Goal: Task Accomplishment & Management: Complete application form

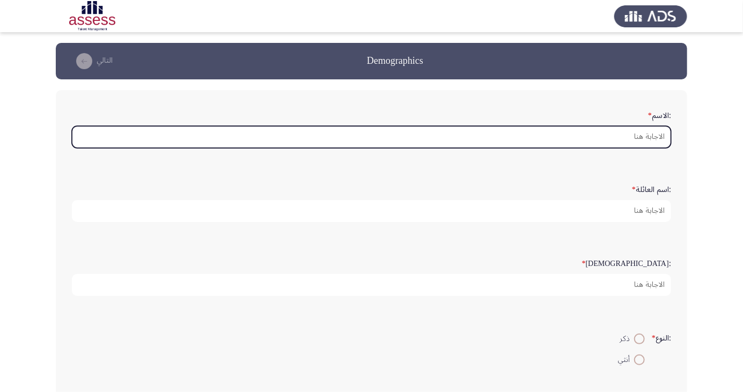
click at [630, 138] on input ":الاسم *" at bounding box center [371, 137] width 599 height 22
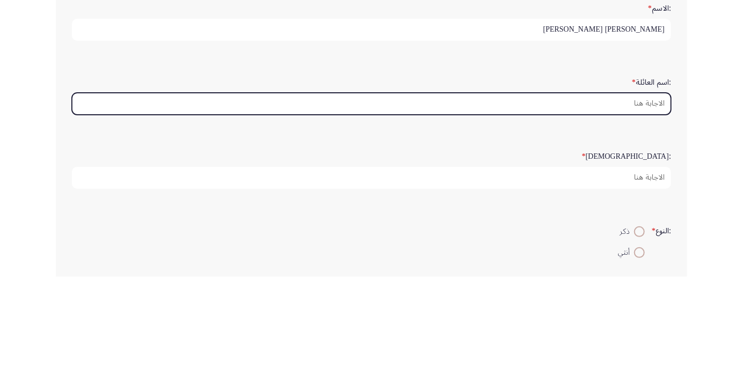
click at [635, 207] on input ":اسم العائلة *" at bounding box center [371, 211] width 599 height 22
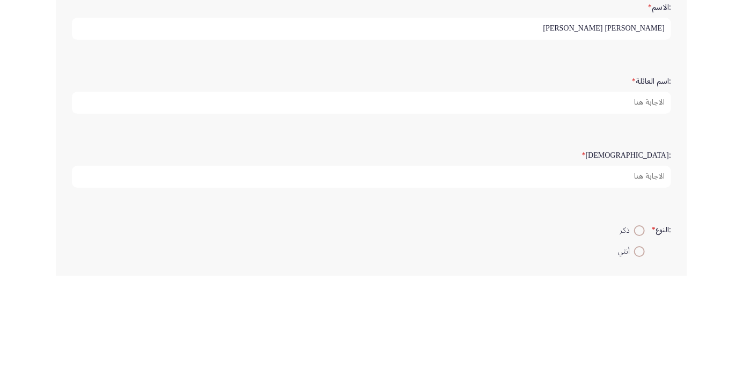
click at [576, 136] on input "احمد هاشم محمد مطاوع" at bounding box center [371, 137] width 599 height 22
click at [592, 139] on input "احمد هاشم محمد مطاوع" at bounding box center [371, 137] width 599 height 22
type input "احمد"
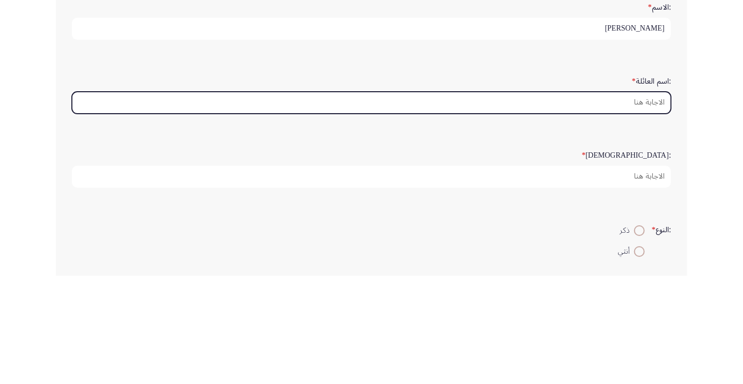
click at [651, 208] on input ":اسم العائلة *" at bounding box center [371, 211] width 599 height 22
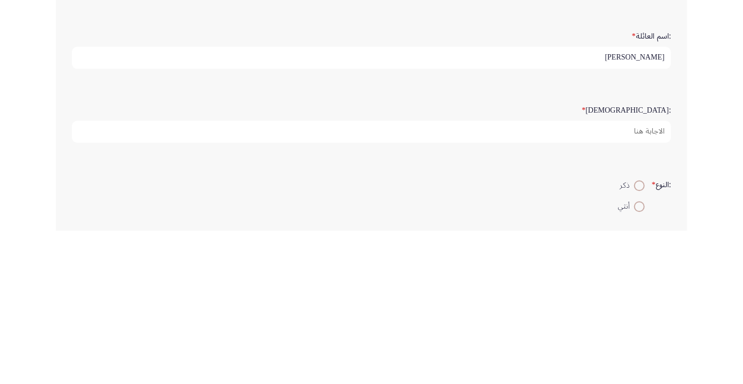
type input "هاشم"
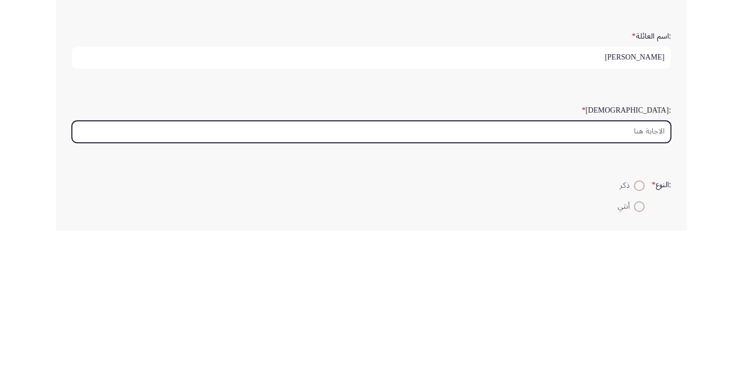
click at [635, 281] on input ":السن *" at bounding box center [371, 285] width 599 height 22
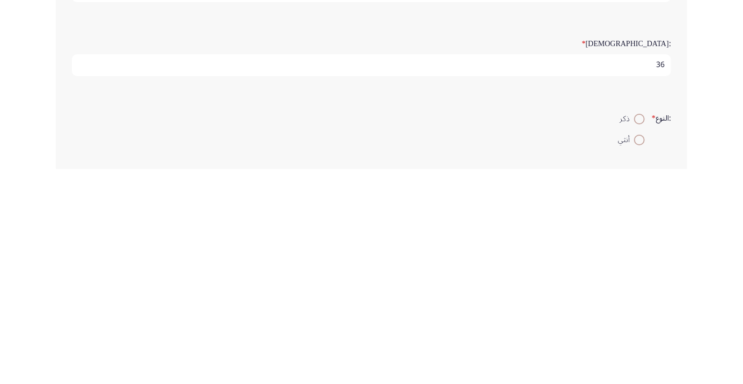
scroll to position [5, 0]
type input "36"
click at [639, 334] on span at bounding box center [639, 334] width 0 height 0
click at [638, 332] on input "ذكر" at bounding box center [639, 334] width 11 height 11
radio input "true"
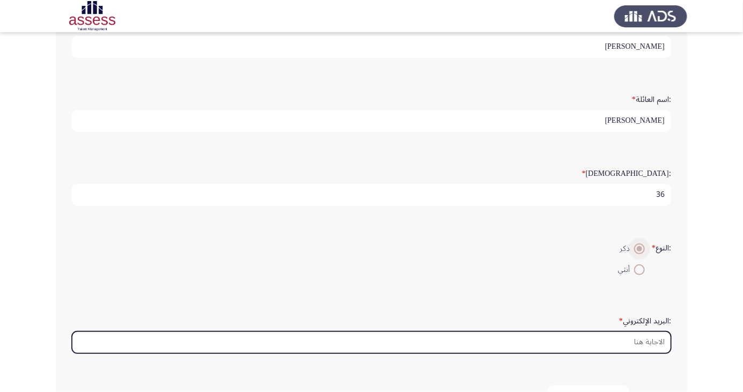
click at [642, 336] on input ":البريد الإلكتروني *" at bounding box center [371, 343] width 599 height 22
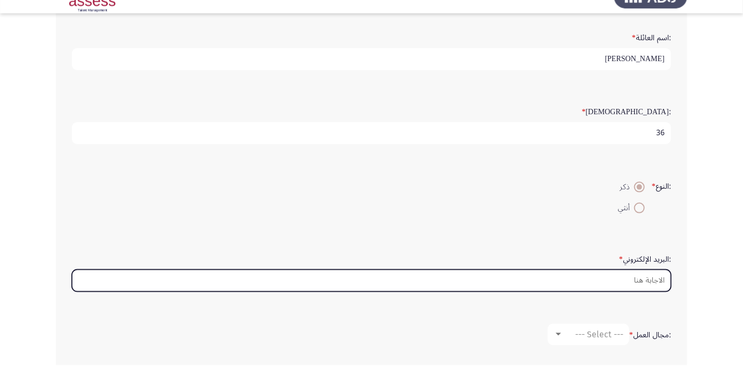
scroll to position [133, 0]
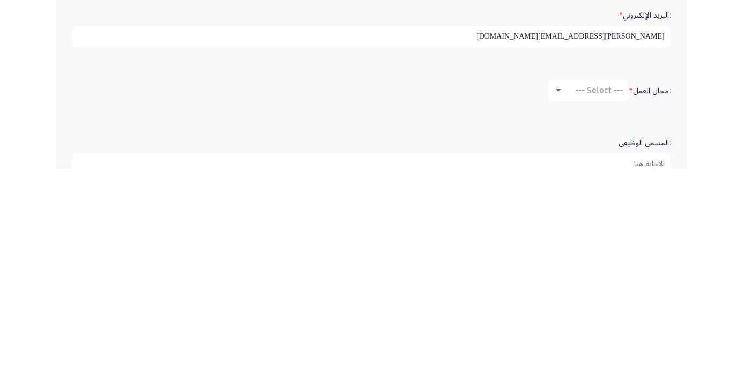
type input "Ahmed.metawa@ibnsina-pharma.com"
click at [599, 301] on span "--- Select ---" at bounding box center [599, 305] width 48 height 10
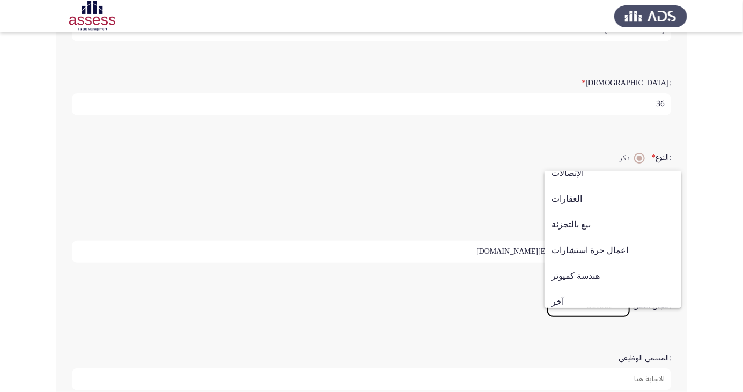
scroll to position [345, 0]
click at [601, 227] on span "بيع بالتجزئة" at bounding box center [612, 225] width 123 height 26
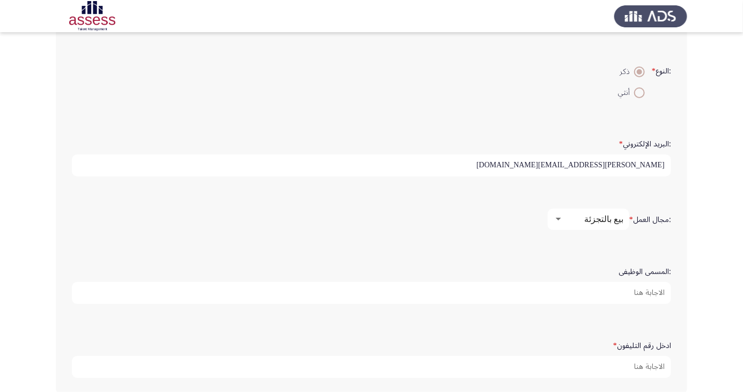
click at [654, 291] on input ":المسمى الوظيفى" at bounding box center [371, 293] width 599 height 22
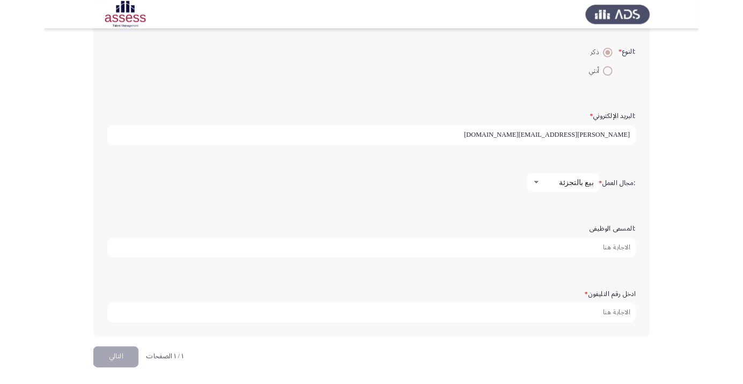
scroll to position [293, 0]
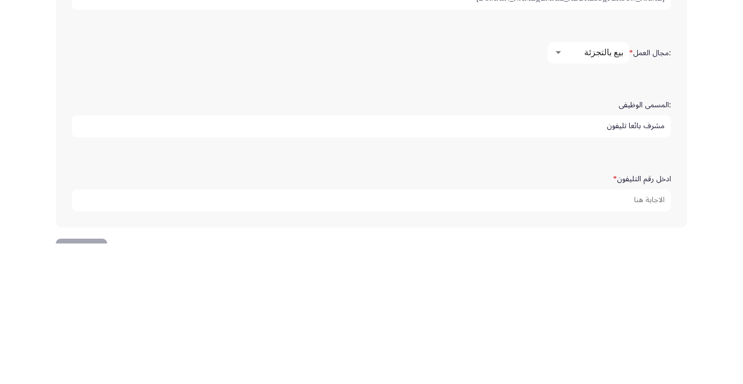
click at [626, 267] on input "مشرف بائعا تليفون" at bounding box center [371, 267] width 599 height 22
click at [632, 268] on input "مشرف بائعا تليفون" at bounding box center [371, 267] width 599 height 22
click at [627, 264] on input "مشرف بائعا تليفون" at bounding box center [371, 267] width 599 height 22
click at [637, 266] on input "مشرف بائعا تليفون" at bounding box center [371, 267] width 599 height 22
click at [626, 268] on input "مشرف بائعا تليفون" at bounding box center [371, 267] width 599 height 22
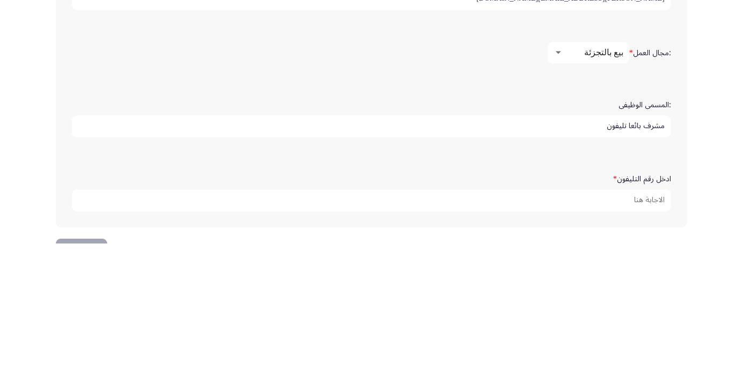
click at [634, 268] on input "مشرف بائعا تليفون" at bounding box center [371, 267] width 599 height 22
click at [626, 267] on input "مشرف بائعا تليفون" at bounding box center [371, 267] width 599 height 22
click at [627, 267] on input "مشرف بائعا تليفون" at bounding box center [371, 267] width 599 height 22
click at [627, 266] on input "مشرف بائعا تليفون" at bounding box center [371, 267] width 599 height 22
click at [632, 266] on input "مشرف بائعا تليفون" at bounding box center [371, 267] width 599 height 22
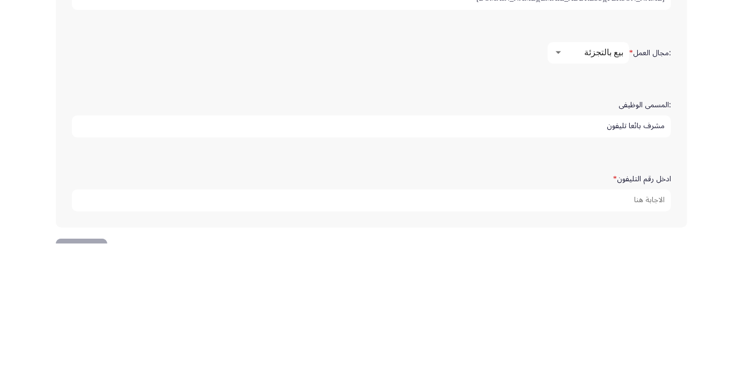
click at [630, 266] on input "مشرف بائعا تليفون" at bounding box center [371, 267] width 599 height 22
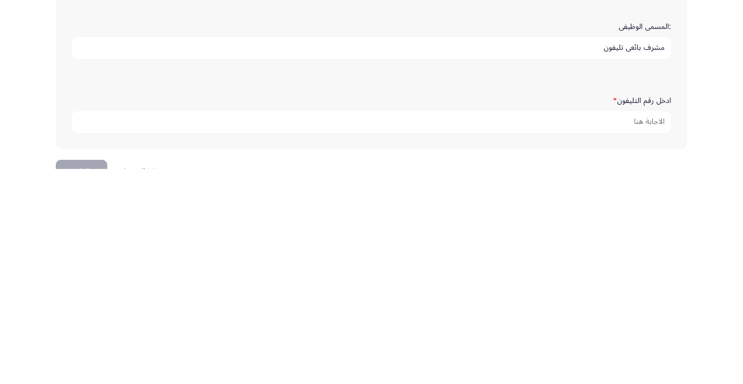
scroll to position [301, 0]
type input "مشرف بائعى تليفون"
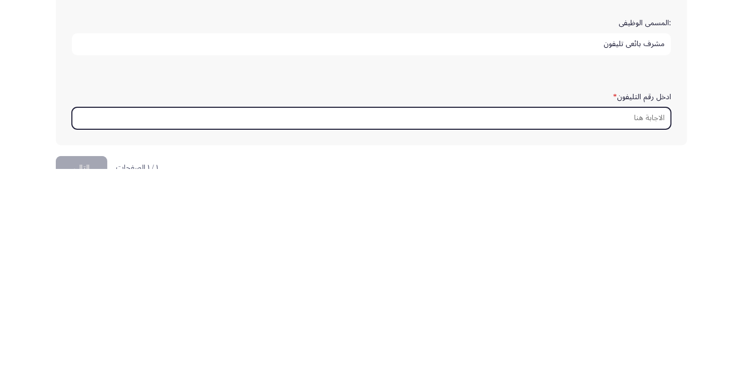
click at [660, 331] on input "ادخل رقم التليفون *" at bounding box center [371, 333] width 599 height 22
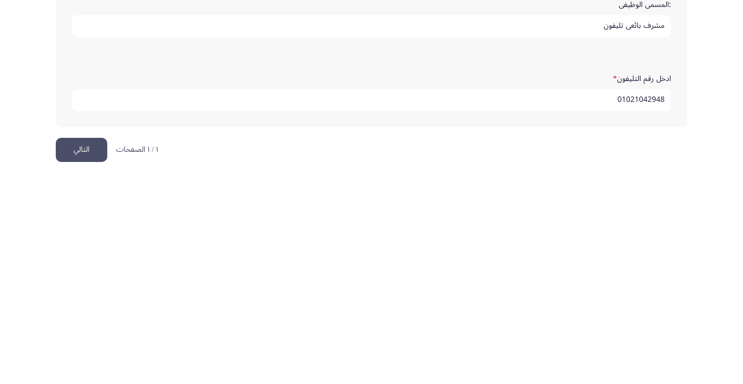
scroll to position [327, 0]
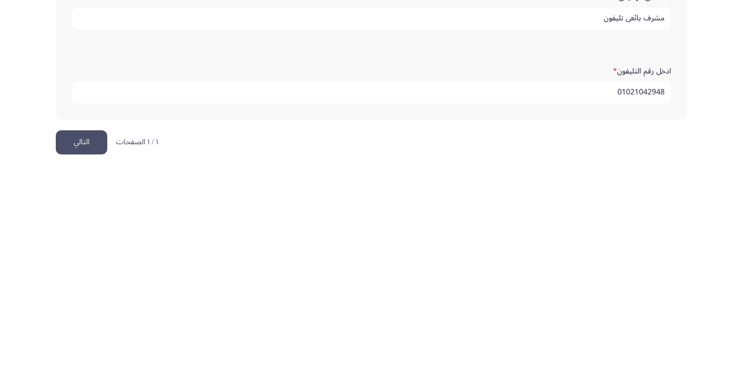
type input "01021042948"
click at [91, 354] on button "التالي" at bounding box center [82, 357] width 52 height 24
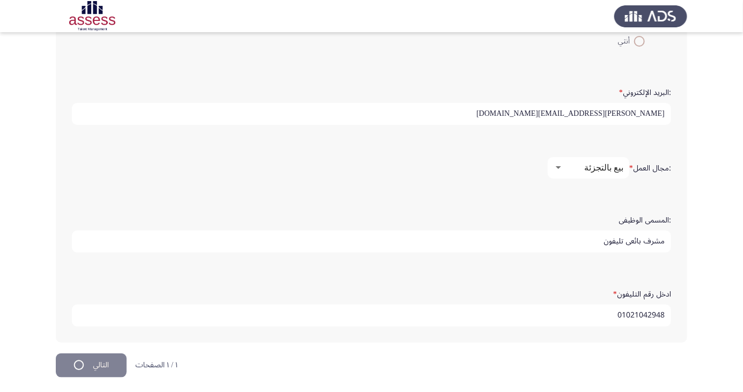
scroll to position [0, 0]
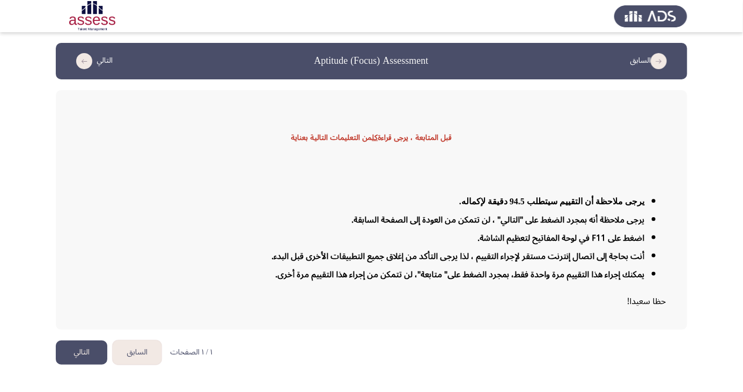
click at [85, 365] on button "التالي" at bounding box center [82, 353] width 52 height 24
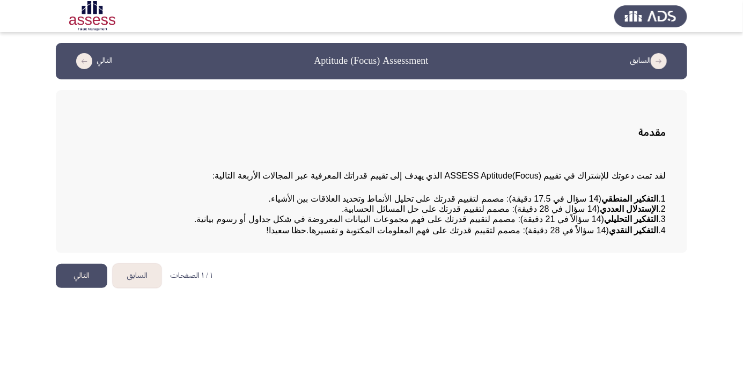
click at [481, 299] on html "السابق Aptitude (Focus) Assessment التالي مقدمة لقد تمت دعوتك للإشتراك في تقييم…" at bounding box center [371, 149] width 743 height 299
click at [432, 299] on html "السابق Aptitude (Focus) Assessment التالي مقدمة لقد تمت دعوتك للإشتراك في تقييم…" at bounding box center [371, 149] width 743 height 299
click at [292, 299] on html "السابق Aptitude (Focus) Assessment التالي مقدمة لقد تمت دعوتك للإشتراك في تقييم…" at bounding box center [371, 149] width 743 height 299
click at [89, 288] on button "التالي" at bounding box center [82, 276] width 52 height 24
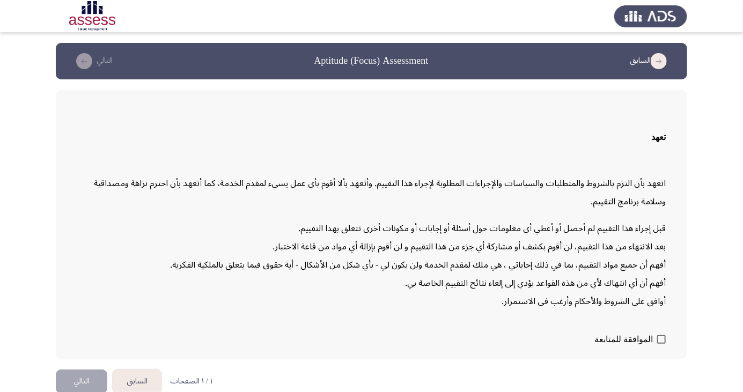
scroll to position [23, 0]
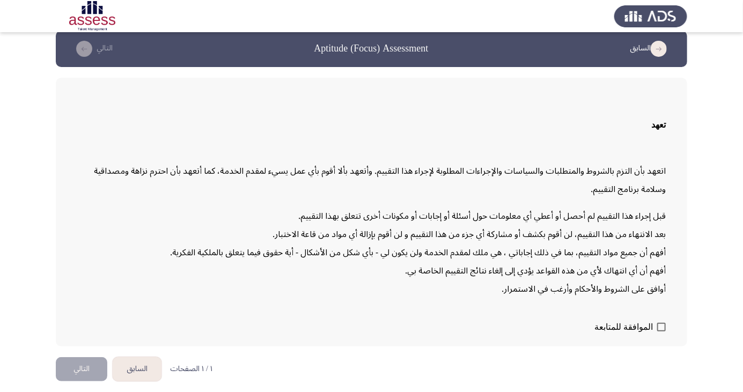
click at [664, 332] on span at bounding box center [661, 327] width 9 height 9
click at [661, 332] on input "الموافقة للمتابعة" at bounding box center [661, 332] width 1 height 1
checkbox input "true"
click at [88, 381] on button "التالي" at bounding box center [82, 369] width 52 height 24
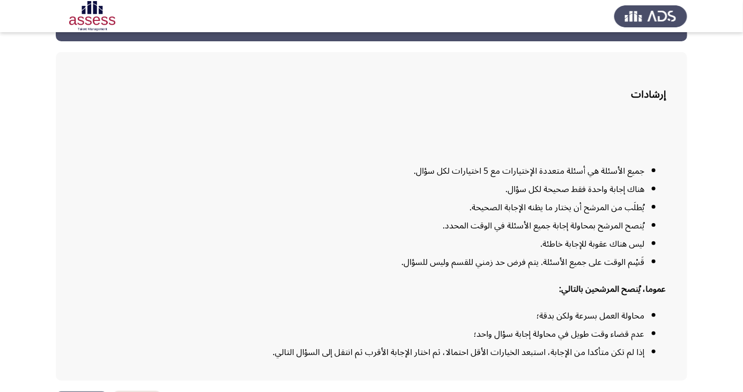
scroll to position [79, 0]
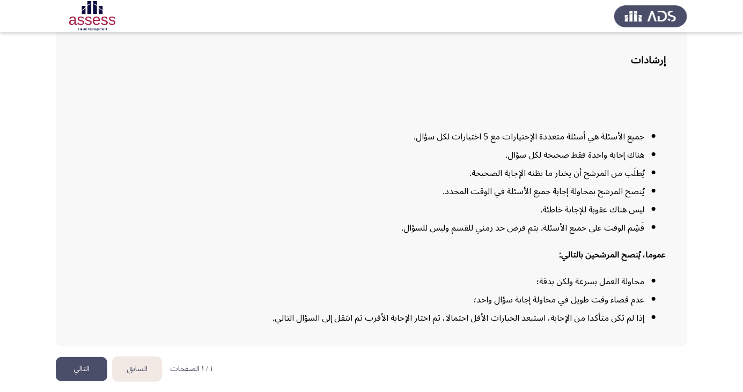
click at [82, 381] on button "التالي" at bounding box center [82, 369] width 52 height 24
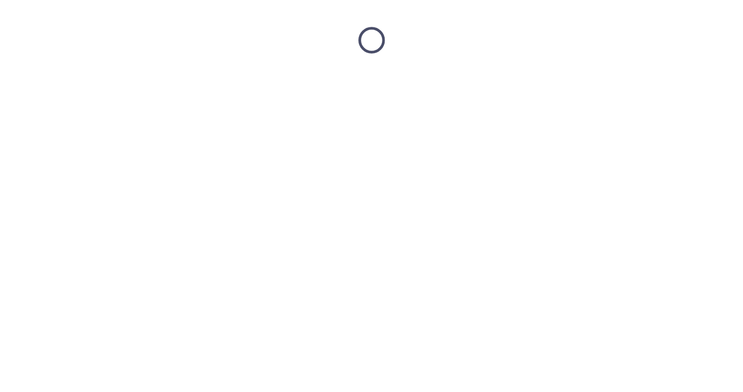
scroll to position [0, 0]
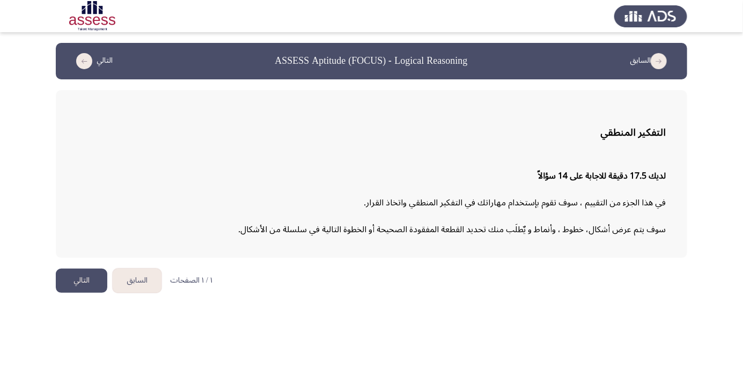
click at [82, 274] on button "التالي" at bounding box center [82, 281] width 52 height 24
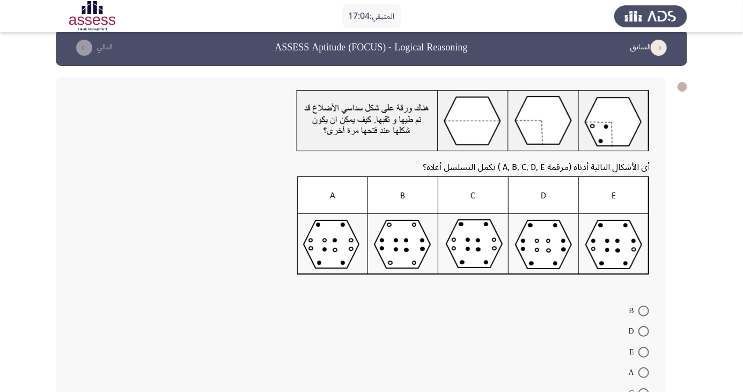
scroll to position [19, 0]
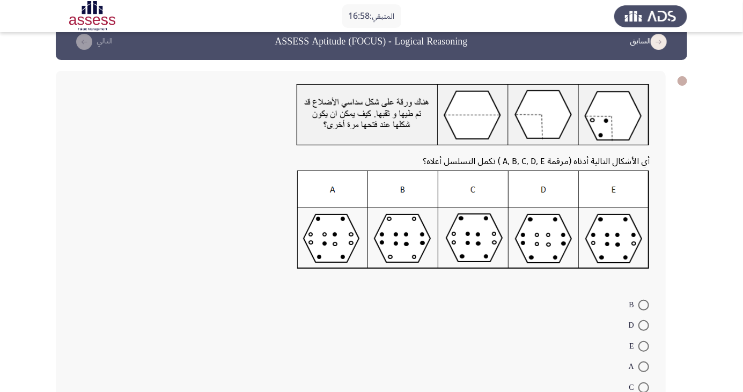
click at [403, 240] on img at bounding box center [473, 220] width 352 height 99
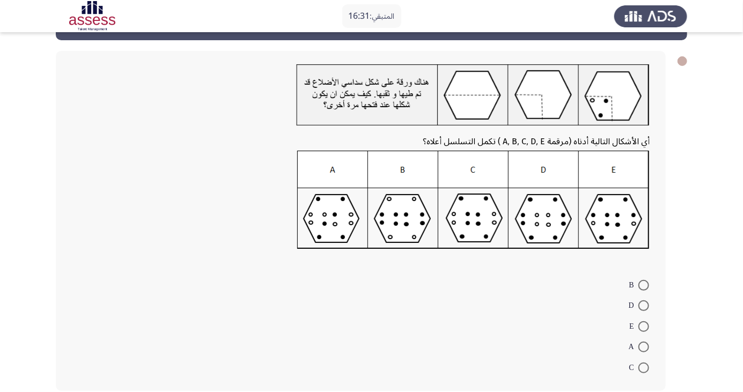
scroll to position [40, 0]
click at [644, 366] on span at bounding box center [643, 367] width 11 height 11
click at [644, 366] on input "C" at bounding box center [643, 367] width 11 height 11
radio input "true"
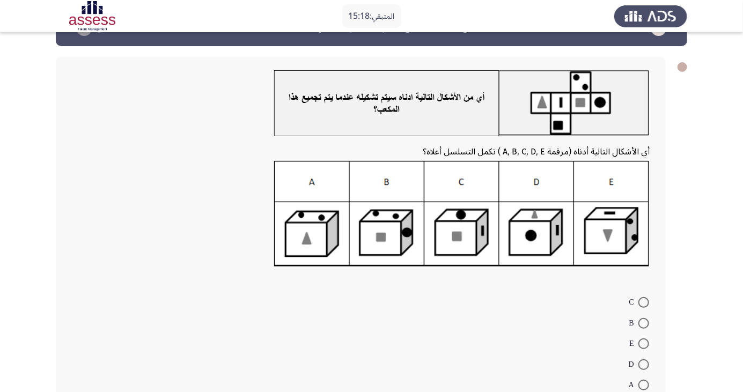
scroll to position [28, 0]
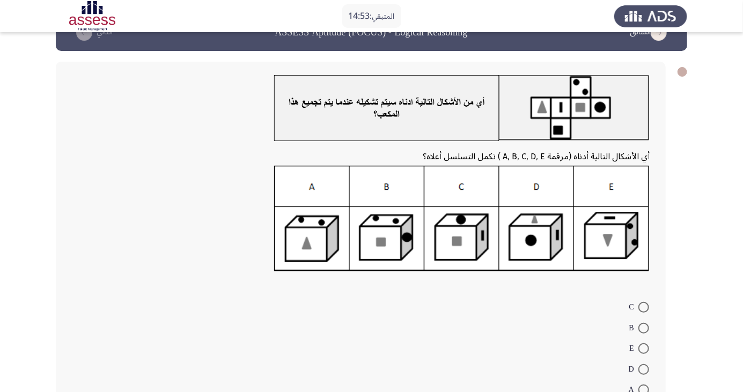
click at [385, 230] on img at bounding box center [462, 219] width 376 height 106
click at [644, 327] on span at bounding box center [643, 328] width 11 height 11
click at [644, 327] on input "B" at bounding box center [643, 328] width 11 height 11
radio input "true"
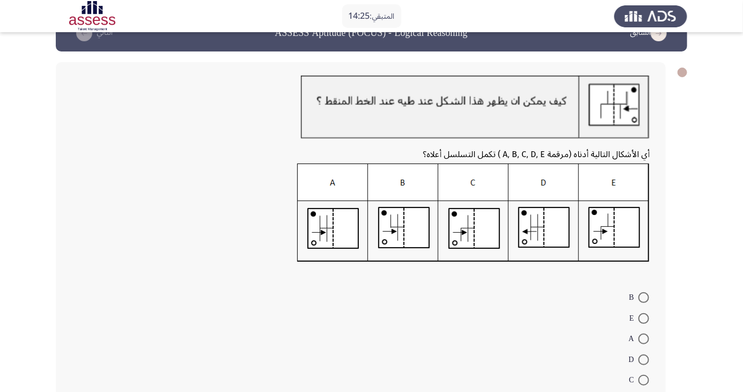
scroll to position [30, 0]
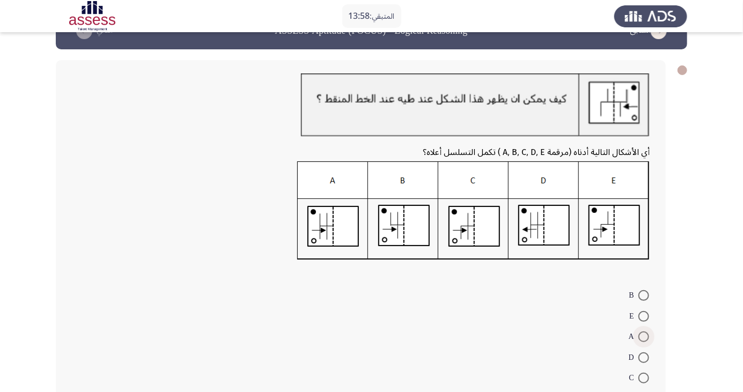
click at [644, 336] on span at bounding box center [643, 337] width 11 height 11
click at [644, 336] on input "A" at bounding box center [643, 337] width 11 height 11
radio input "true"
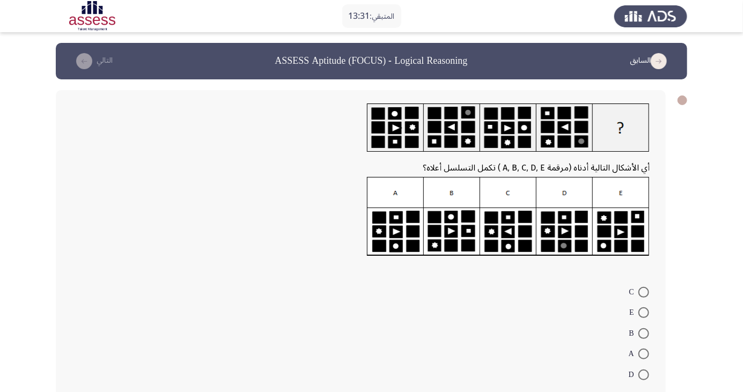
scroll to position [8, 0]
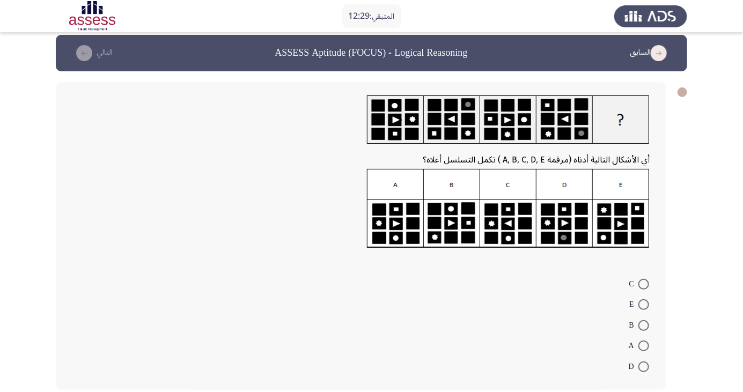
click at [644, 305] on span at bounding box center [643, 304] width 11 height 11
click at [644, 305] on input "E" at bounding box center [643, 304] width 11 height 11
radio input "true"
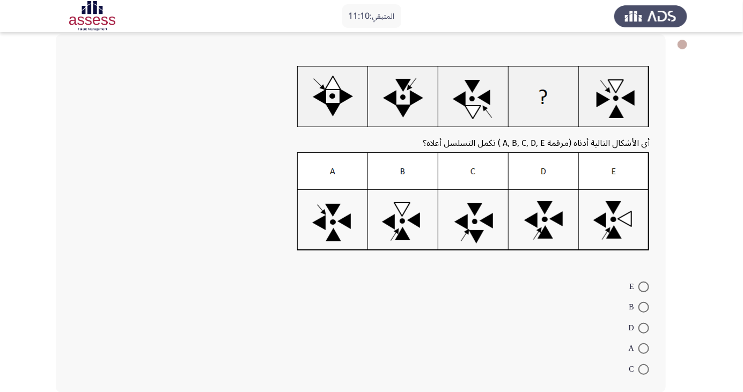
scroll to position [56, 0]
click at [625, 220] on img at bounding box center [473, 201] width 352 height 99
click at [644, 286] on span at bounding box center [643, 286] width 11 height 11
click at [644, 286] on input "E" at bounding box center [643, 286] width 11 height 11
radio input "true"
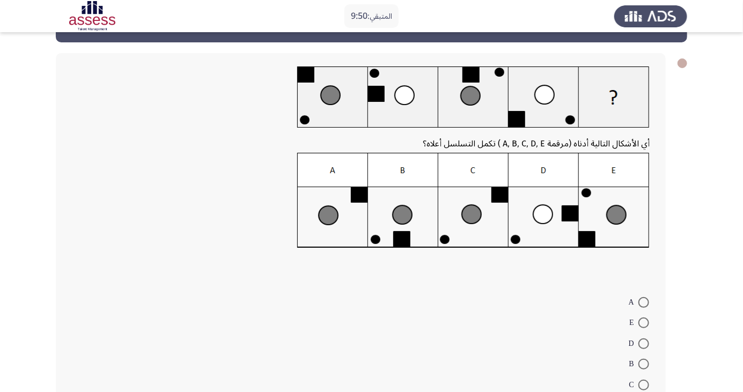
scroll to position [40, 0]
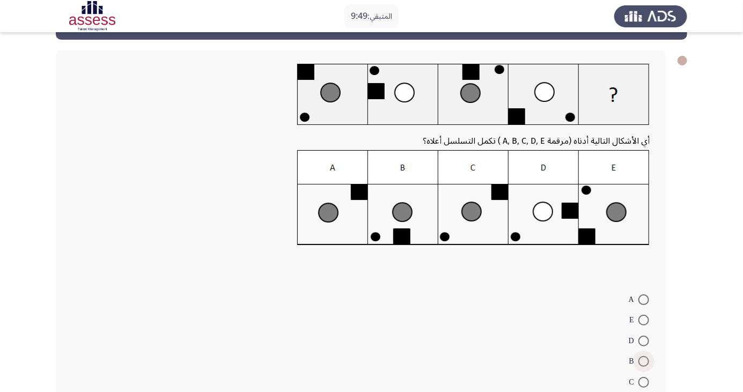
click at [644, 361] on span at bounding box center [643, 361] width 11 height 11
click at [644, 361] on input "B" at bounding box center [643, 361] width 11 height 11
radio input "true"
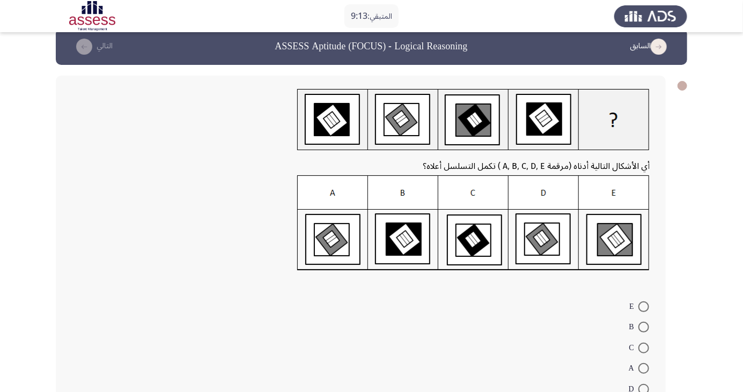
scroll to position [13, 0]
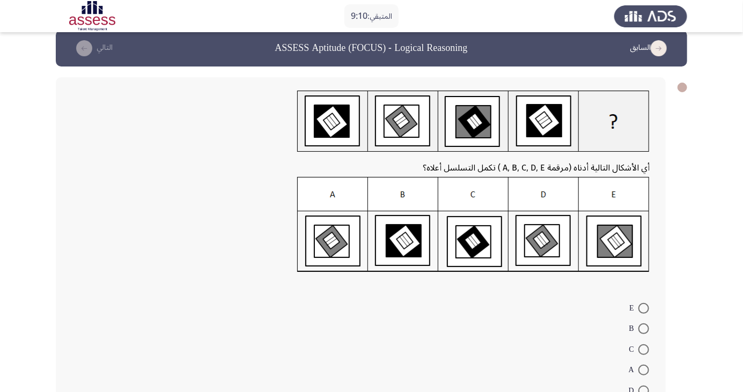
click at [644, 391] on span at bounding box center [643, 391] width 11 height 11
click at [644, 391] on input "D" at bounding box center [643, 391] width 11 height 11
radio input "true"
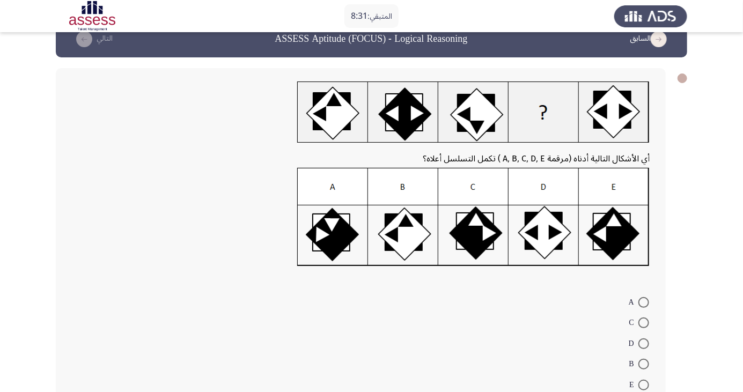
scroll to position [28, 0]
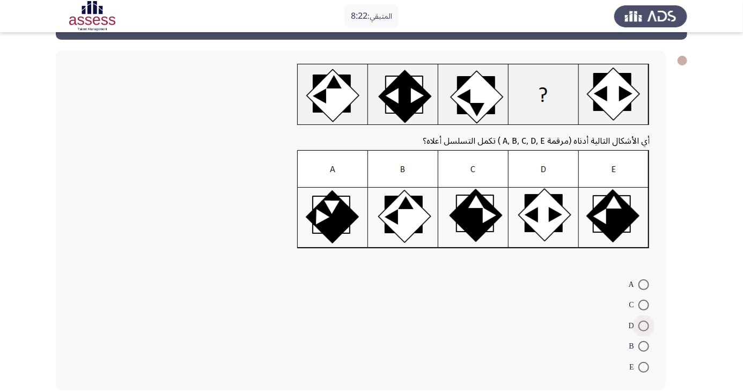
click at [644, 325] on span at bounding box center [643, 326] width 11 height 11
click at [644, 325] on input "D" at bounding box center [643, 326] width 11 height 11
radio input "true"
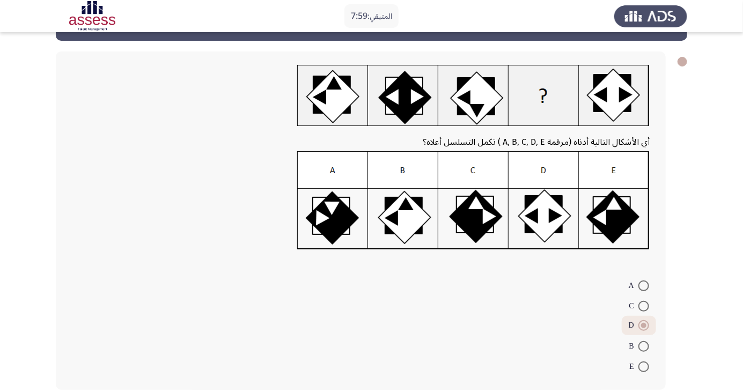
click at [477, 212] on img at bounding box center [473, 200] width 352 height 99
click at [644, 306] on span at bounding box center [643, 306] width 11 height 11
click at [644, 306] on input "C" at bounding box center [643, 306] width 11 height 11
radio input "true"
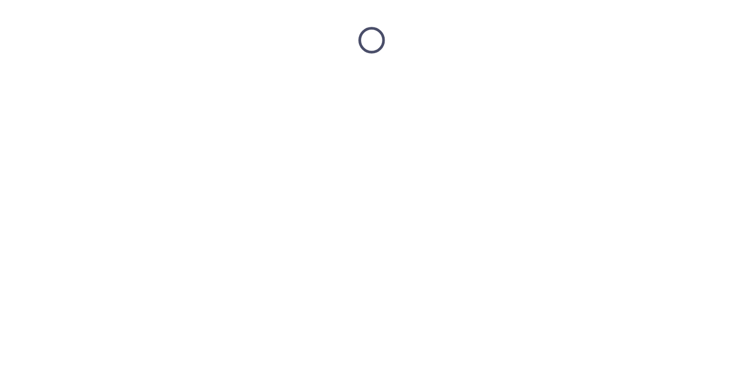
scroll to position [0, 0]
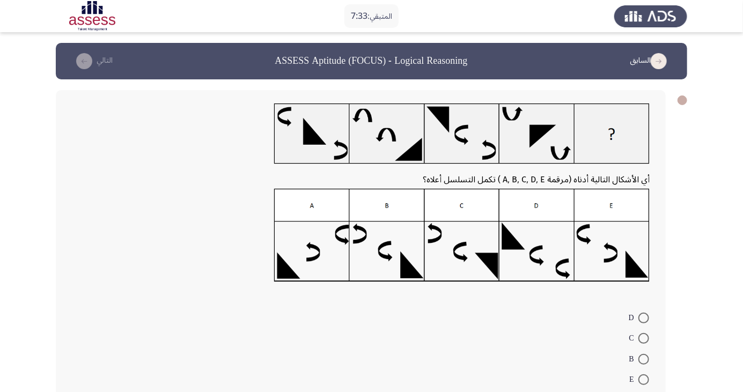
click at [531, 362] on form "D C B E A" at bounding box center [361, 359] width 578 height 104
click at [521, 348] on form "D C B E A" at bounding box center [361, 359] width 578 height 104
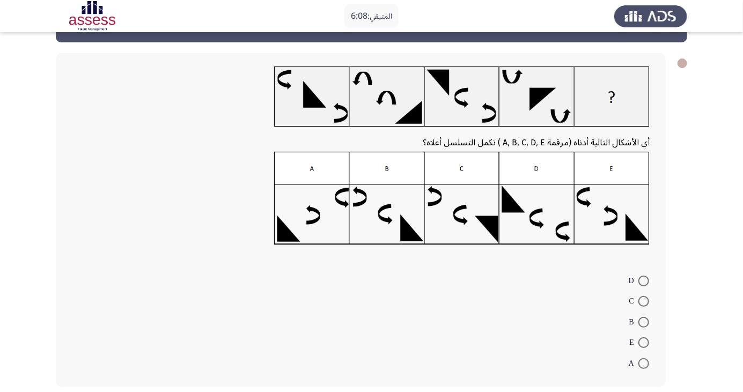
scroll to position [30, 0]
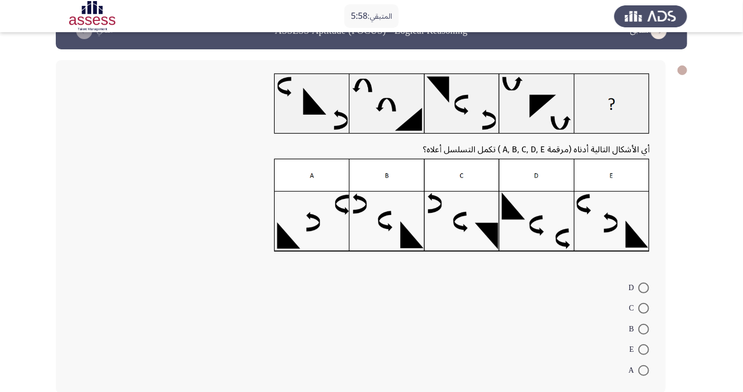
click at [644, 308] on span at bounding box center [643, 308] width 11 height 11
click at [644, 308] on input "C" at bounding box center [643, 308] width 11 height 11
radio input "true"
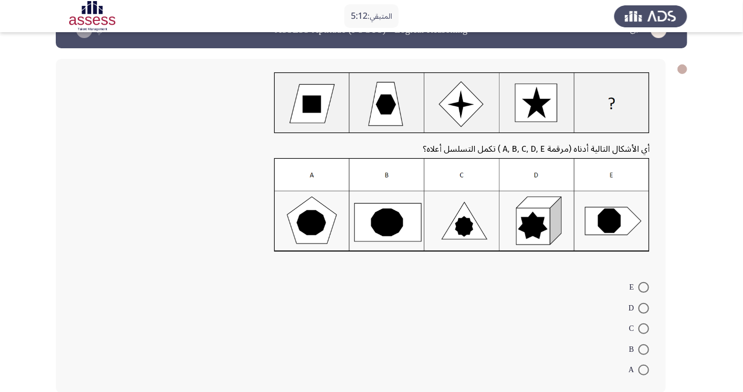
scroll to position [34, 0]
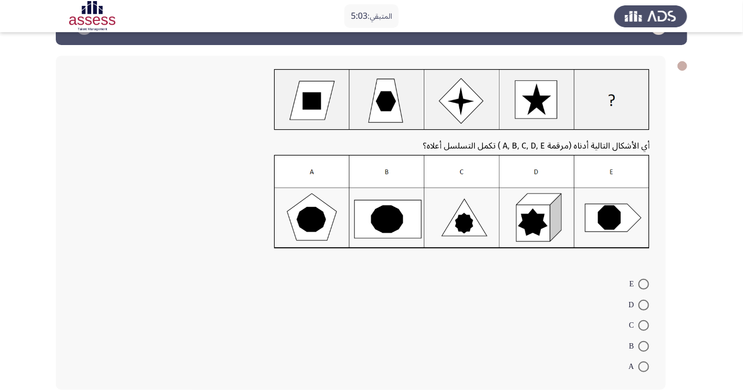
click at [644, 346] on span at bounding box center [643, 346] width 11 height 11
click at [644, 346] on input "B" at bounding box center [643, 346] width 11 height 11
radio input "true"
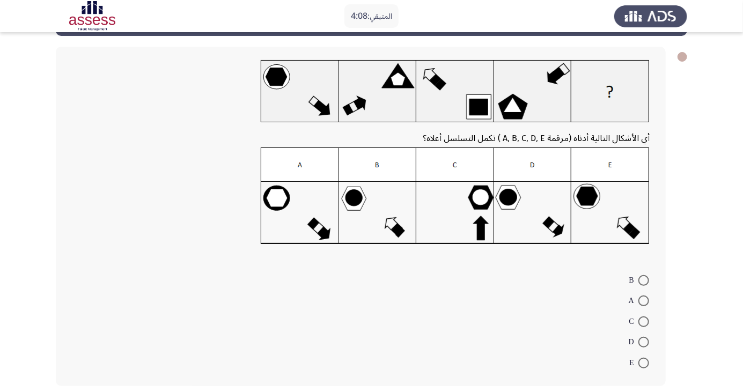
scroll to position [58, 0]
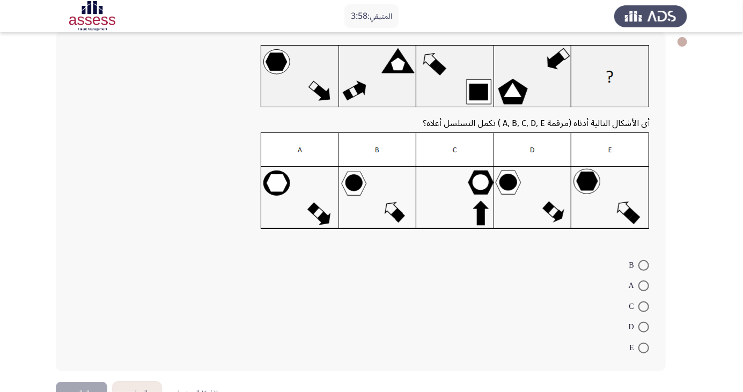
click at [644, 285] on span at bounding box center [643, 286] width 11 height 11
click at [644, 285] on input "A" at bounding box center [643, 286] width 11 height 11
radio input "true"
click at [77, 381] on button "التالي" at bounding box center [82, 392] width 52 height 24
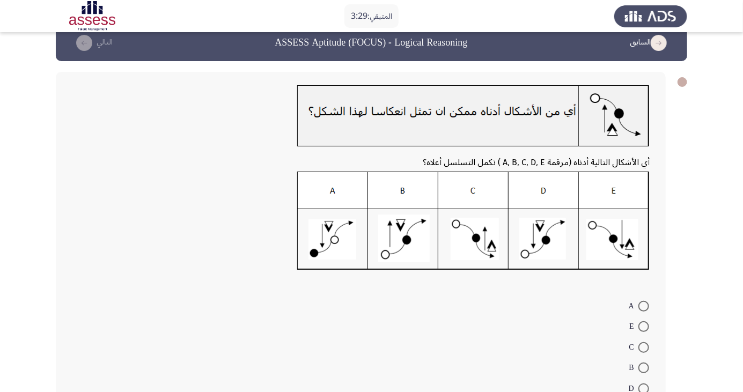
scroll to position [18, 0]
click at [644, 388] on span at bounding box center [643, 389] width 11 height 11
click at [644, 388] on input "D" at bounding box center [643, 389] width 11 height 11
radio input "true"
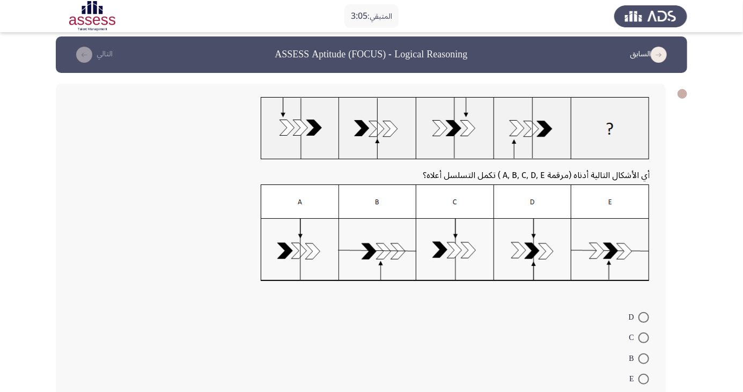
scroll to position [0, 0]
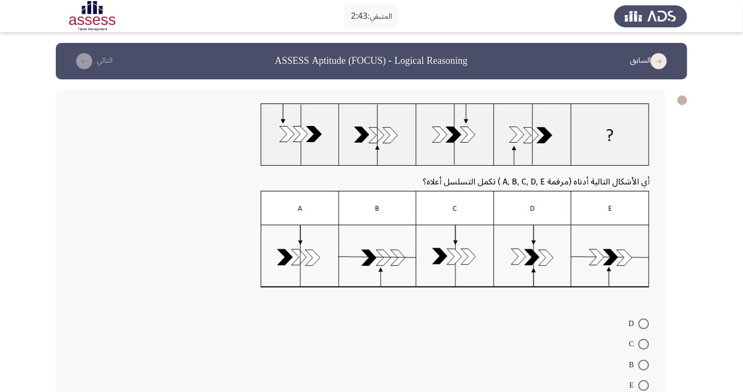
radio input "true"
click at [75, 392] on div "أي الأشكال التالية أدناه (مرقمة A, B, C, D, E ) تكمل التسلسل أعلاه؟ D C B E A" at bounding box center [371, 258] width 631 height 359
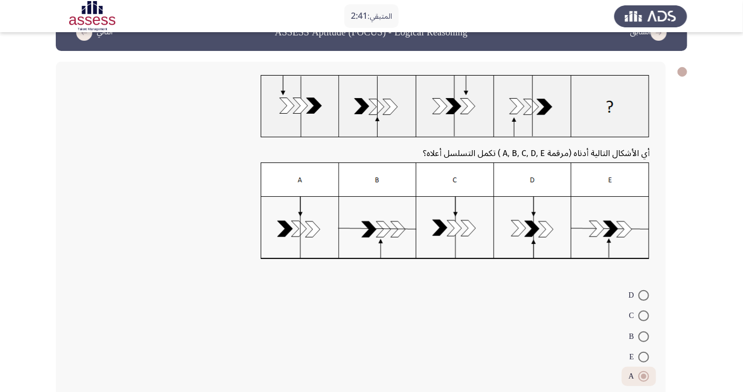
scroll to position [38, 0]
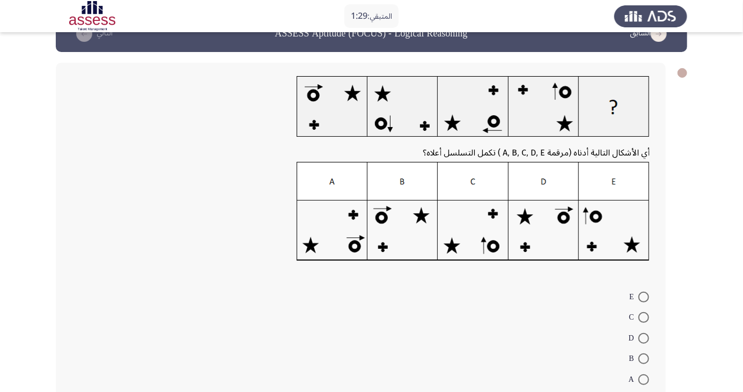
scroll to position [28, 0]
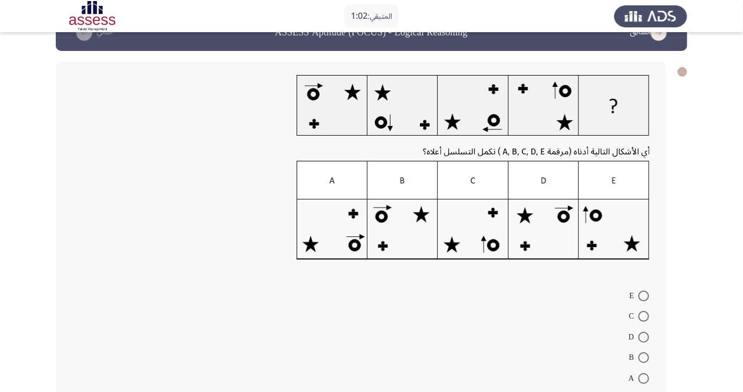
click at [644, 357] on span at bounding box center [643, 357] width 11 height 11
click at [644, 357] on input "B" at bounding box center [643, 357] width 11 height 11
radio input "true"
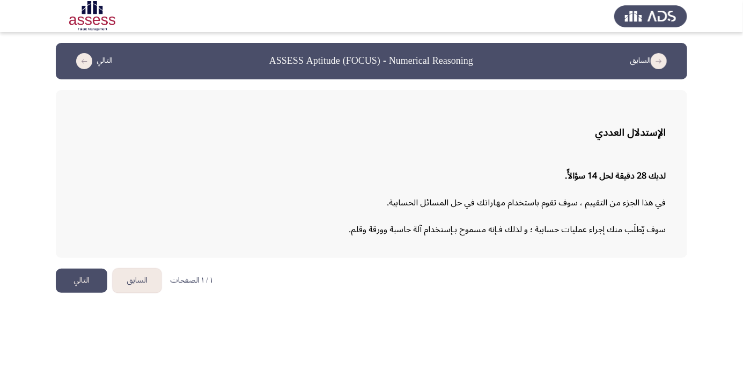
click at [82, 284] on button "التالي" at bounding box center [82, 281] width 52 height 24
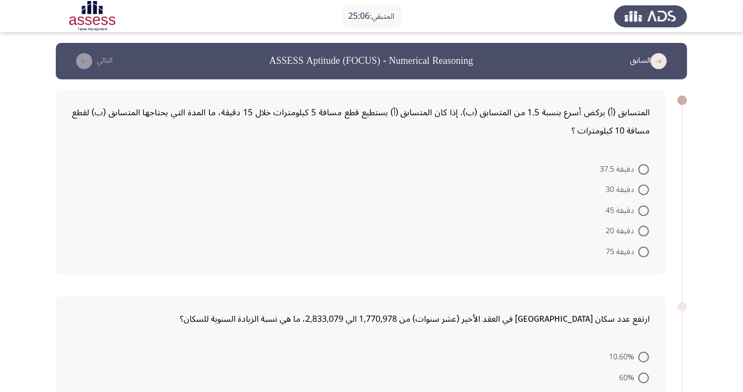
click at [364, 205] on form "دقيقة 37.5 دقيقة 30 دقيقة 45 دقيقة 20 دقيقة 75" at bounding box center [361, 210] width 578 height 104
click at [464, 217] on form "دقيقة 37.5 دقيقة 30 دقيقة 45 دقيقة 20 دقيقة 75" at bounding box center [361, 210] width 578 height 104
click at [458, 239] on form "دقيقة 37.5 دقيقة 30 دقيقة 45 دقيقة 20 دقيقة 75" at bounding box center [361, 210] width 578 height 104
click at [453, 234] on form "دقيقة 37.5 دقيقة 30 دقيقة 45 دقيقة 20 دقيقة 75" at bounding box center [361, 210] width 578 height 104
click at [458, 207] on form "دقيقة 37.5 دقيقة 30 دقيقة 45 دقيقة 20 دقيقة 75" at bounding box center [361, 210] width 578 height 104
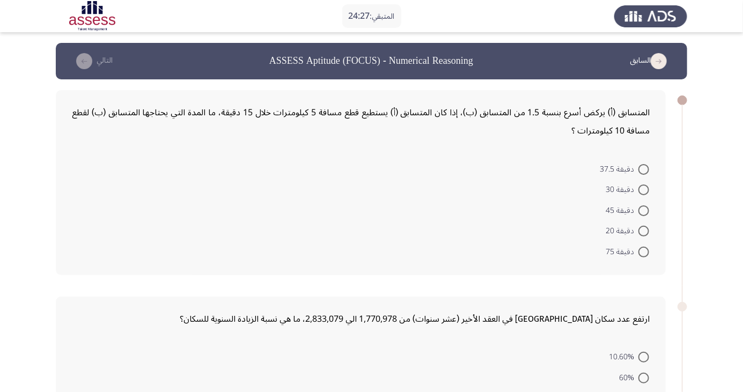
click at [641, 210] on span at bounding box center [643, 210] width 11 height 11
click at [641, 210] on input "دقيقة 45" at bounding box center [643, 210] width 11 height 11
radio input "true"
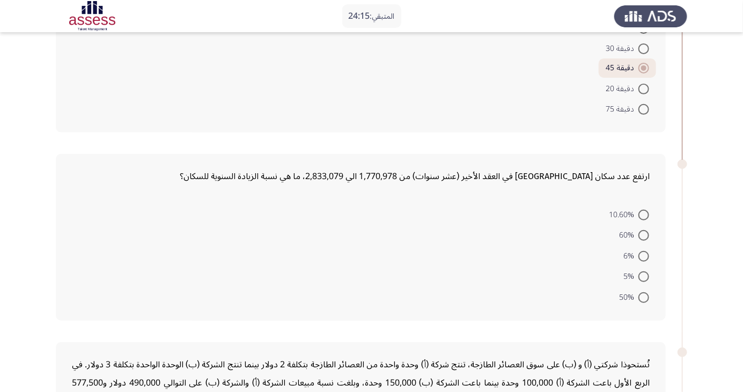
scroll to position [127, 0]
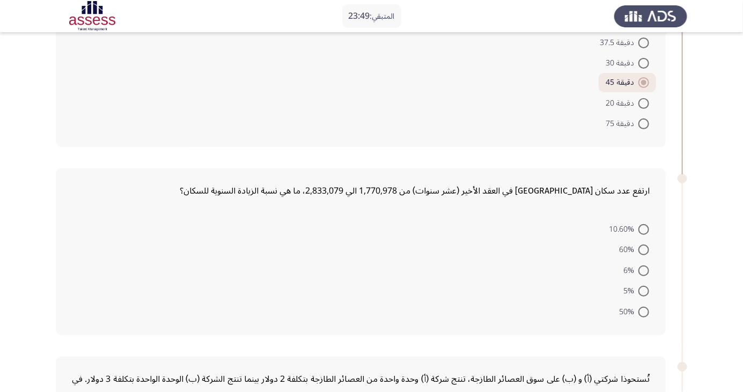
click at [483, 280] on form "10.60% 60% 6% 5% 50%" at bounding box center [361, 270] width 578 height 104
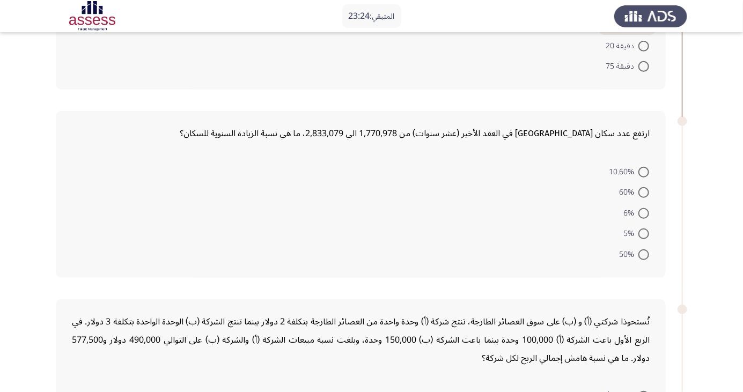
scroll to position [192, 0]
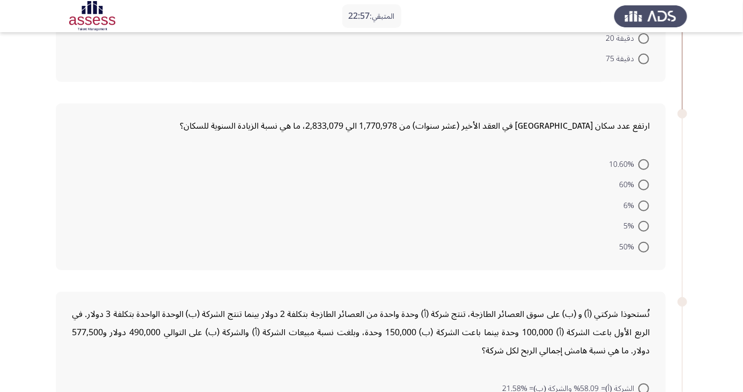
click at [505, 245] on form "10.60% 60% 6% 5% 50%" at bounding box center [361, 205] width 578 height 104
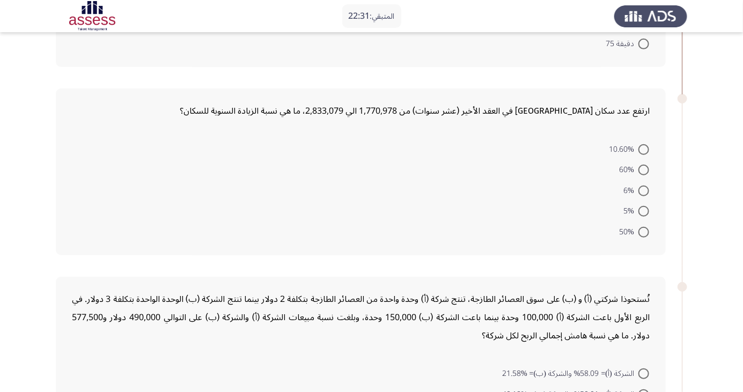
scroll to position [208, 0]
click at [644, 209] on span at bounding box center [643, 210] width 11 height 11
click at [644, 209] on input "5%" at bounding box center [643, 210] width 11 height 11
radio input "true"
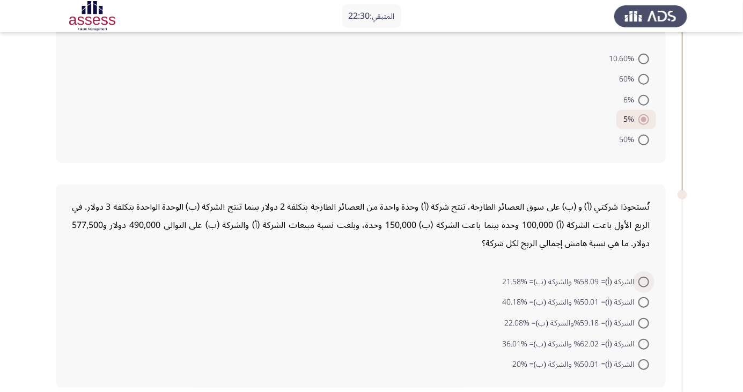
scroll to position [303, 0]
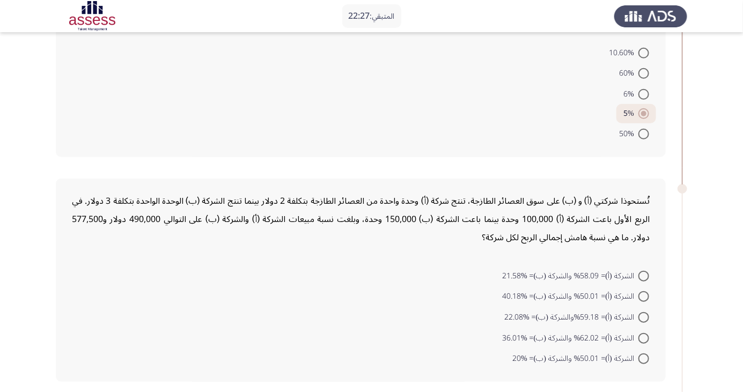
click at [644, 93] on span at bounding box center [643, 94] width 11 height 11
click at [644, 93] on input "6%" at bounding box center [643, 94] width 11 height 11
radio input "true"
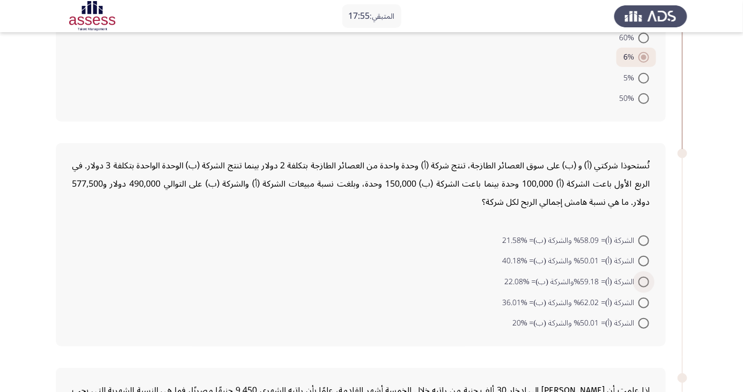
scroll to position [340, 0]
click at [612, 260] on span "الشركة (أ)= 50.01% والشركة (ب)= %40.18" at bounding box center [570, 260] width 136 height 13
click at [638, 260] on input "الشركة (أ)= 50.01% والشركة (ب)= %40.18" at bounding box center [643, 260] width 11 height 11
radio input "true"
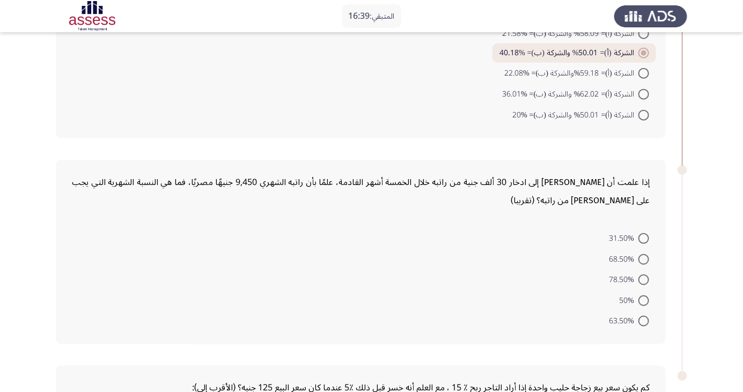
scroll to position [545, 0]
click at [631, 327] on span "63.50%" at bounding box center [624, 322] width 30 height 13
click at [638, 327] on input "63.50%" at bounding box center [643, 322] width 11 height 11
radio input "true"
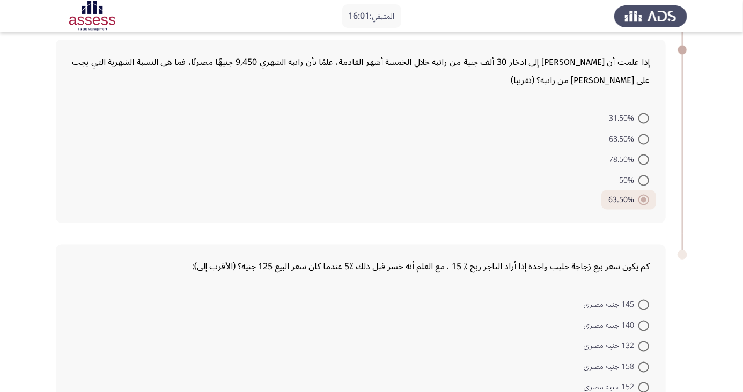
scroll to position [685, 0]
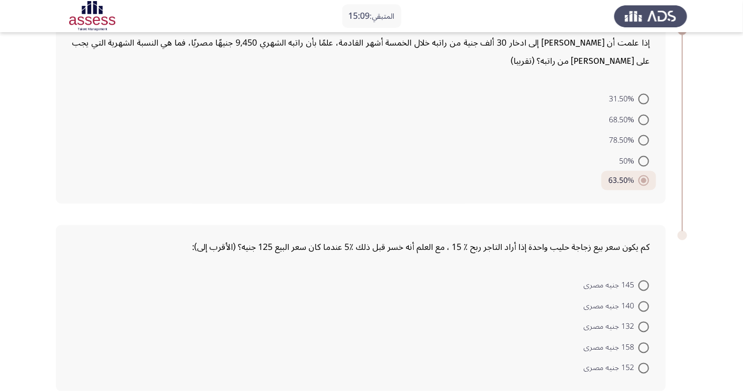
click at [641, 286] on span at bounding box center [643, 286] width 11 height 11
click at [641, 286] on input "145 جنيه مصرى" at bounding box center [643, 286] width 11 height 11
radio input "true"
click at [640, 365] on span at bounding box center [643, 368] width 11 height 11
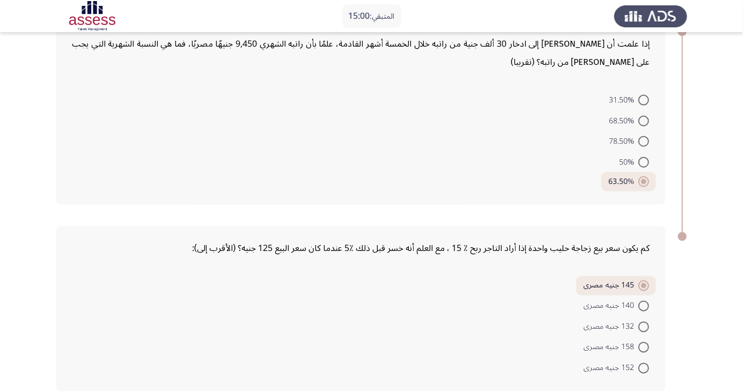
click at [640, 365] on input "152 جنيه مصرى" at bounding box center [643, 368] width 11 height 11
radio input "true"
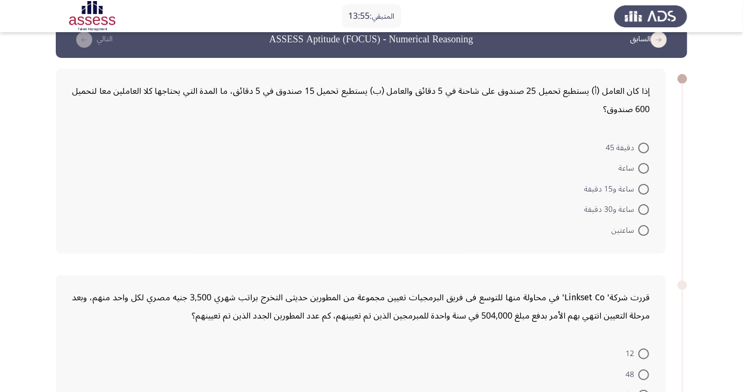
scroll to position [12, 0]
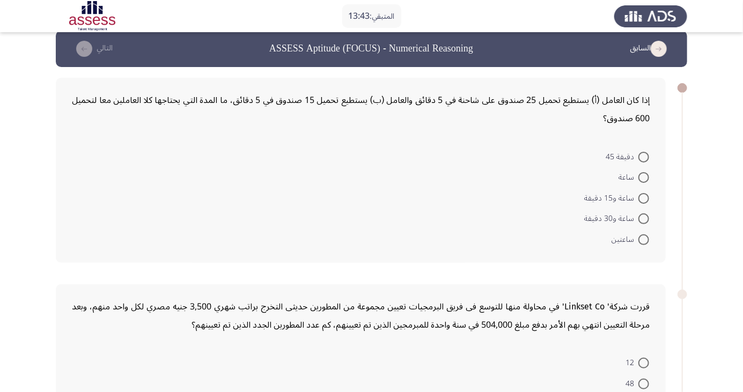
click at [640, 218] on span at bounding box center [643, 219] width 11 height 11
click at [640, 218] on input "ساعة و30 دقيقة" at bounding box center [643, 219] width 11 height 11
radio input "true"
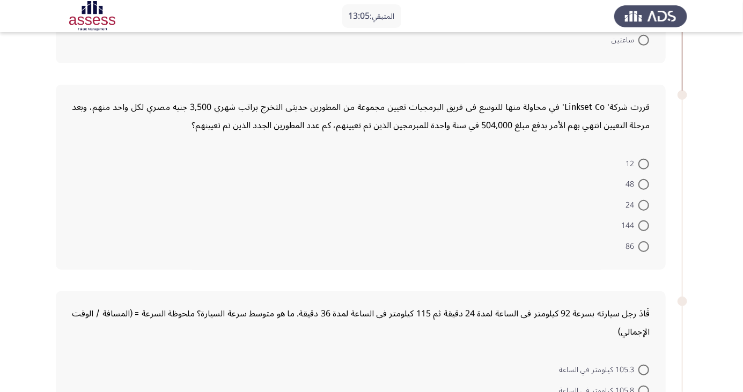
scroll to position [215, 0]
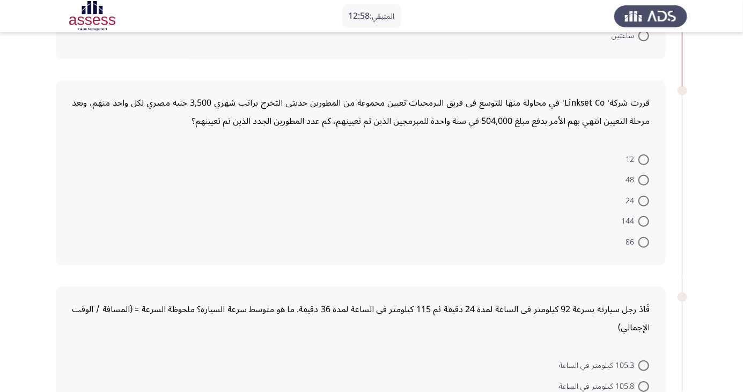
click at [644, 158] on span at bounding box center [643, 160] width 11 height 11
click at [644, 158] on input "12" at bounding box center [643, 160] width 11 height 11
radio input "true"
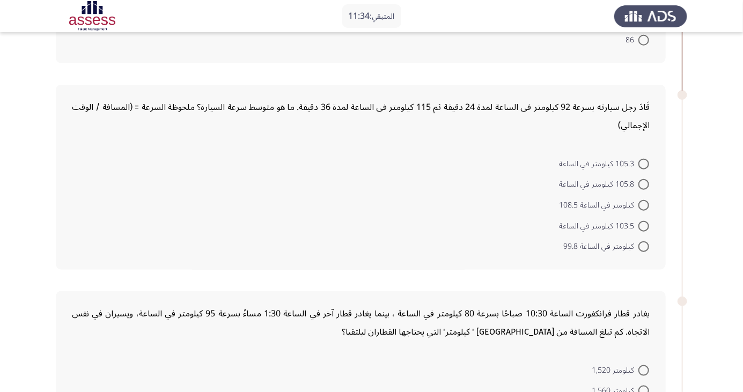
scroll to position [413, 0]
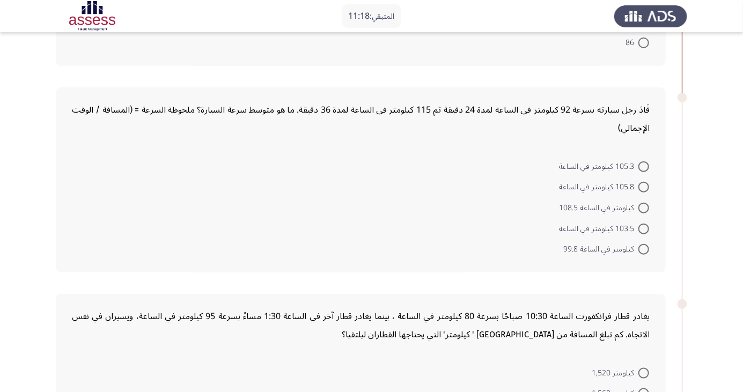
click at [629, 254] on span "كيلومتر في الساعة 99.8" at bounding box center [600, 249] width 75 height 13
click at [638, 254] on input "كيلومتر في الساعة 99.8" at bounding box center [643, 249] width 11 height 11
radio input "true"
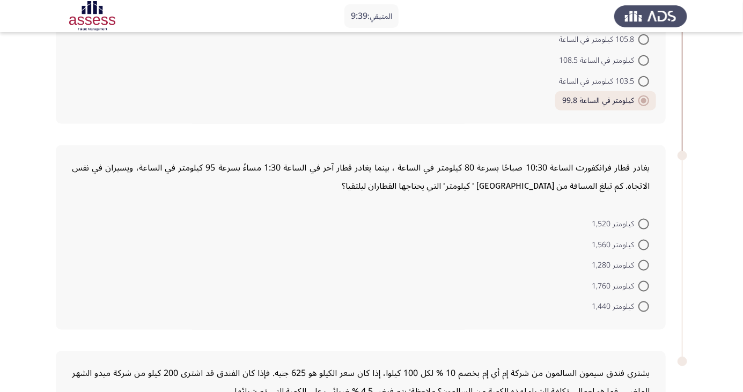
scroll to position [548, 0]
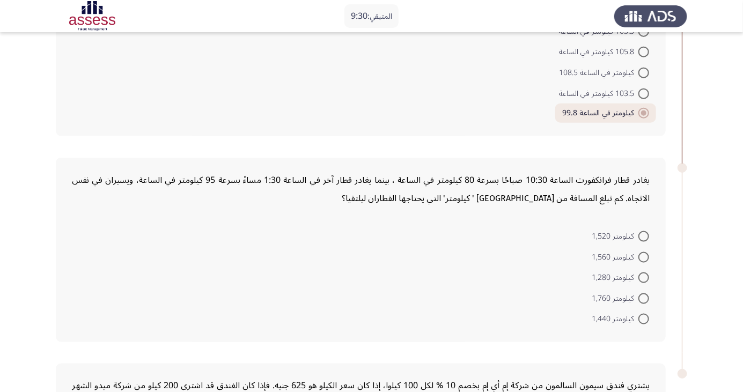
click at [644, 297] on span at bounding box center [643, 298] width 11 height 11
click at [644, 297] on input "كيلومتر 1,760" at bounding box center [643, 298] width 11 height 11
radio input "true"
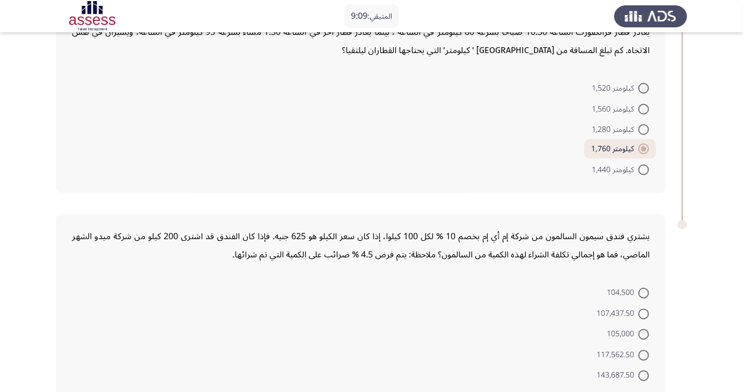
scroll to position [703, 0]
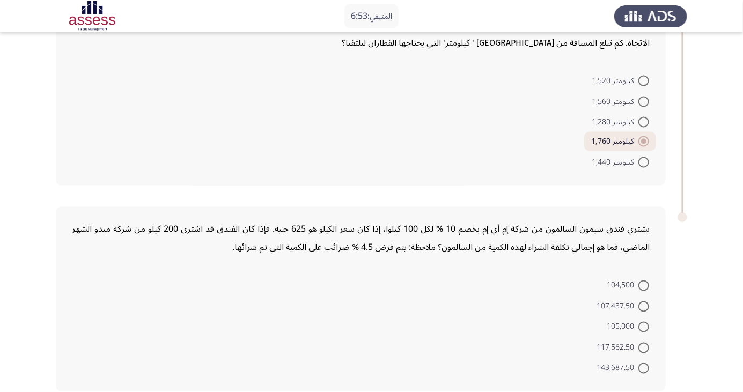
click at [623, 344] on span "117,562.50" at bounding box center [618, 348] width 42 height 13
click at [638, 344] on input "117,562.50" at bounding box center [643, 348] width 11 height 11
radio input "true"
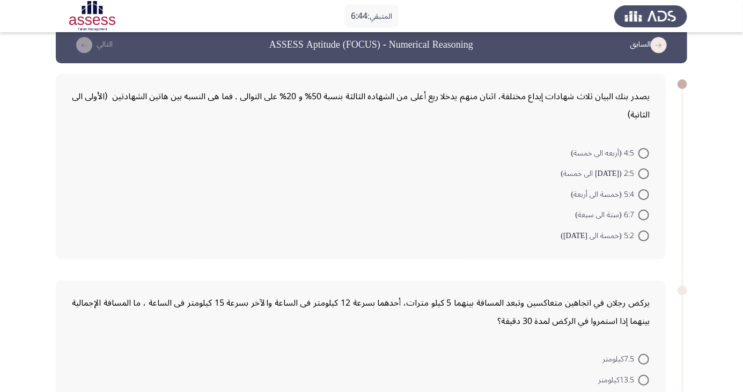
scroll to position [0, 0]
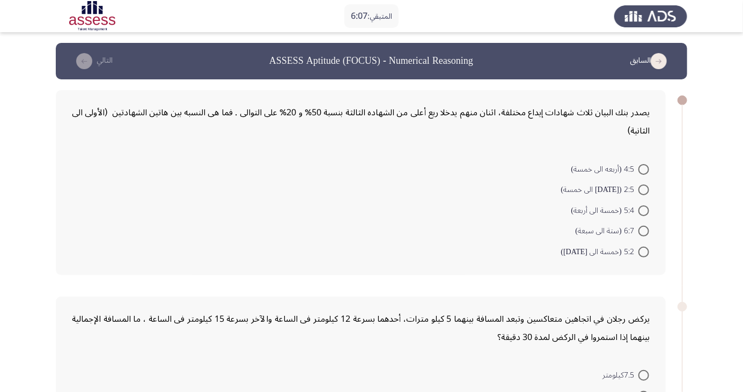
click at [631, 193] on span "2:5 (أثنين الى خمسة)" at bounding box center [599, 189] width 77 height 13
click at [638, 193] on input "2:5 (أثنين الى خمسة)" at bounding box center [643, 190] width 11 height 11
radio input "true"
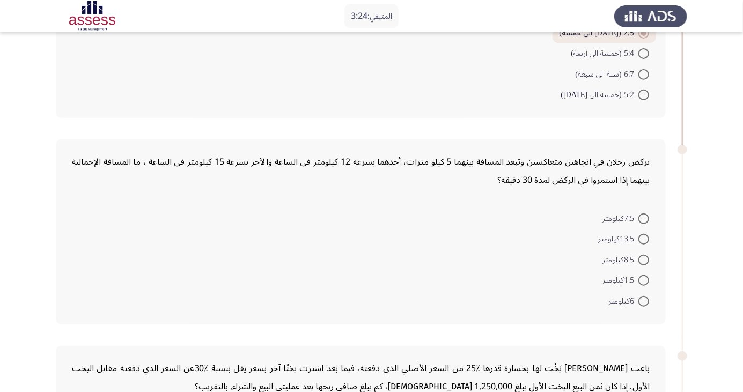
scroll to position [163, 0]
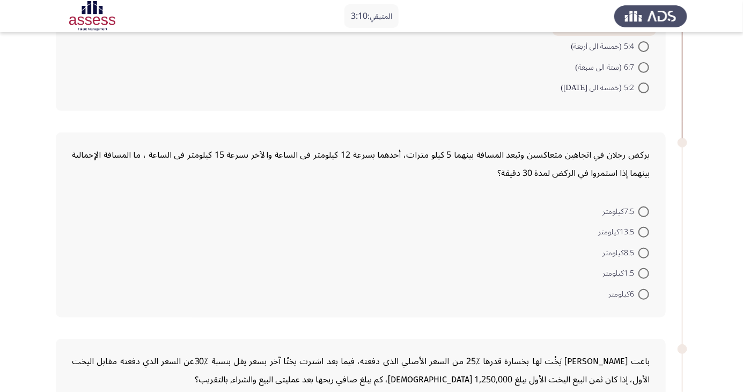
click at [639, 227] on span at bounding box center [643, 232] width 11 height 11
click at [639, 227] on input "13.5كيلومتر" at bounding box center [643, 232] width 11 height 11
radio input "true"
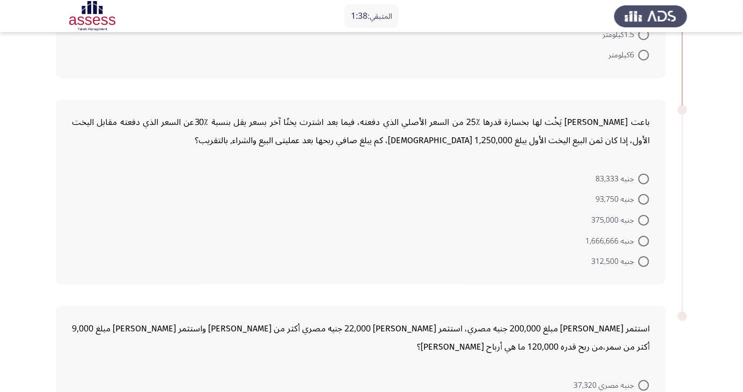
scroll to position [405, 0]
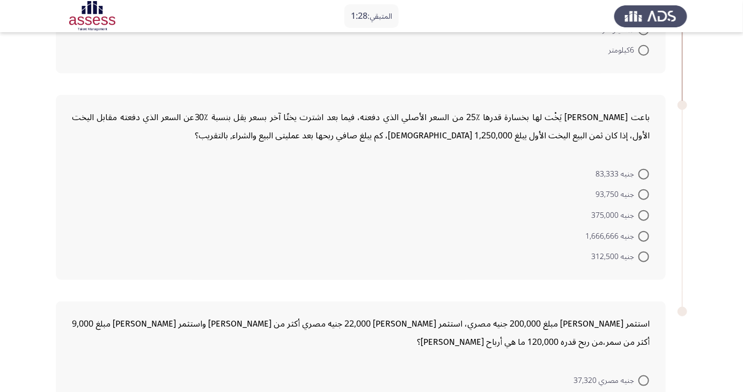
click at [623, 174] on span "جنيه 83,333" at bounding box center [616, 174] width 43 height 13
click at [638, 174] on input "جنيه 83,333" at bounding box center [643, 174] width 11 height 11
radio input "true"
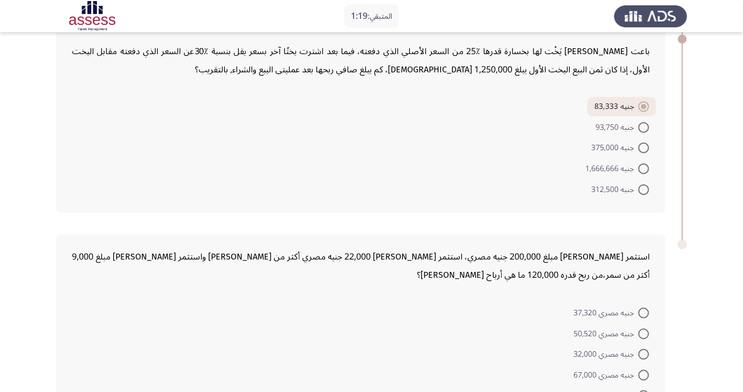
scroll to position [499, 0]
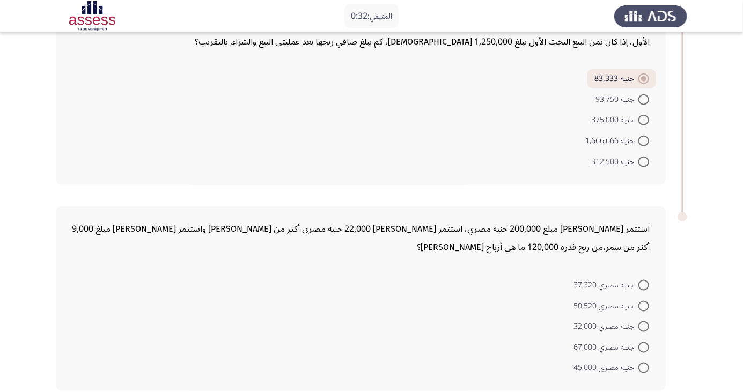
click at [644, 284] on span at bounding box center [643, 285] width 11 height 11
click at [644, 284] on input "جنيه مصري 37,320" at bounding box center [643, 285] width 11 height 11
radio input "true"
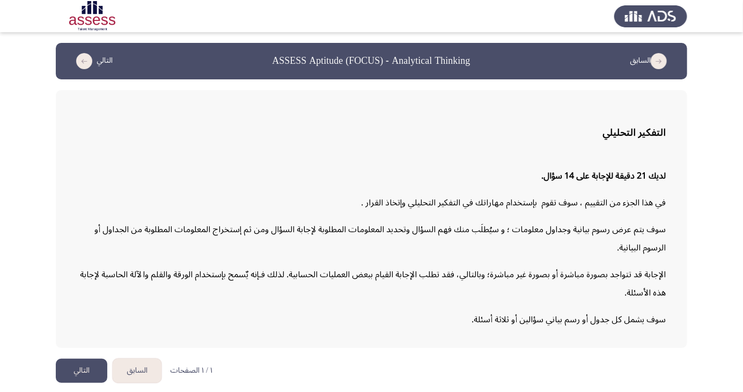
click at [82, 383] on button "التالي" at bounding box center [82, 371] width 52 height 24
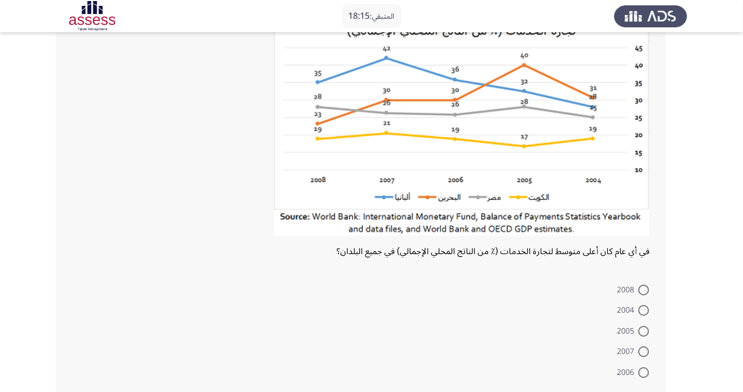
scroll to position [91, 0]
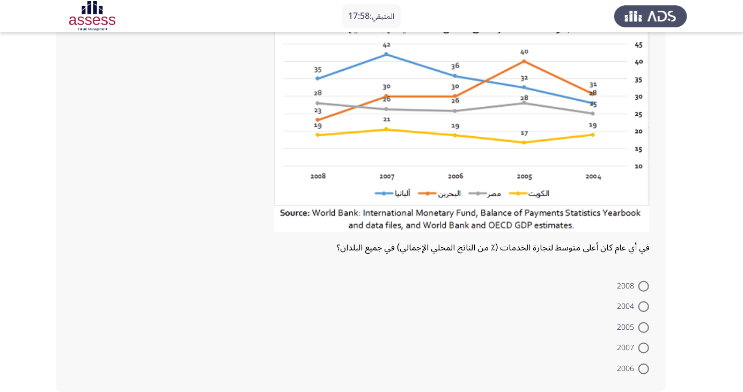
click at [639, 349] on span at bounding box center [643, 348] width 11 height 11
click at [639, 349] on input "2007" at bounding box center [643, 348] width 11 height 11
radio input "true"
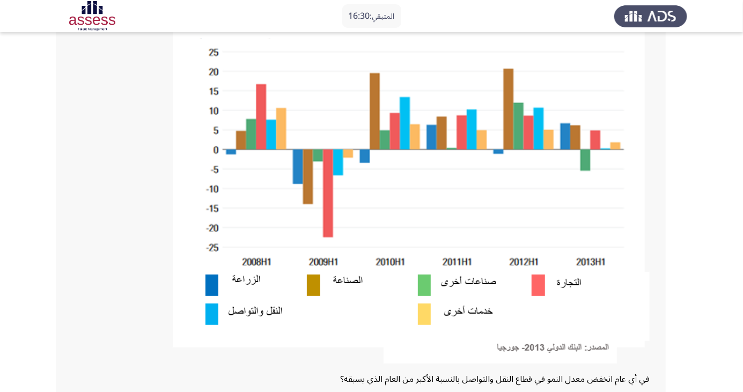
scroll to position [158, 0]
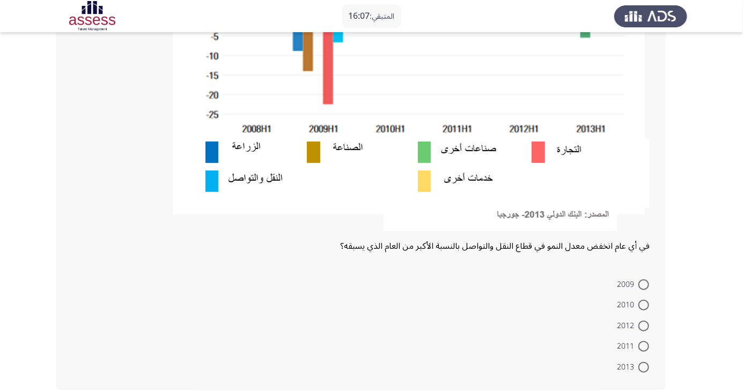
click at [639, 284] on span at bounding box center [643, 285] width 11 height 11
click at [639, 284] on input "2009" at bounding box center [643, 285] width 11 height 11
radio input "true"
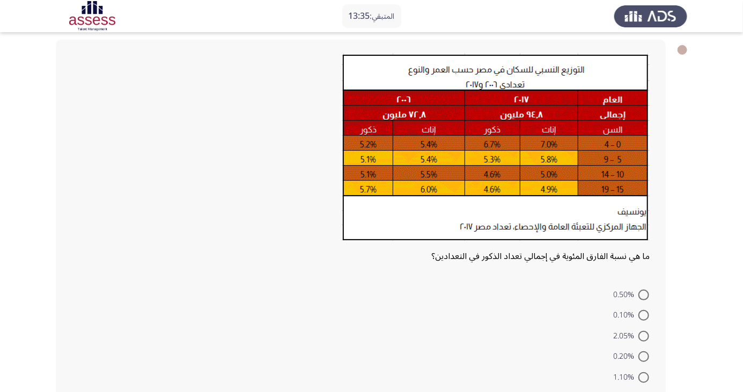
scroll to position [56, 0]
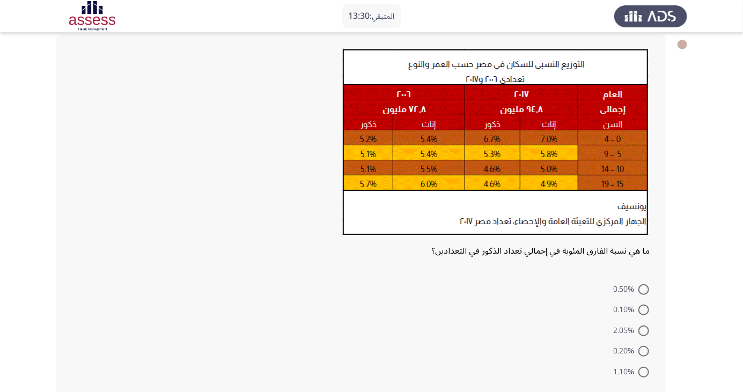
click at [641, 307] on span at bounding box center [643, 310] width 11 height 11
click at [641, 307] on input "0.10%" at bounding box center [643, 310] width 11 height 11
radio input "true"
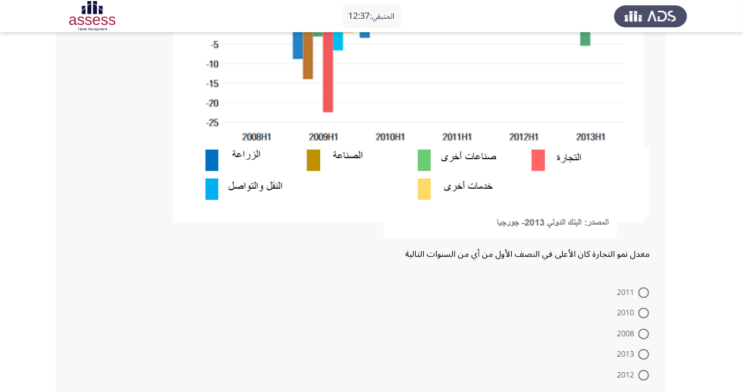
scroll to position [264, 0]
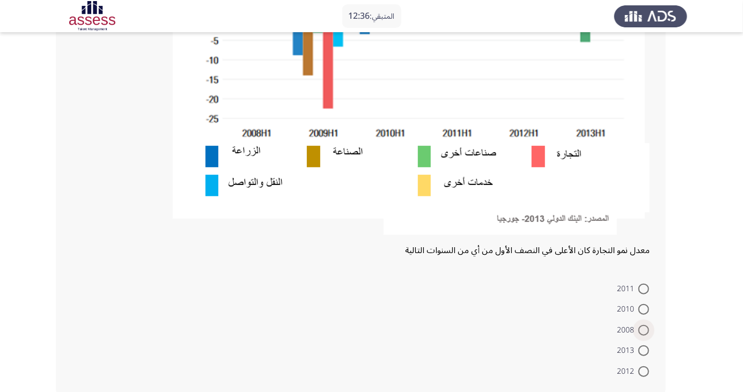
click at [644, 330] on span at bounding box center [643, 330] width 11 height 11
click at [644, 330] on input "2008" at bounding box center [643, 330] width 11 height 11
radio input "true"
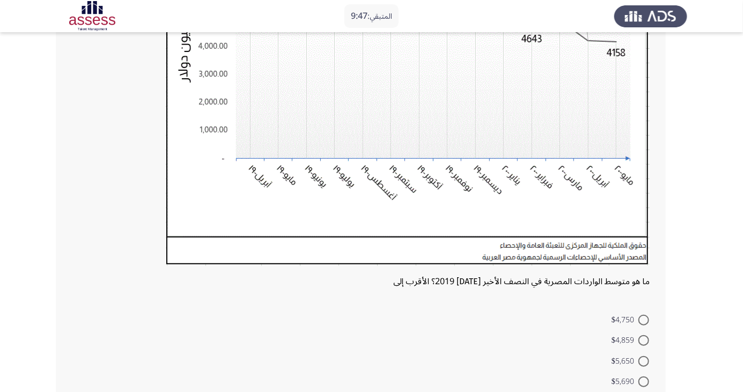
scroll to position [218, 0]
click at [630, 384] on span "$5,690" at bounding box center [625, 382] width 27 height 13
click at [638, 384] on input "$5,690" at bounding box center [643, 382] width 11 height 11
radio input "true"
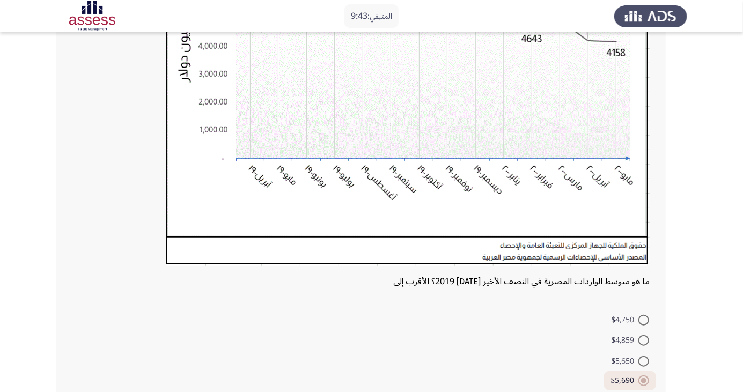
scroll to position [252, 0]
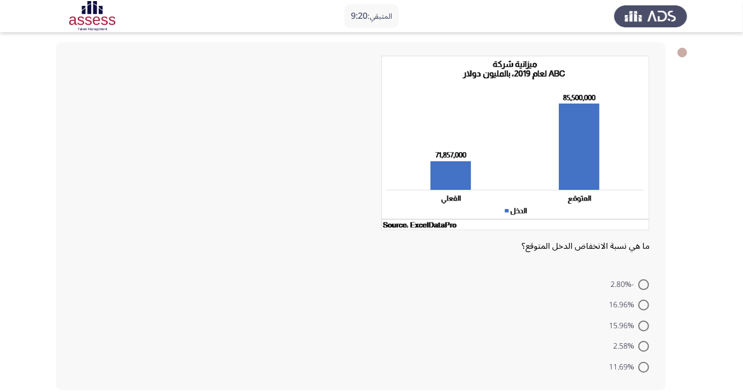
scroll to position [48, 0]
click at [644, 346] on span at bounding box center [643, 346] width 11 height 11
click at [644, 346] on input "2.58%" at bounding box center [643, 346] width 11 height 11
radio input "true"
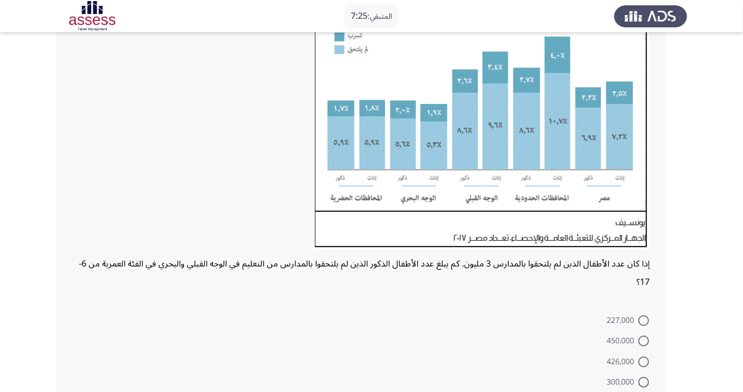
scroll to position [128, 0]
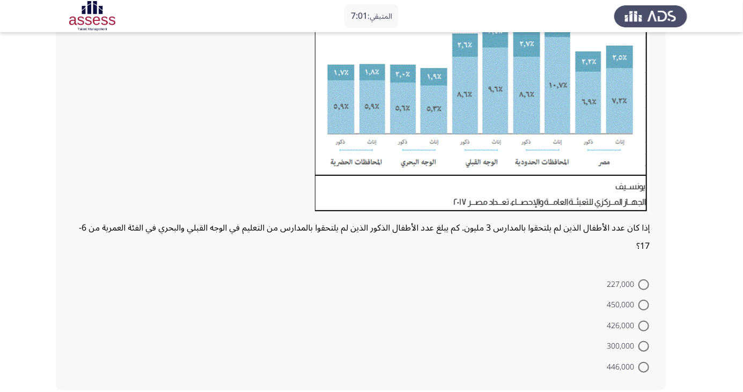
click at [644, 325] on span at bounding box center [643, 326] width 11 height 11
click at [644, 325] on input "426,000" at bounding box center [643, 326] width 11 height 11
radio input "true"
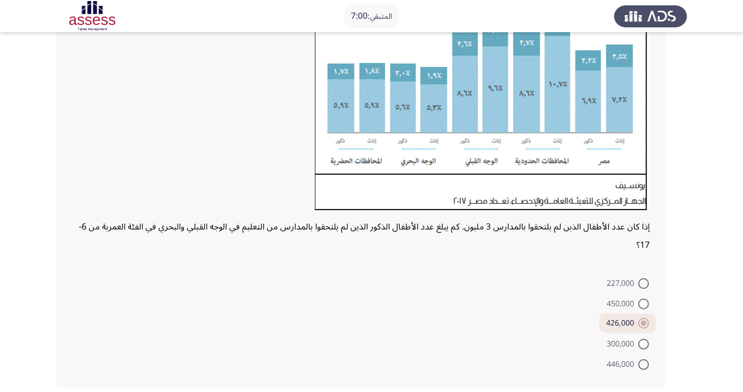
scroll to position [163, 0]
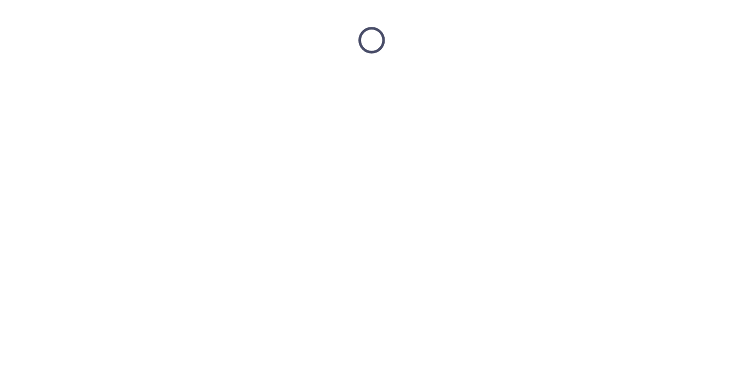
scroll to position [0, 0]
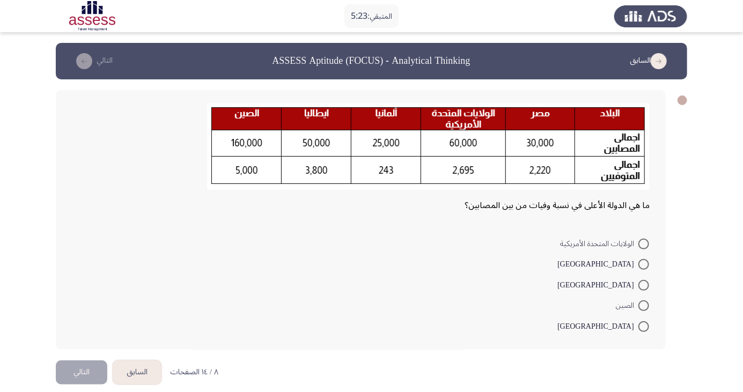
click at [644, 326] on span at bounding box center [643, 326] width 11 height 11
click at [644, 326] on input "إيطاليا" at bounding box center [643, 326] width 11 height 11
radio input "true"
click at [85, 369] on button "التالي" at bounding box center [82, 371] width 52 height 24
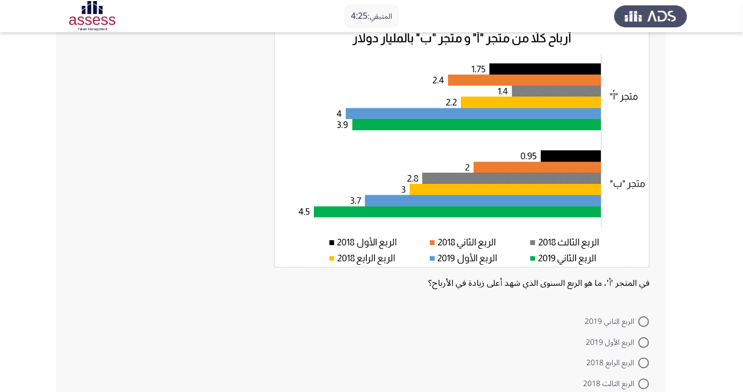
scroll to position [75, 0]
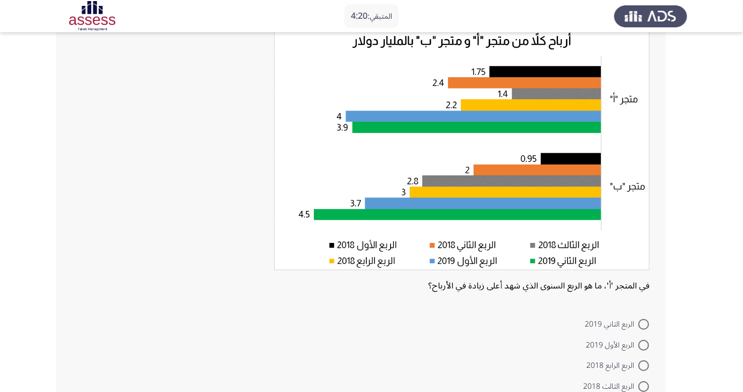
click at [631, 342] on span "الربع الأول 2019" at bounding box center [612, 345] width 53 height 13
click at [638, 342] on input "الربع الأول 2019" at bounding box center [643, 345] width 11 height 11
radio input "true"
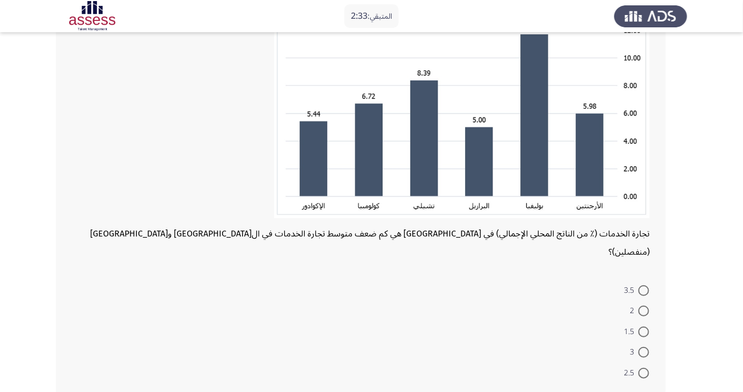
scroll to position [185, 0]
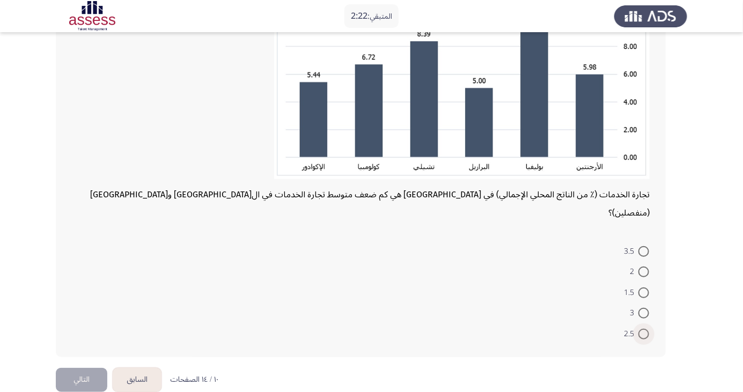
click at [644, 329] on span at bounding box center [643, 334] width 11 height 11
click at [644, 329] on input "2.5" at bounding box center [643, 334] width 11 height 11
radio input "true"
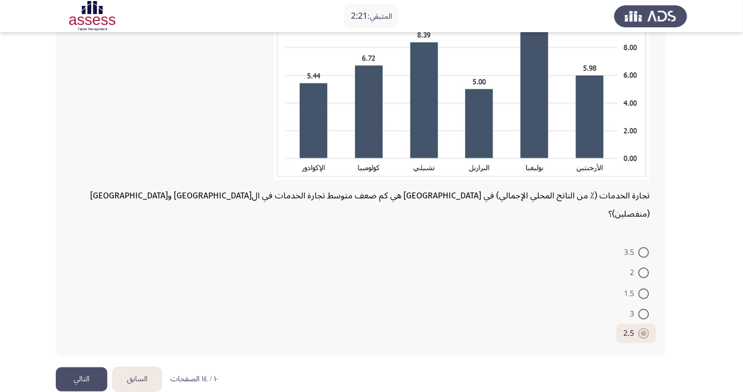
click at [83, 367] on button "التالي" at bounding box center [82, 379] width 52 height 24
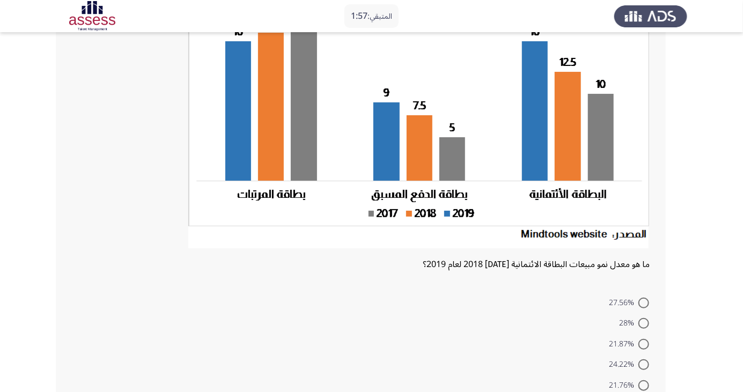
scroll to position [120, 0]
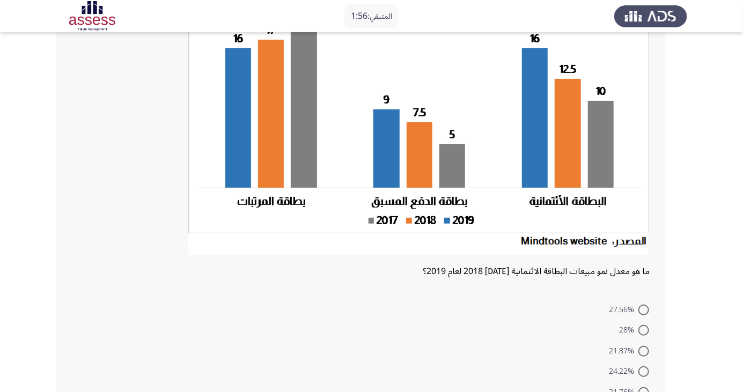
click at [638, 373] on span at bounding box center [643, 371] width 11 height 11
click at [638, 373] on input "24.22%" at bounding box center [643, 371] width 11 height 11
radio input "true"
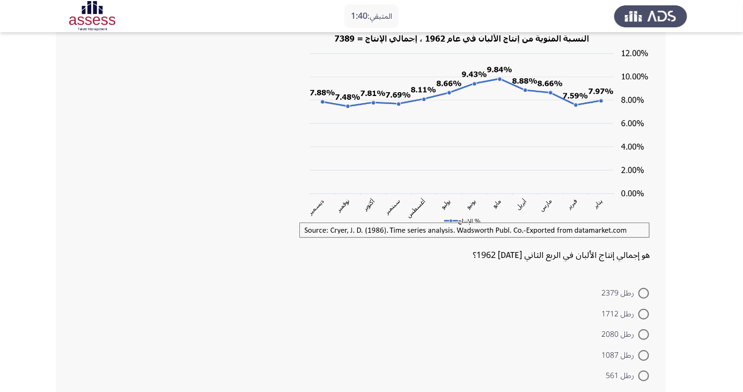
scroll to position [75, 0]
click at [640, 354] on span at bounding box center [643, 355] width 11 height 11
click at [640, 354] on input "رطل 1087" at bounding box center [643, 355] width 11 height 11
radio input "true"
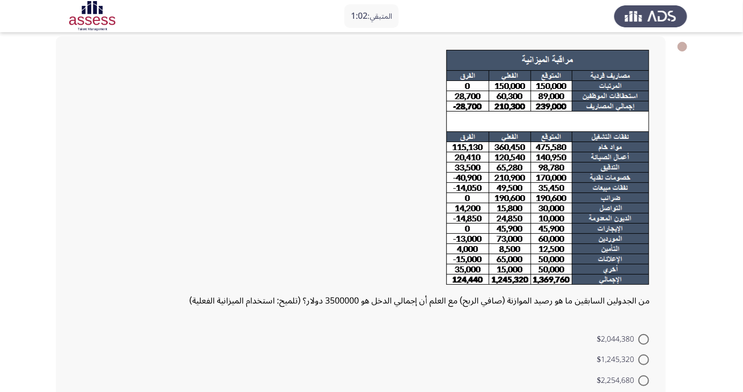
scroll to position [52, 0]
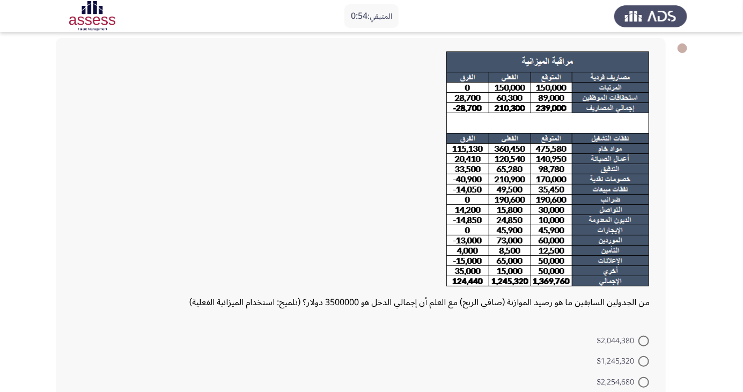
click at [641, 363] on span at bounding box center [643, 361] width 11 height 11
click at [641, 363] on input "$1,245,320" at bounding box center [643, 361] width 11 height 11
radio input "true"
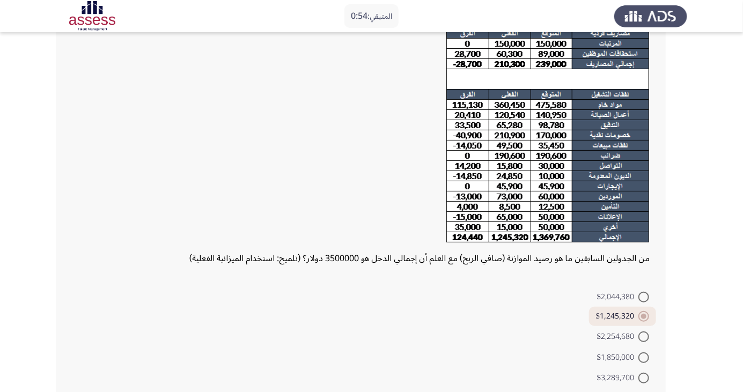
scroll to position [107, 0]
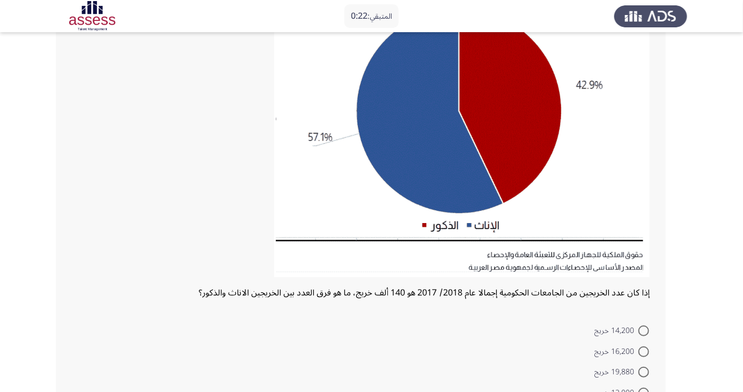
scroll to position [137, 0]
click at [630, 329] on span "14,200 خريج" at bounding box center [616, 331] width 44 height 13
click at [638, 329] on input "14,200 خريج" at bounding box center [643, 331] width 11 height 11
radio input "true"
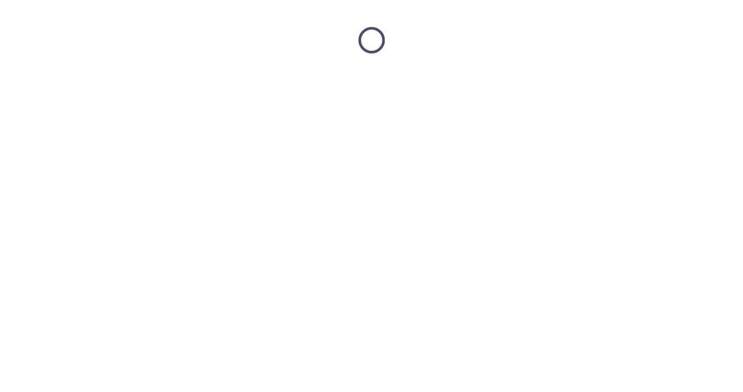
scroll to position [0, 0]
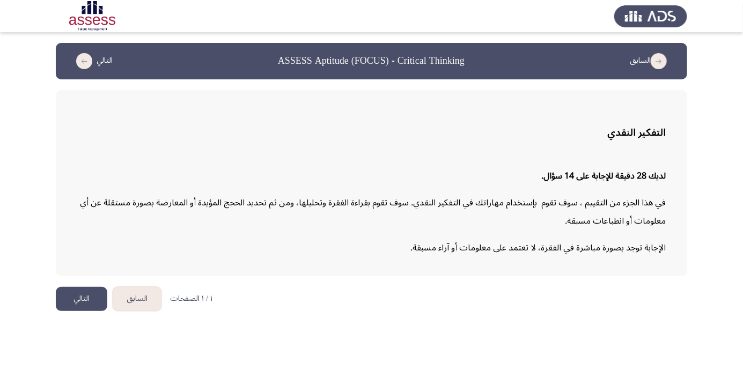
click at [519, 322] on html "السابق ASSESS Aptitude (FOCUS) - Critical Thinking التالي التفكير النقدي لديك 2…" at bounding box center [371, 161] width 743 height 322
click at [390, 322] on html "السابق ASSESS Aptitude (FOCUS) - Critical Thinking التالي التفكير النقدي لديك 2…" at bounding box center [371, 161] width 743 height 322
click at [378, 322] on html "السابق ASSESS Aptitude (FOCUS) - Critical Thinking التالي التفكير النقدي لديك 2…" at bounding box center [371, 161] width 743 height 322
click at [357, 322] on html "السابق ASSESS Aptitude (FOCUS) - Critical Thinking التالي التفكير النقدي لديك 2…" at bounding box center [371, 161] width 743 height 322
click at [259, 322] on html "السابق ASSESS Aptitude (FOCUS) - Critical Thinking التالي التفكير النقدي لديك 2…" at bounding box center [371, 161] width 743 height 322
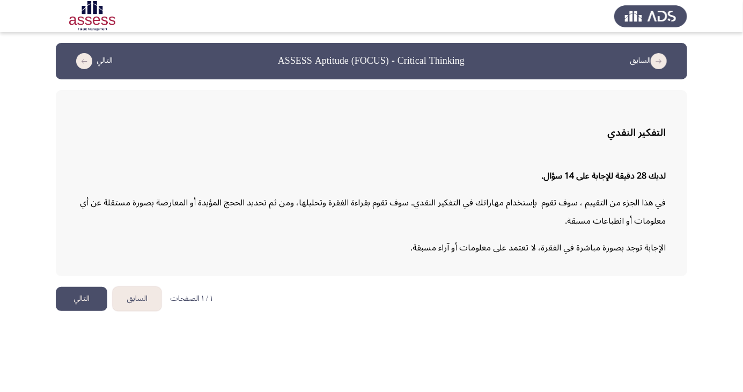
click at [381, 322] on html "السابق ASSESS Aptitude (FOCUS) - Critical Thinking التالي التفكير النقدي لديك 2…" at bounding box center [371, 161] width 743 height 322
click at [446, 322] on html "السابق ASSESS Aptitude (FOCUS) - Critical Thinking التالي التفكير النقدي لديك 2…" at bounding box center [371, 161] width 743 height 322
click at [469, 322] on html "السابق ASSESS Aptitude (FOCUS) - Critical Thinking التالي التفكير النقدي لديك 2…" at bounding box center [371, 161] width 743 height 322
click at [482, 322] on html "السابق ASSESS Aptitude (FOCUS) - Critical Thinking التالي التفكير النقدي لديك 2…" at bounding box center [371, 161] width 743 height 322
click at [447, 322] on html "السابق ASSESS Aptitude (FOCUS) - Critical Thinking التالي التفكير النقدي لديك 2…" at bounding box center [371, 161] width 743 height 322
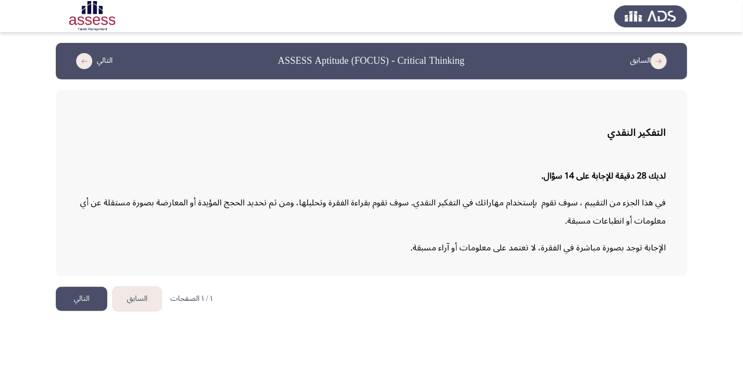
click at [386, 322] on html "السابق ASSESS Aptitude (FOCUS) - Critical Thinking التالي التفكير النقدي لديك 2…" at bounding box center [371, 161] width 743 height 322
click at [402, 322] on html "السابق ASSESS Aptitude (FOCUS) - Critical Thinking التالي التفكير النقدي لديك 2…" at bounding box center [371, 161] width 743 height 322
click at [607, 322] on html "السابق ASSESS Aptitude (FOCUS) - Critical Thinking التالي التفكير النقدي لديك 2…" at bounding box center [371, 161] width 743 height 322
click at [613, 322] on html "السابق ASSESS Aptitude (FOCUS) - Critical Thinking التالي التفكير النقدي لديك 2…" at bounding box center [371, 161] width 743 height 322
click at [585, 322] on html "السابق ASSESS Aptitude (FOCUS) - Critical Thinking التالي التفكير النقدي لديك 2…" at bounding box center [371, 161] width 743 height 322
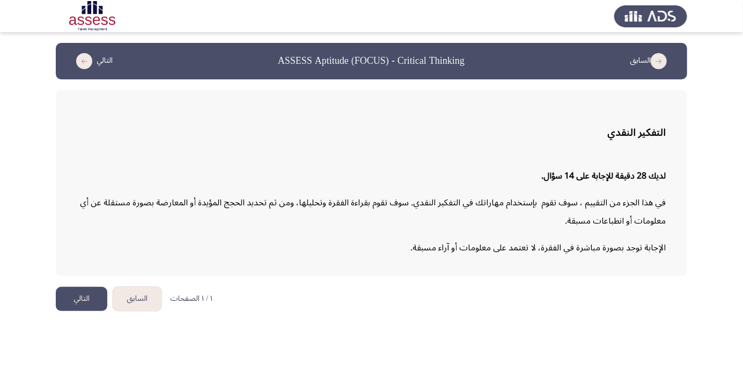
click at [621, 322] on html "السابق ASSESS Aptitude (FOCUS) - Critical Thinking التالي التفكير النقدي لديك 2…" at bounding box center [371, 161] width 743 height 322
click at [636, 322] on html "السابق ASSESS Aptitude (FOCUS) - Critical Thinking التالي التفكير النقدي لديك 2…" at bounding box center [371, 161] width 743 height 322
click at [632, 322] on html "السابق ASSESS Aptitude (FOCUS) - Critical Thinking التالي التفكير النقدي لديك 2…" at bounding box center [371, 161] width 743 height 322
click at [599, 322] on html "السابق ASSESS Aptitude (FOCUS) - Critical Thinking التالي التفكير النقدي لديك 2…" at bounding box center [371, 161] width 743 height 322
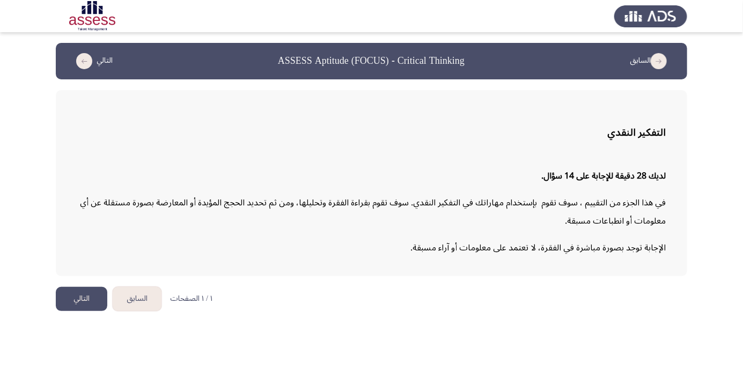
click at [87, 300] on button "التالي" at bounding box center [82, 299] width 52 height 24
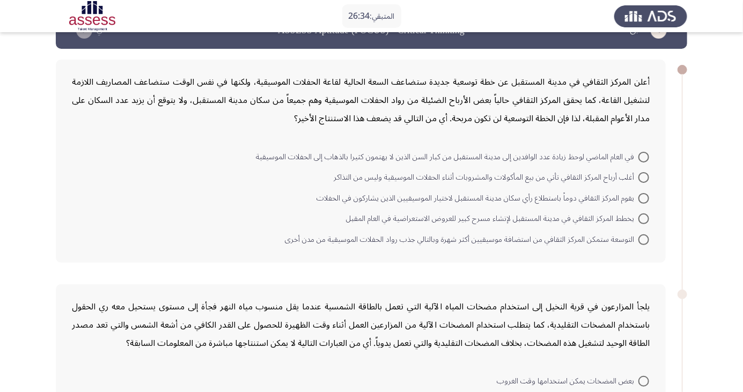
scroll to position [10, 0]
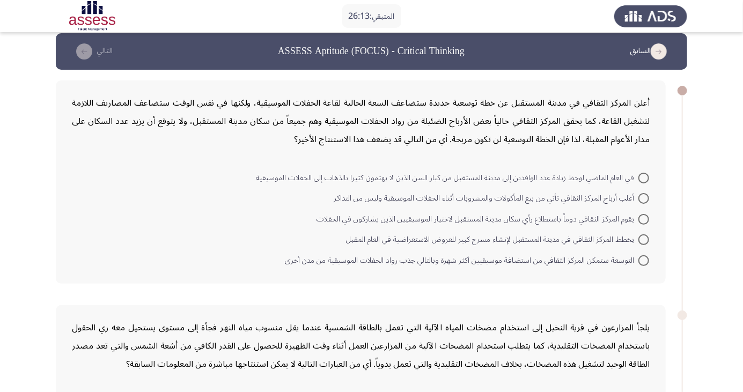
click at [644, 218] on span at bounding box center [643, 219] width 11 height 11
click at [644, 218] on input "يقوم المركز الثقافي دوماً باستطلاع رأي سكان مدينة المستقبل لاختيار الموسيقيين ا…" at bounding box center [643, 219] width 11 height 11
radio input "true"
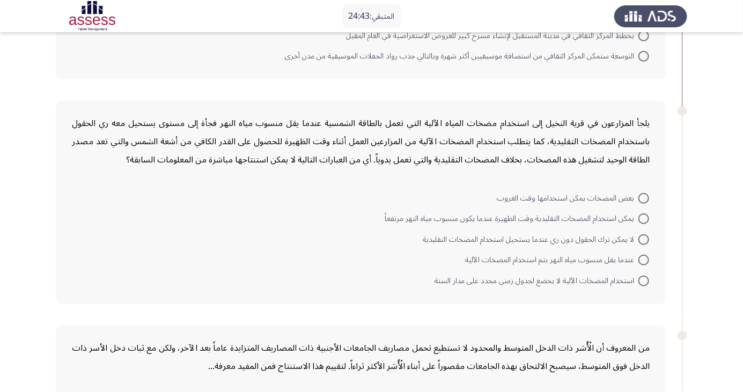
scroll to position [214, 0]
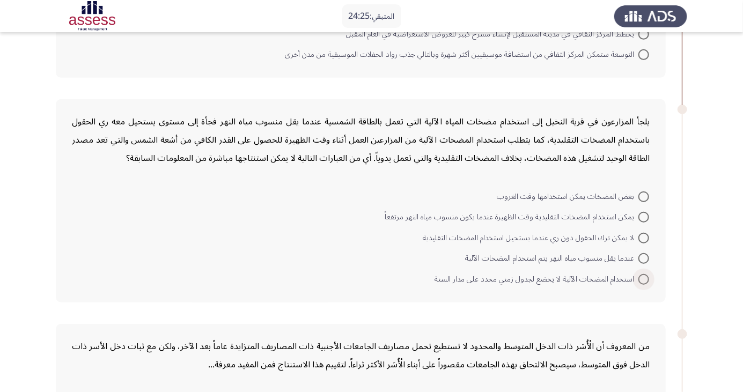
click at [638, 277] on span at bounding box center [643, 279] width 11 height 11
click at [638, 277] on input "استخدام المضخات الآلية لا يخضع لجدول زمني محدد على مدار السنة" at bounding box center [643, 279] width 11 height 11
radio input "true"
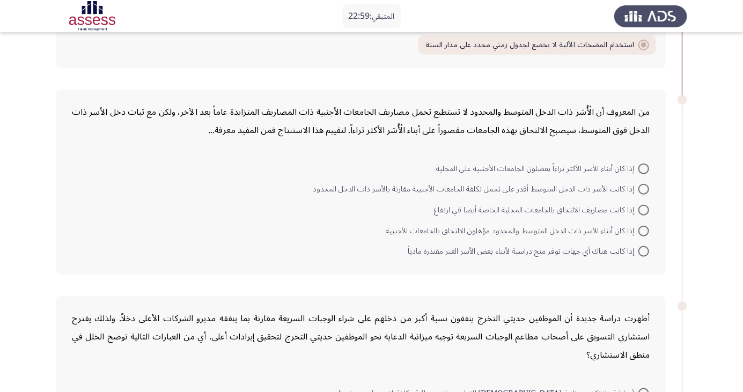
scroll to position [451, 0]
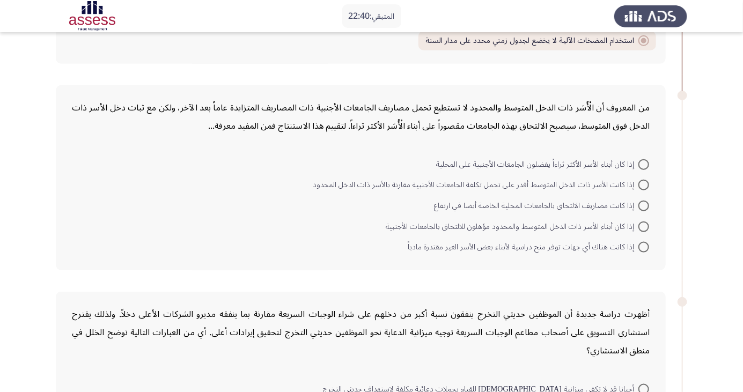
click at [640, 250] on span at bounding box center [643, 247] width 11 height 11
click at [640, 250] on input "إذا كانت هناك أي جهات توفر منح دراسية لأبناء بعض الأسر الغير مقتدرة مادياً" at bounding box center [643, 247] width 11 height 11
radio input "true"
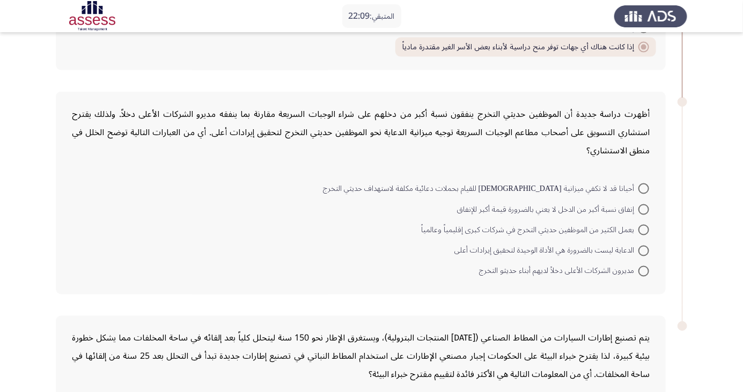
scroll to position [674, 0]
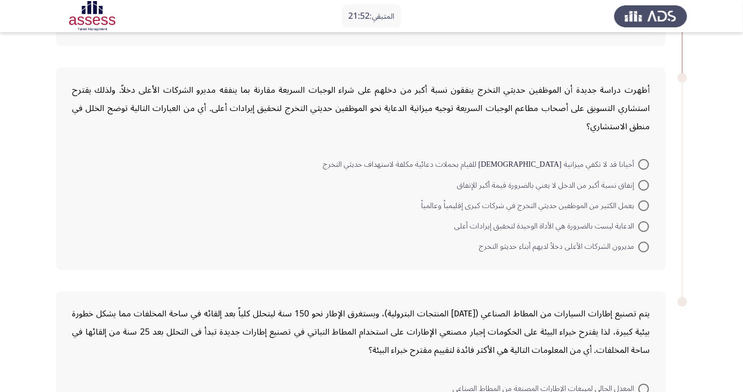
click at [644, 183] on span at bounding box center [643, 185] width 11 height 11
click at [644, 183] on input "إنفاق نسبة أكبر من الدخل لا يعني بالضرورة قيمة أكبر للإنفاق" at bounding box center [643, 185] width 11 height 11
radio input "true"
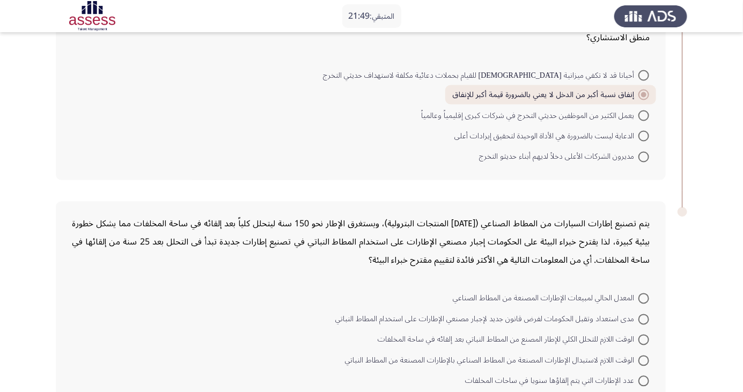
scroll to position [776, 0]
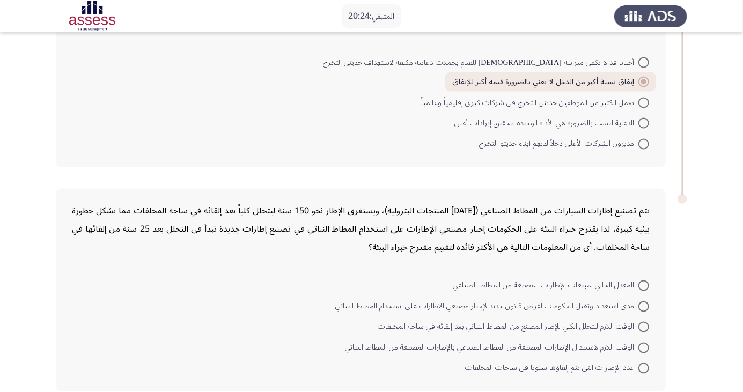
click at [644, 346] on span at bounding box center [643, 348] width 11 height 11
click at [644, 346] on input "الوقت اللازم لاستبدال الإطارات المصنعة من المطاط الصناعي بالإطارات المصنعة من ا…" at bounding box center [643, 348] width 11 height 11
radio input "true"
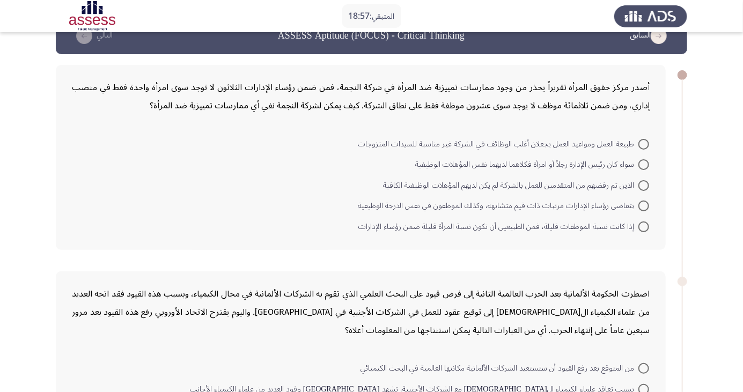
scroll to position [6, 0]
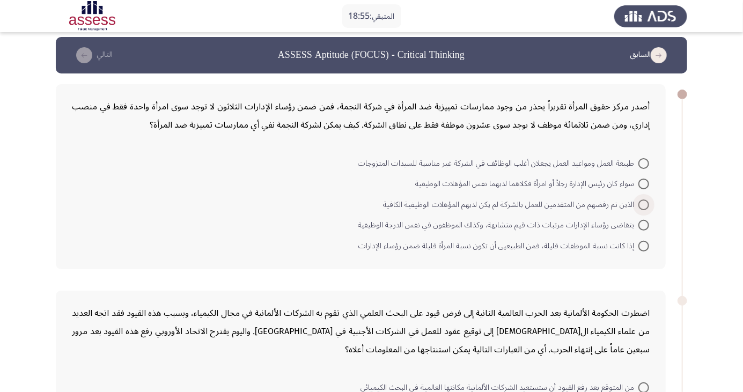
click at [644, 204] on span at bounding box center [643, 205] width 11 height 11
click at [644, 204] on input "الذين تم رفضهم من المتقدمين للعمل بالشركة لم يكن لديهم المؤهلات الوظيفية الكافية" at bounding box center [643, 205] width 11 height 11
radio input "true"
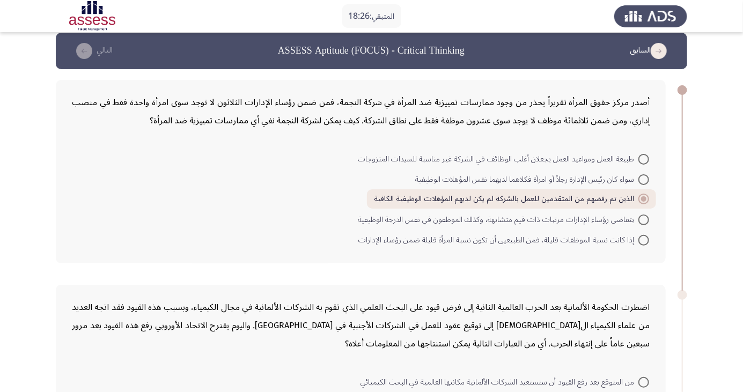
scroll to position [0, 0]
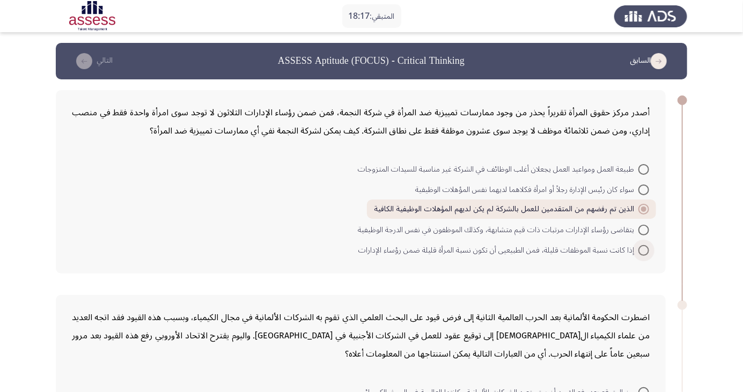
click at [641, 250] on span at bounding box center [643, 250] width 11 height 11
click at [641, 250] on input "إذا كانت نسبة الموظفات قليلة، فمن الطبيعيى أن تكون نسبة المرأة قليلة ضمن رؤساء …" at bounding box center [643, 250] width 11 height 11
radio input "true"
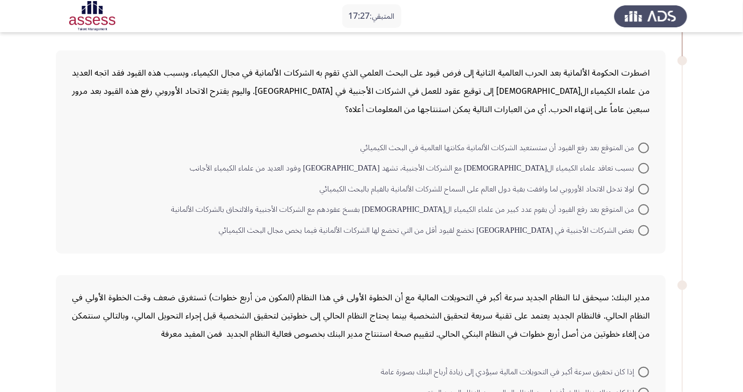
scroll to position [246, 0]
click at [644, 228] on span at bounding box center [643, 229] width 11 height 11
click at [644, 228] on input "بعض الشركات الأجنبية في ألمانيا تخضع لقيود أقل من التي تخضع لها الشركات الألمان…" at bounding box center [643, 229] width 11 height 11
radio input "true"
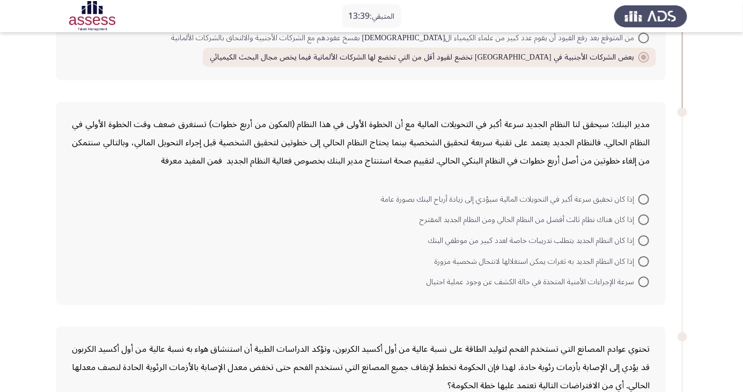
scroll to position [421, 0]
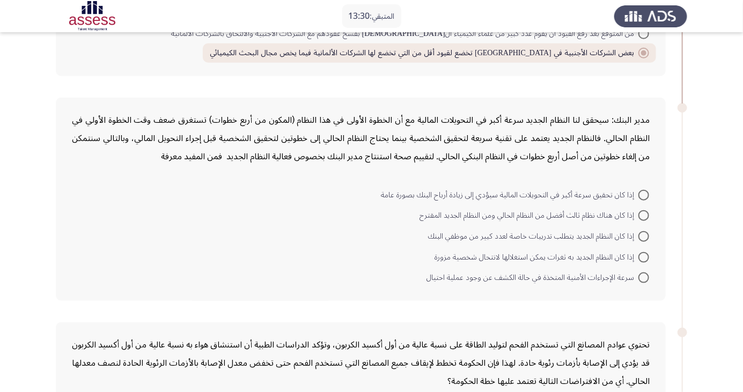
click at [644, 255] on span at bounding box center [643, 257] width 11 height 11
click at [644, 255] on input "إذا كان النظام الجديد به ثغرات يمكن استغلالها لانتحال شخصية مزورة" at bounding box center [643, 257] width 11 height 11
radio input "true"
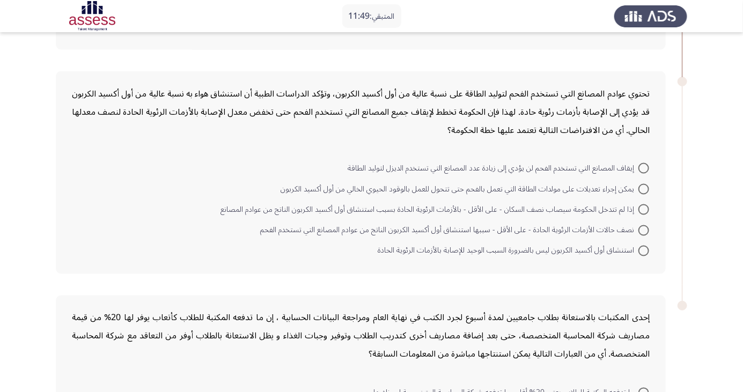
scroll to position [681, 0]
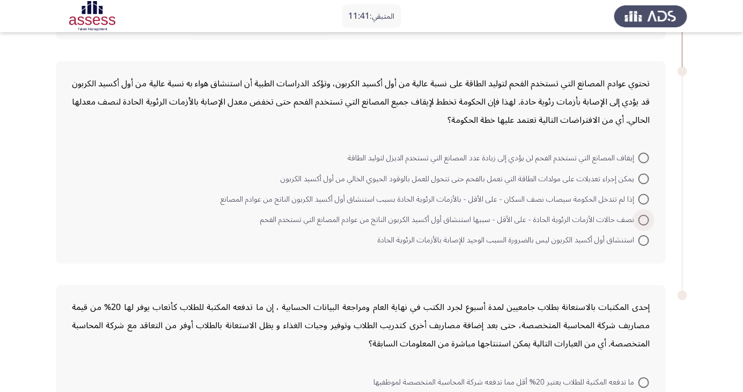
click at [627, 214] on span "نصف حالات الأزمات الرئوية الحادة - على الأقل - سببها استنشاق أول أكسيد الكربون …" at bounding box center [449, 220] width 378 height 13
click at [638, 215] on input "نصف حالات الأزمات الرئوية الحادة - على الأقل - سببها استنشاق أول أكسيد الكربون …" at bounding box center [643, 220] width 11 height 11
radio input "true"
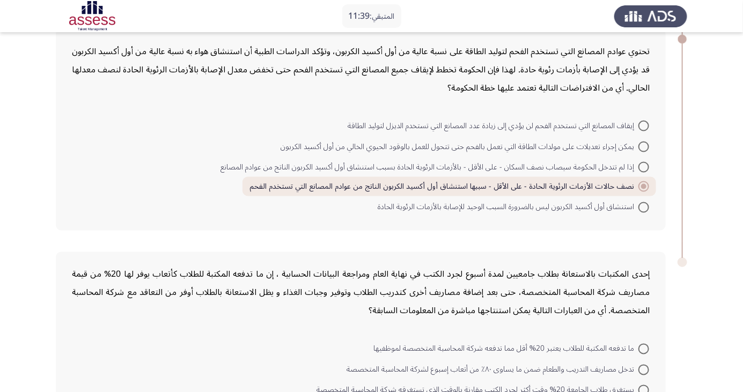
scroll to position [776, 0]
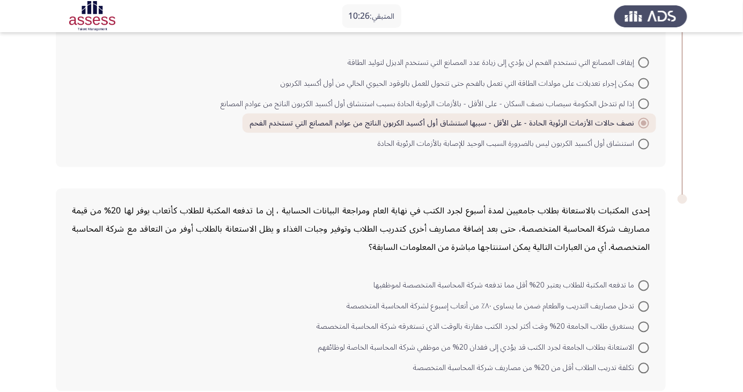
click at [641, 284] on span at bounding box center [643, 286] width 11 height 11
click at [641, 284] on input "ما تدفعه المكتبة للطلاب يعتبر 20% أقل مما تدفعه شركة المحاسبة المتخصصة لموظفيها" at bounding box center [643, 286] width 11 height 11
radio input "true"
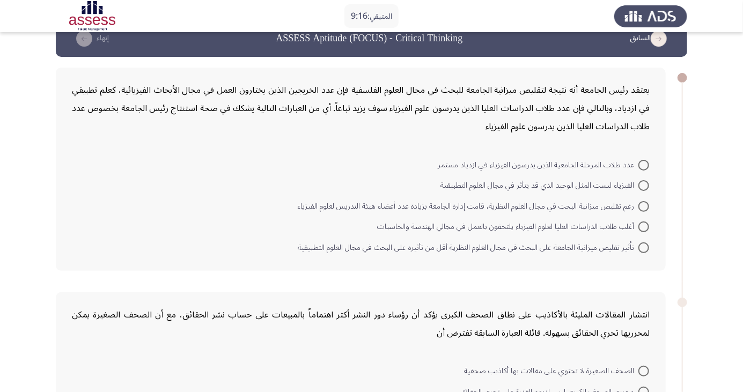
scroll to position [22, 0]
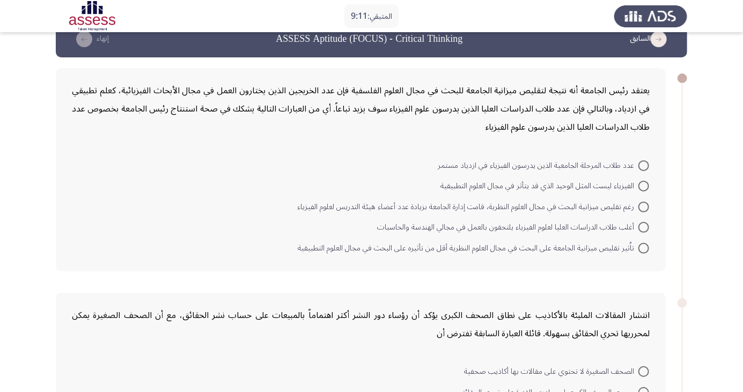
click at [644, 185] on span at bounding box center [643, 186] width 11 height 11
click at [644, 185] on input "الفيزياء ليست المثل الوحيد الذي قد يتأثر في مجال العلوم التطبيقية" at bounding box center [643, 186] width 11 height 11
radio input "true"
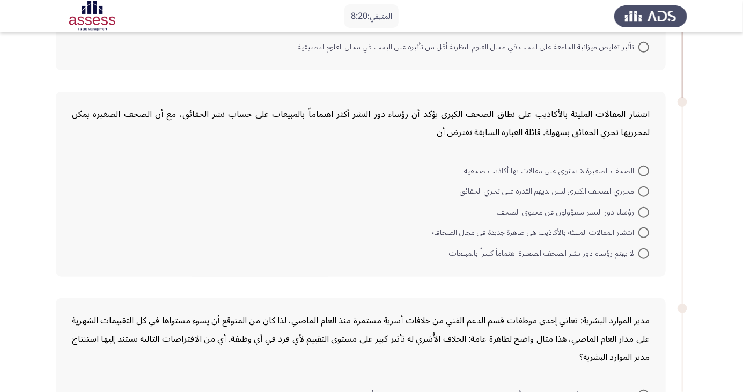
scroll to position [234, 0]
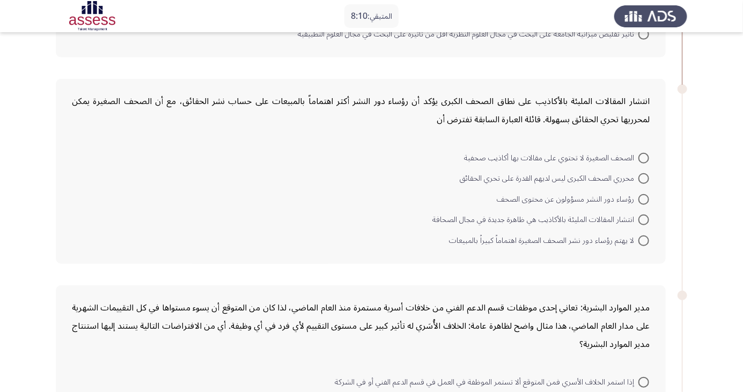
click at [644, 198] on span at bounding box center [643, 199] width 11 height 11
click at [644, 198] on input "رؤساء دور النشر مسؤولون عن محتوى الصحف" at bounding box center [643, 199] width 11 height 11
radio input "true"
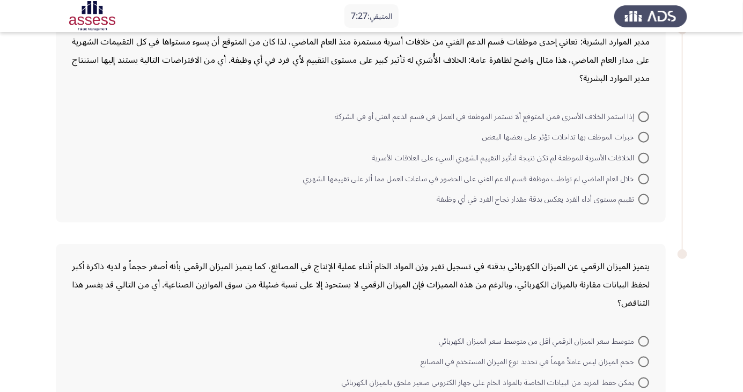
scroll to position [499, 0]
click at [641, 178] on span at bounding box center [643, 178] width 11 height 11
click at [641, 178] on input "خلال العام الماضي لم تواظب موظفة قسم الدعم الفني على الحضور في ساعات العمل مما …" at bounding box center [643, 178] width 11 height 11
radio input "true"
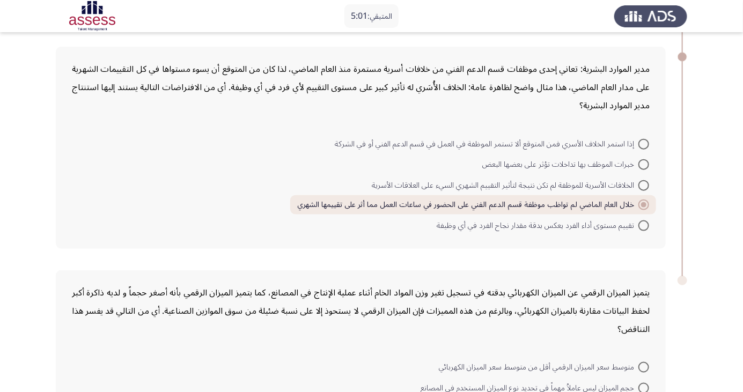
scroll to position [476, 0]
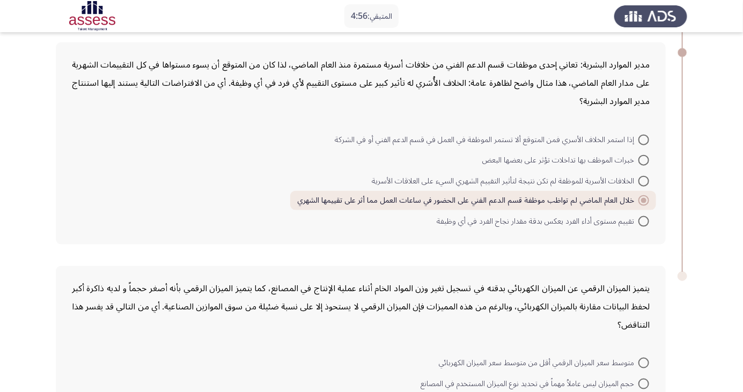
click at [644, 138] on span at bounding box center [643, 140] width 11 height 11
click at [644, 138] on input "إذا استمر الخلاف الأسري فمن المتوقع ألا تستمر الموظفة في العمل في قسم الدعم الف…" at bounding box center [643, 140] width 11 height 11
radio input "true"
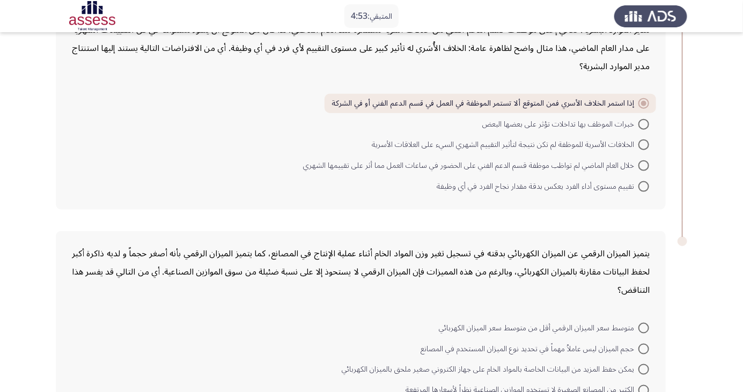
scroll to position [554, 0]
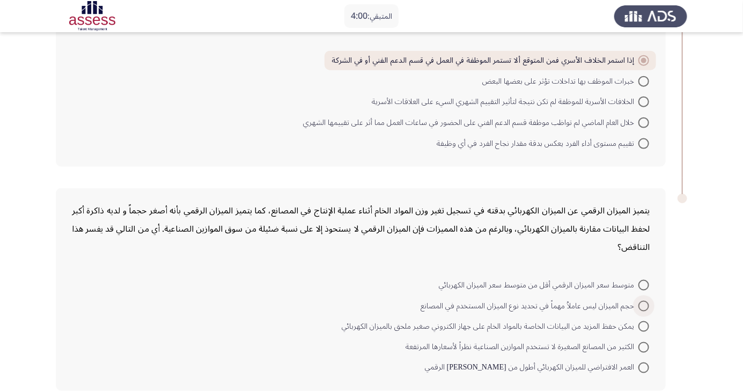
click at [644, 305] on span at bounding box center [643, 306] width 11 height 11
click at [644, 305] on input "حجم الميزان ليس عاملاُ مهماً في تحديد نوع الميزان المستخدم في المصانع" at bounding box center [643, 306] width 11 height 11
radio input "true"
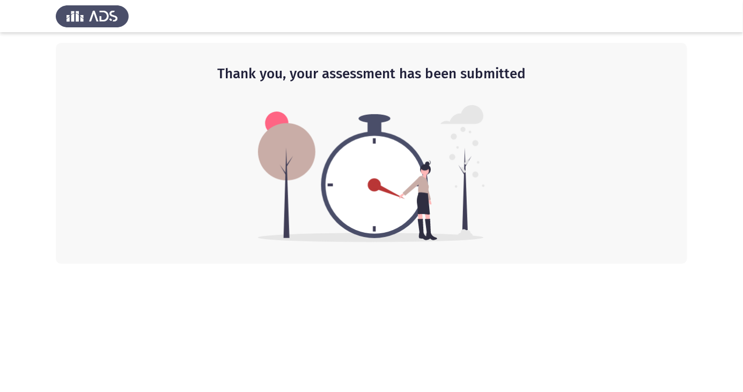
click at [742, 264] on html "Thank you, your assessment has been submitted" at bounding box center [371, 132] width 743 height 264
click at [541, 264] on html "Thank you, your assessment has been submitted" at bounding box center [371, 132] width 743 height 264
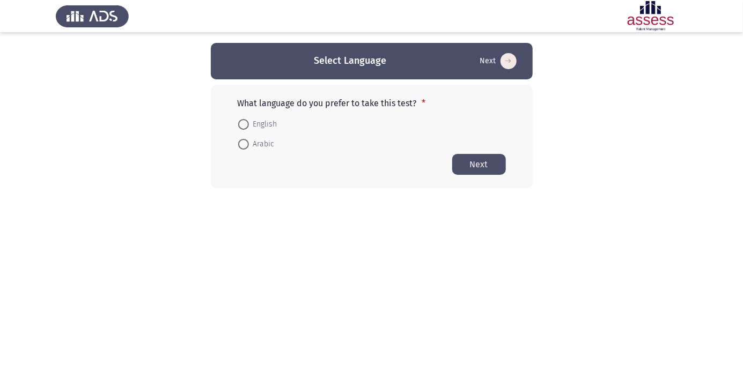
click at [273, 150] on span "Arabic" at bounding box center [262, 144] width 26 height 13
click at [249, 150] on input "Arabic" at bounding box center [243, 144] width 11 height 11
radio input "true"
click at [488, 161] on button "Next" at bounding box center [479, 163] width 54 height 21
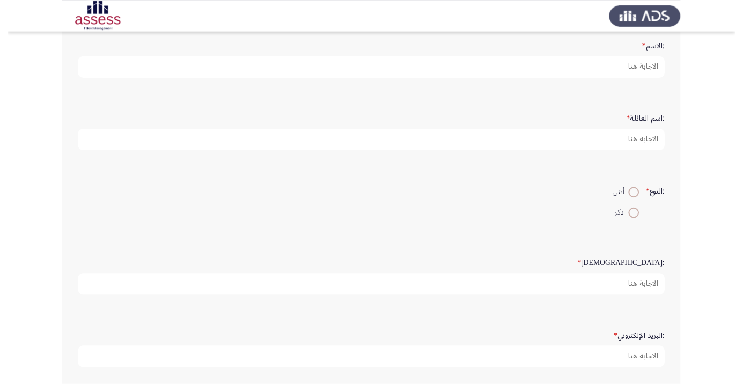
scroll to position [62, 0]
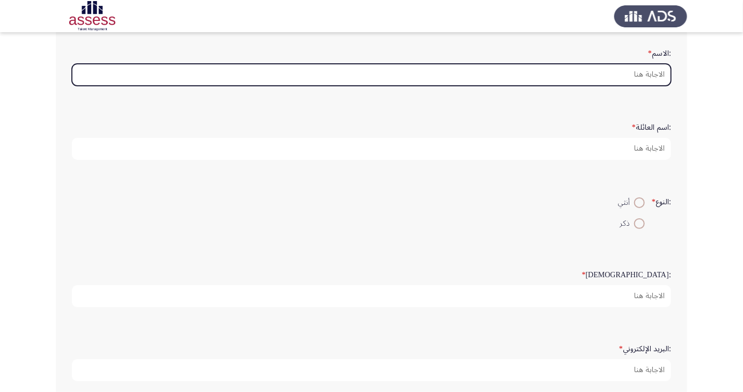
click at [648, 72] on input ":الاسم *" at bounding box center [371, 75] width 599 height 22
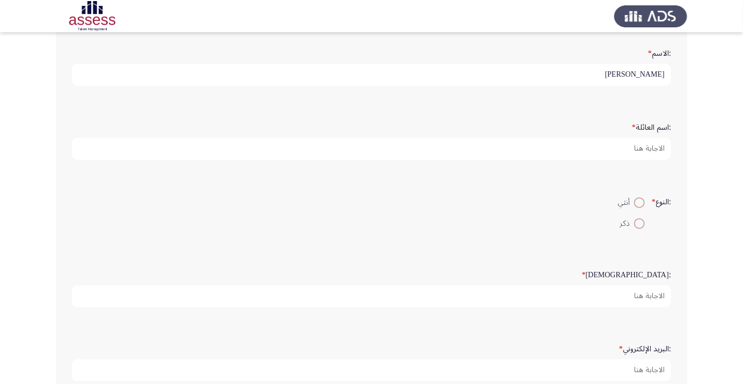
type input "احمد"
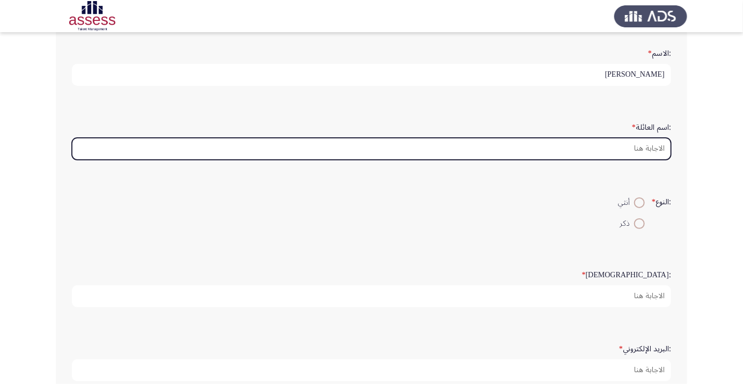
click at [651, 143] on input ":اسم العائلة *" at bounding box center [371, 149] width 599 height 22
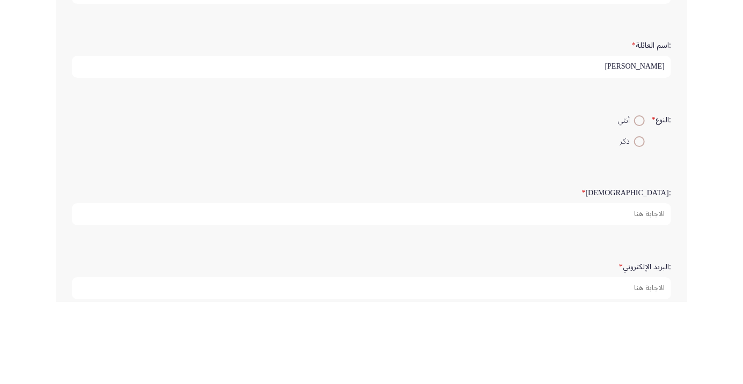
type input "هاشم"
click at [639, 224] on span at bounding box center [639, 224] width 0 height 0
click at [638, 222] on input "ذكر" at bounding box center [639, 223] width 11 height 11
radio input "true"
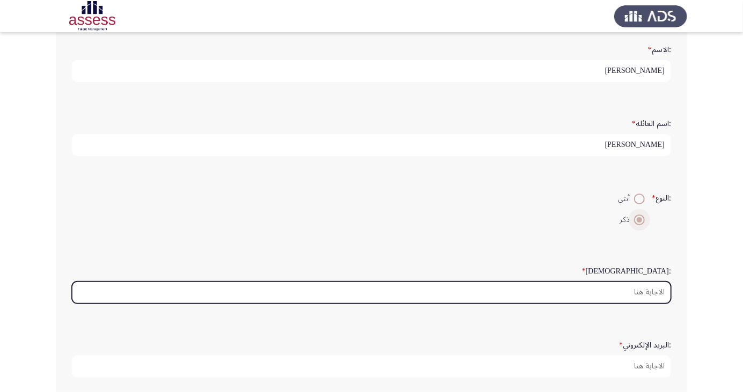
click at [644, 289] on input ":السن *" at bounding box center [371, 293] width 599 height 22
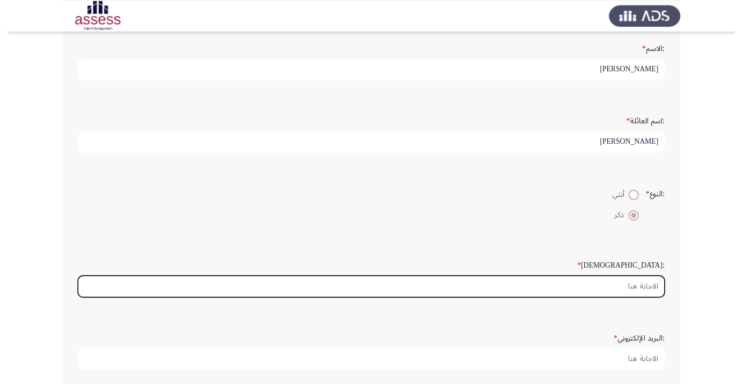
scroll to position [92, 0]
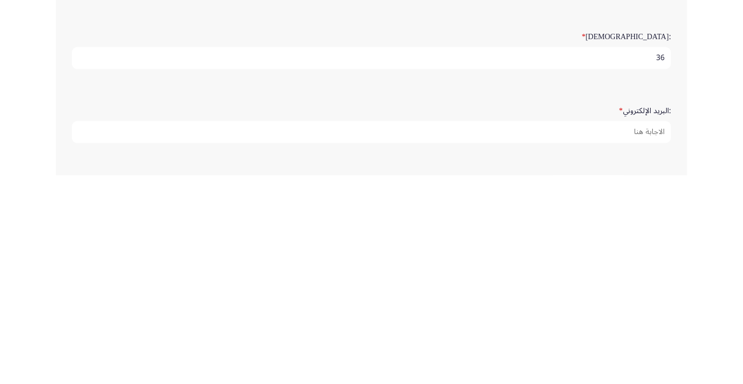
type input "36"
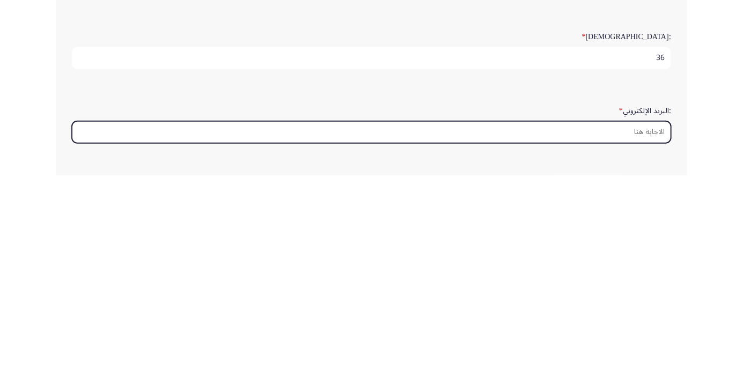
click at [650, 335] on input ":البريد الإلكتروني *" at bounding box center [371, 341] width 599 height 22
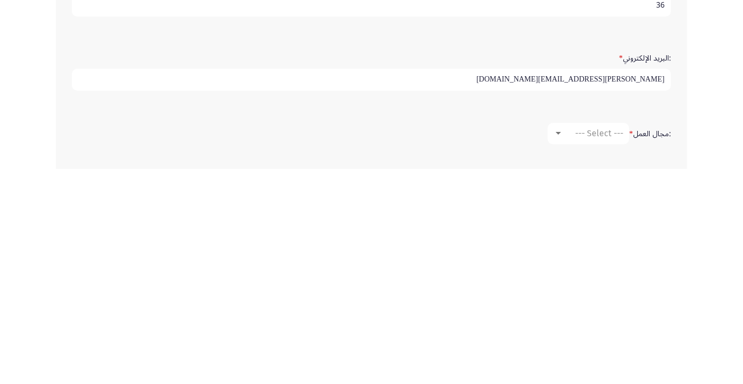
scroll to position [138, 0]
type input "Ahmed.metawa@ibnsina-pharma.com"
click at [609, 347] on span "--- Select ---" at bounding box center [599, 348] width 48 height 10
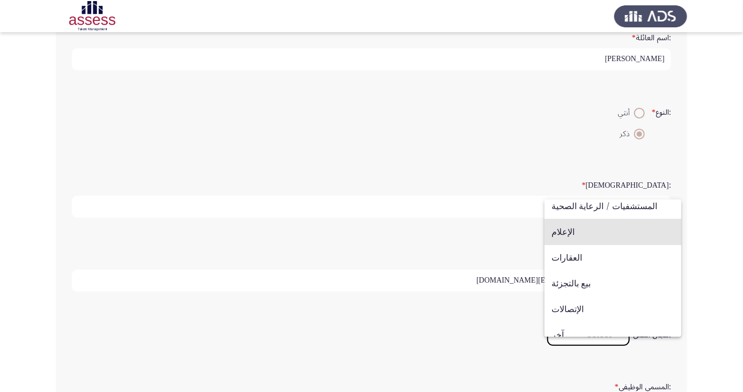
scroll to position [341, 0]
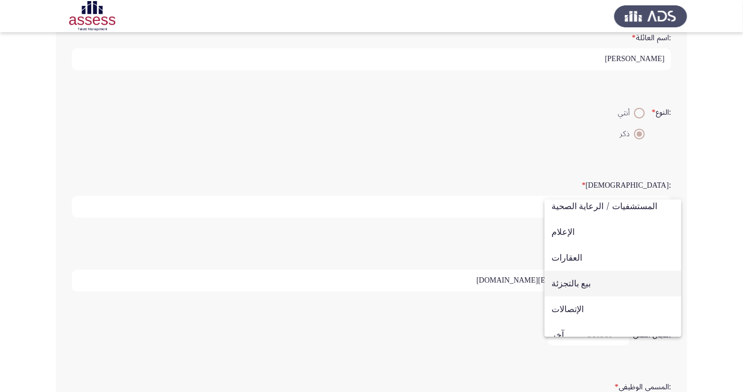
click at [617, 297] on span "بيع بالتجزئة" at bounding box center [612, 284] width 123 height 26
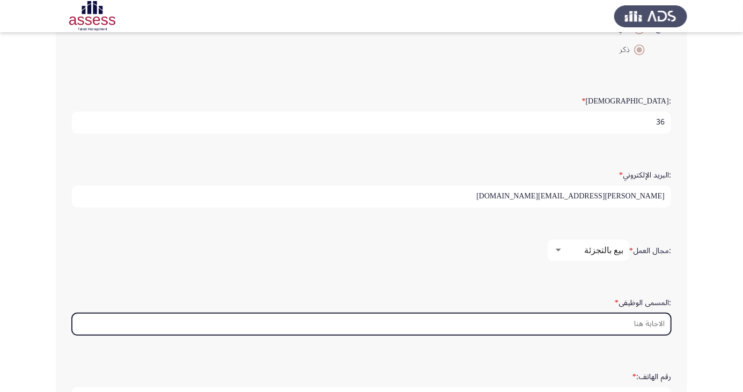
click at [644, 321] on input ":المسمى الوظيفى *" at bounding box center [371, 324] width 599 height 22
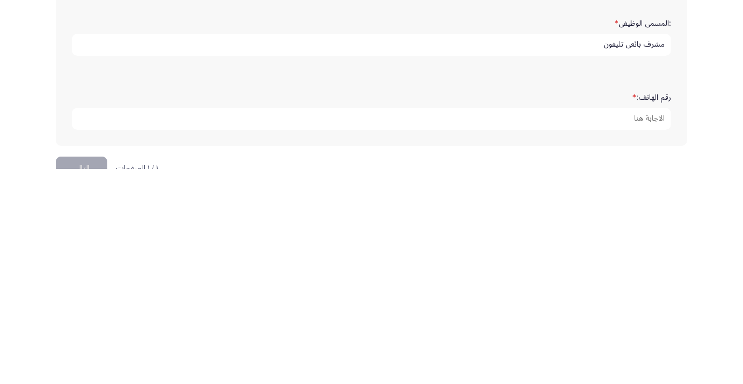
scroll to position [303, 0]
type input "مشرف بائعى تليفون"
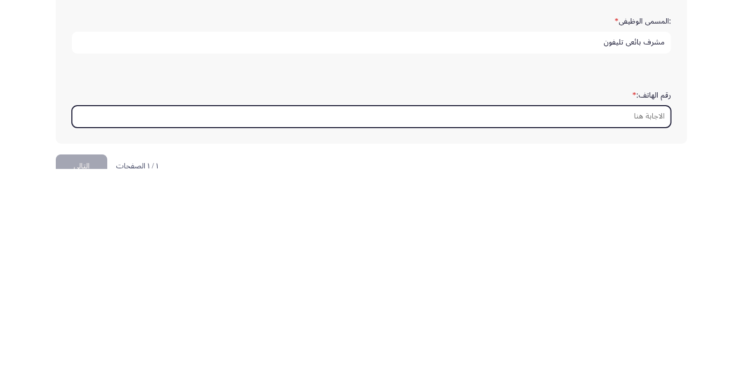
click at [644, 330] on input "رقم الهاتف: *" at bounding box center [371, 332] width 599 height 22
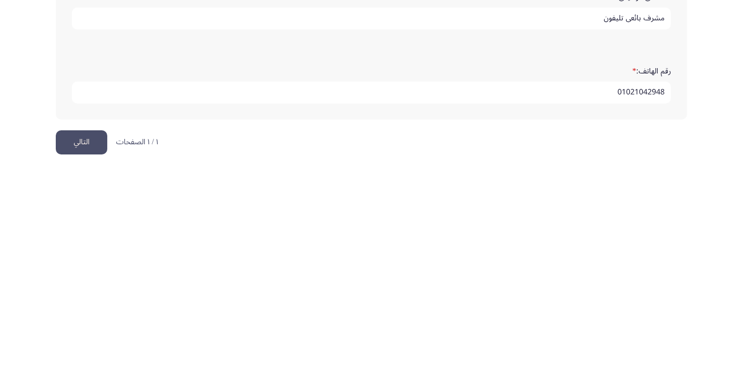
type input "01021042948"
click at [90, 356] on button "التالي" at bounding box center [82, 357] width 52 height 24
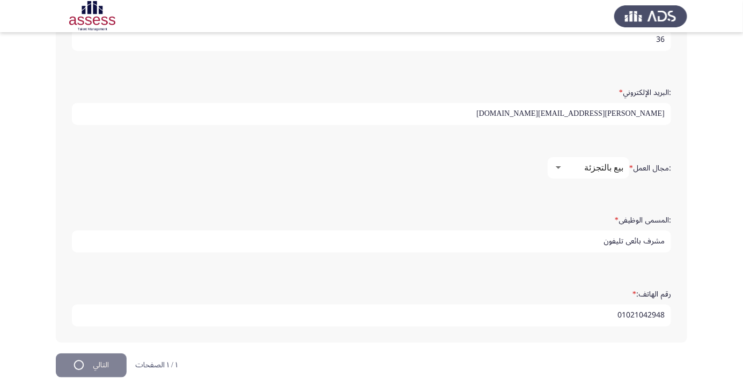
scroll to position [0, 0]
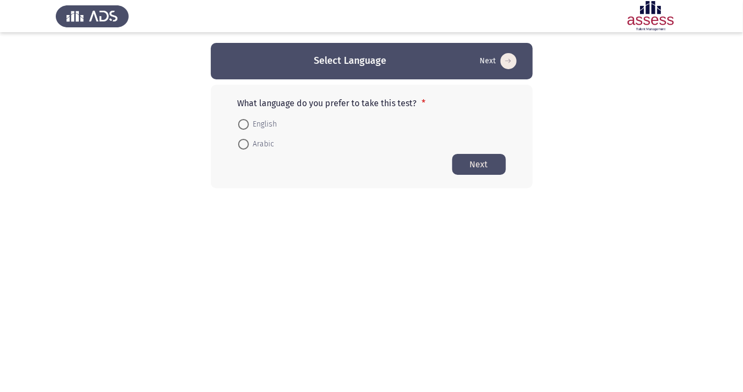
click at [244, 147] on span at bounding box center [243, 144] width 11 height 11
click at [244, 147] on input "Arabic" at bounding box center [243, 144] width 11 height 11
radio input "true"
click at [486, 168] on button "Next" at bounding box center [479, 163] width 54 height 21
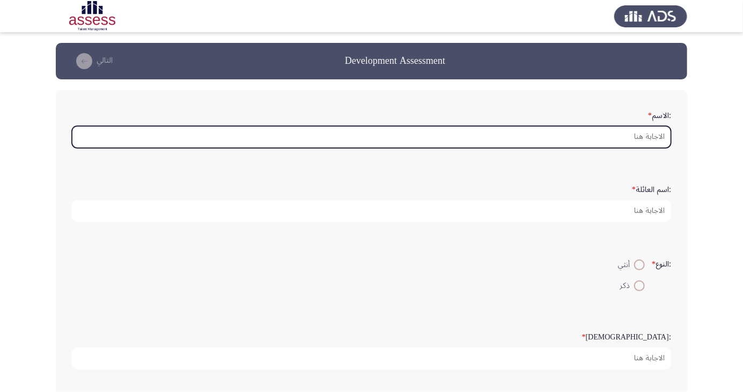
click at [646, 139] on input ":الاسم *" at bounding box center [371, 137] width 599 height 22
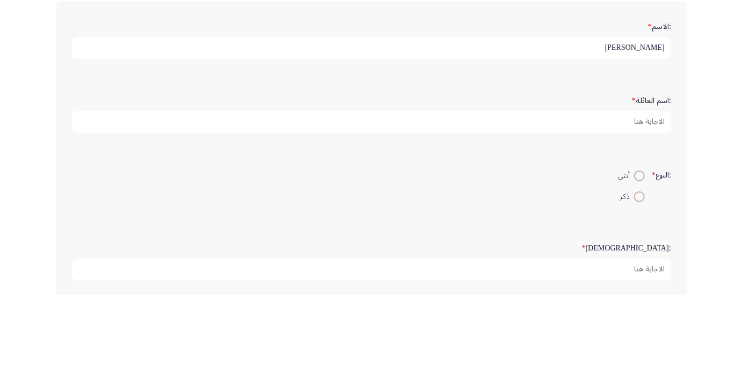
type input "احمد"
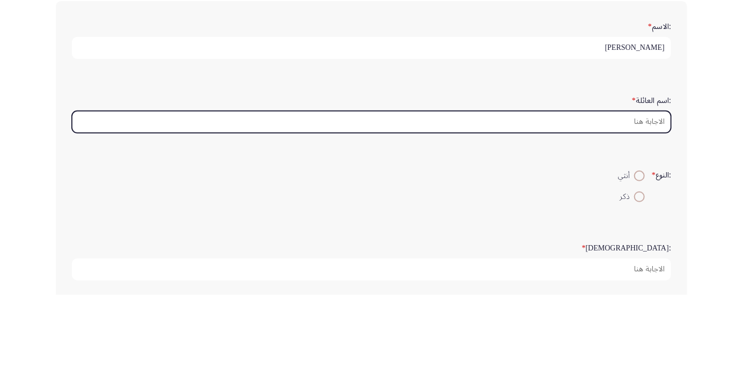
click at [635, 214] on input ":اسم العائلة *" at bounding box center [371, 211] width 599 height 22
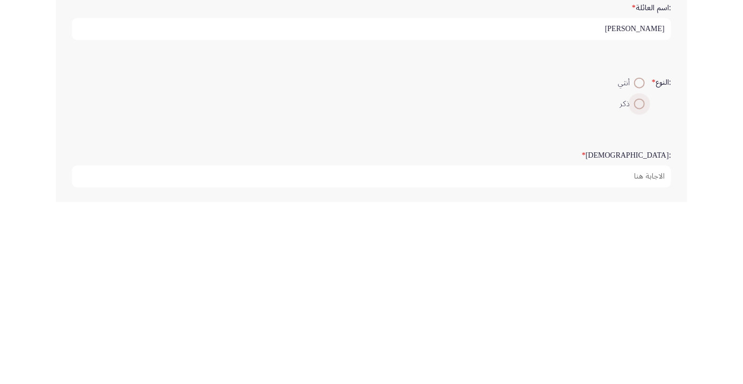
type input "هاشم"
click at [639, 286] on span at bounding box center [639, 286] width 0 height 0
click at [638, 284] on input "ذكر" at bounding box center [639, 286] width 11 height 11
radio input "true"
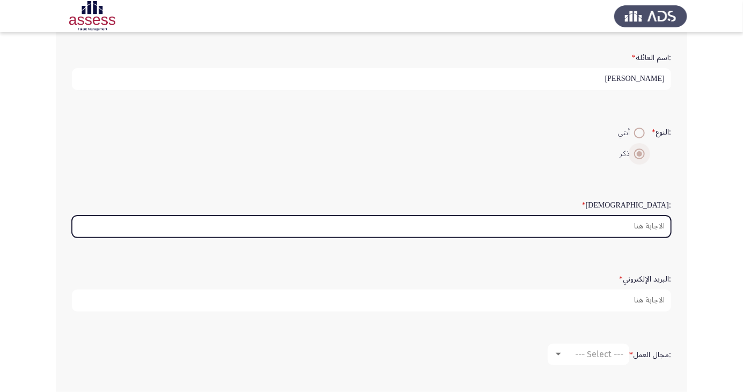
click at [649, 224] on input ":السن *" at bounding box center [371, 227] width 599 height 22
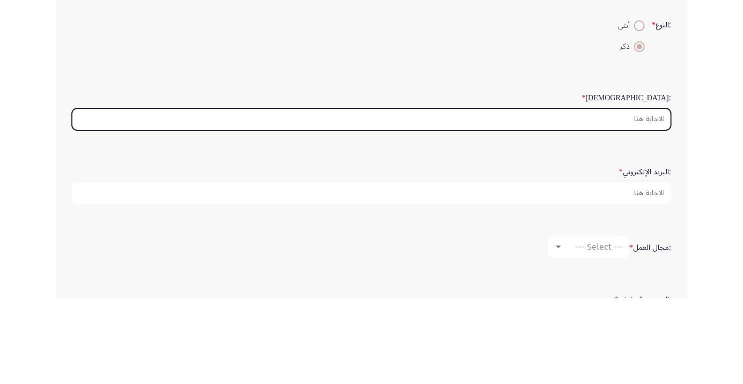
scroll to position [153, 0]
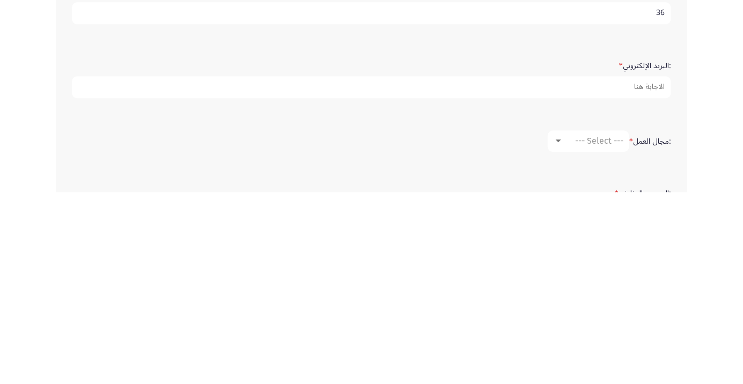
type input "36"
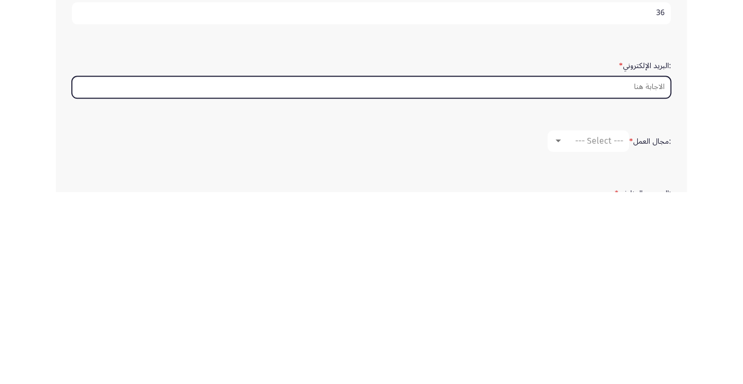
click at [654, 276] on input ":البريد الإلكتروني *" at bounding box center [371, 279] width 599 height 22
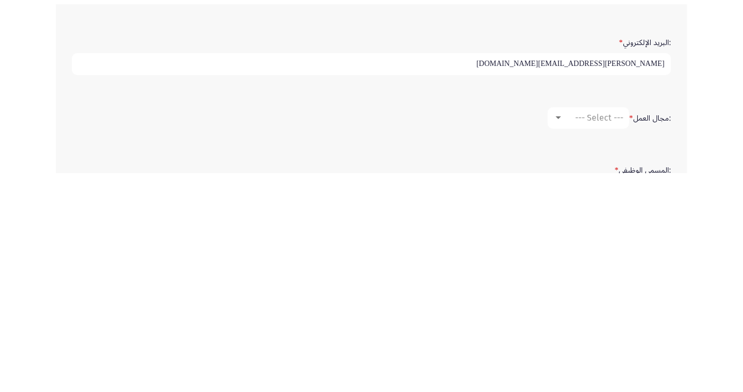
scroll to position [158, 0]
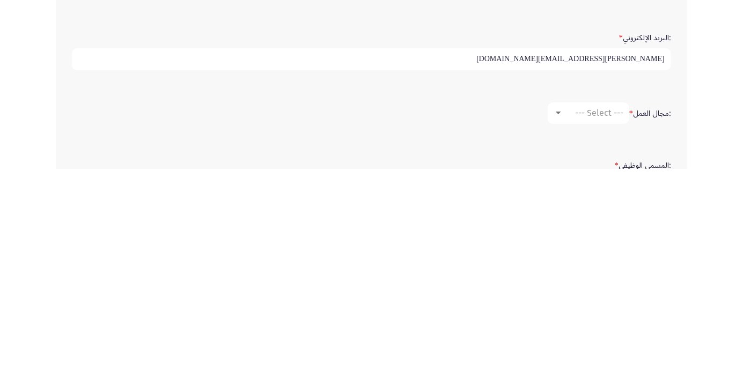
type input "Ahmed.metawa@ibnsina-pharma.com"
click at [592, 323] on span "--- Select ---" at bounding box center [599, 328] width 48 height 10
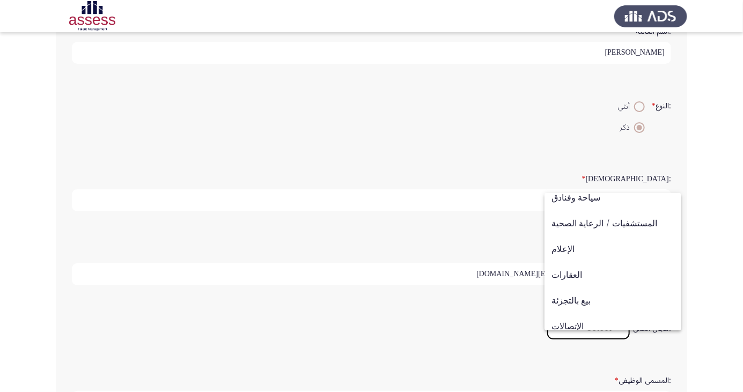
scroll to position [352, 0]
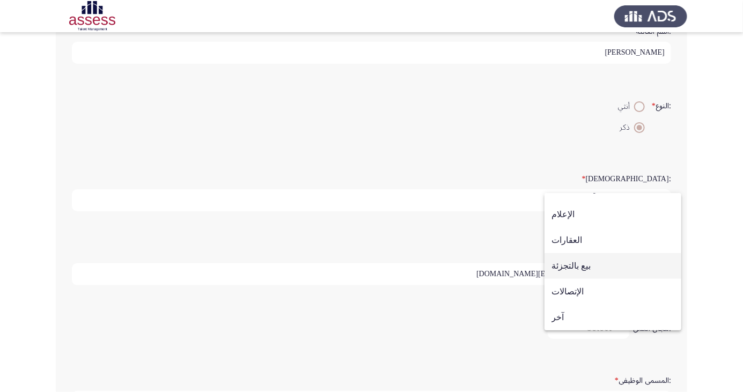
click at [611, 270] on span "بيع بالتجزئة" at bounding box center [612, 266] width 123 height 26
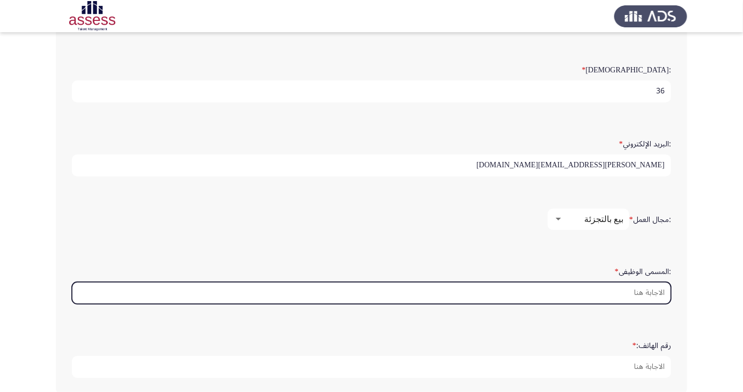
click at [646, 289] on input ":المسمى الوظيفى *" at bounding box center [371, 293] width 599 height 22
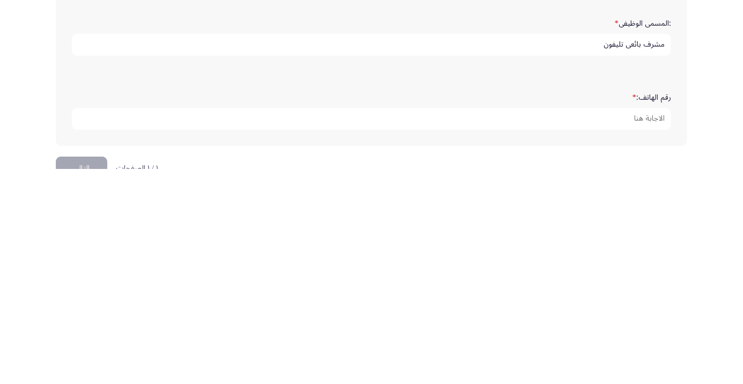
scroll to position [301, 0]
type input "مشرف بائعى تليفون"
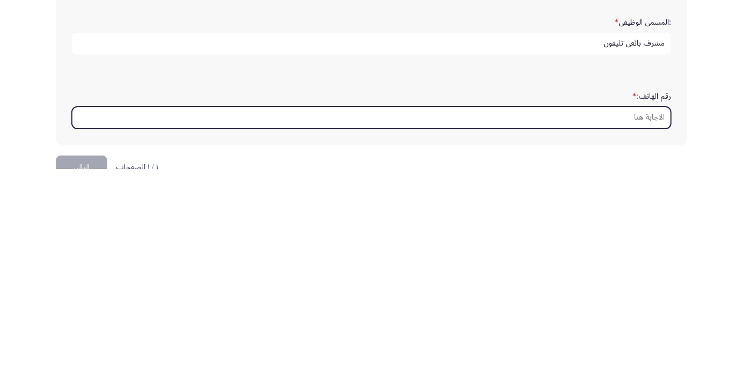
click at [652, 329] on input "رقم الهاتف: *" at bounding box center [371, 333] width 599 height 22
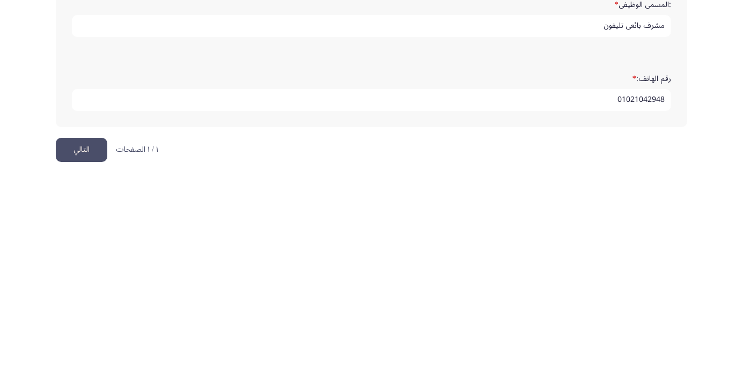
scroll to position [327, 0]
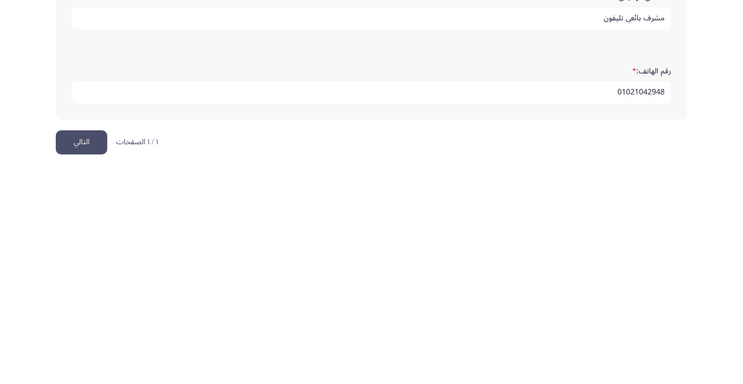
type input "01021042948"
click at [90, 354] on button "التالي" at bounding box center [82, 357] width 52 height 24
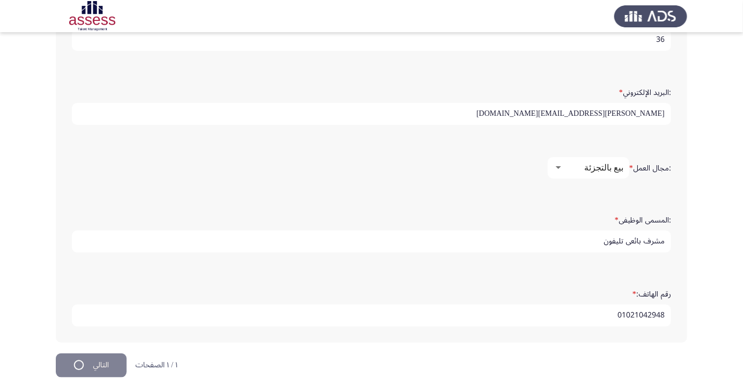
scroll to position [0, 0]
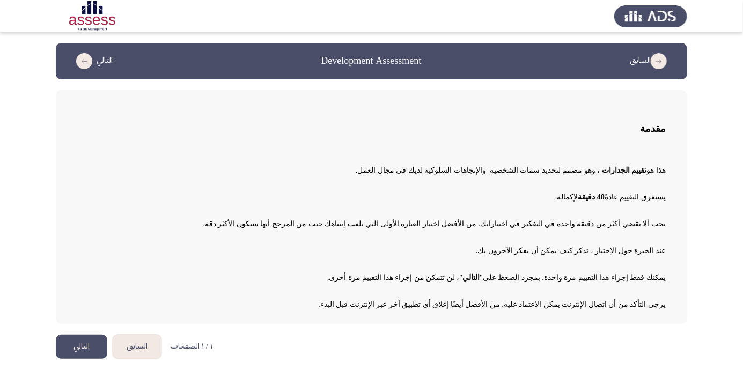
click at [89, 347] on button "التالي" at bounding box center [82, 347] width 52 height 24
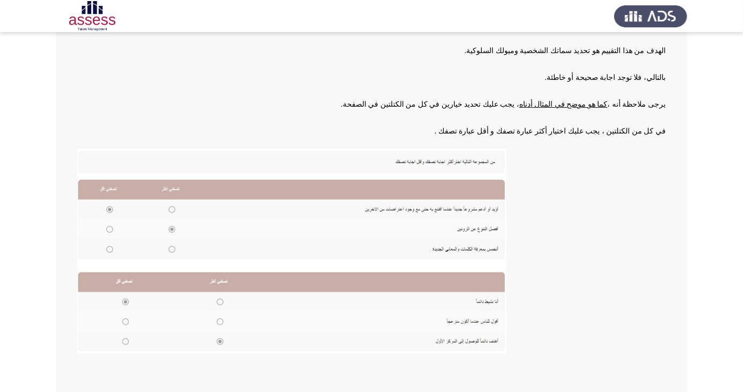
scroll to position [110, 0]
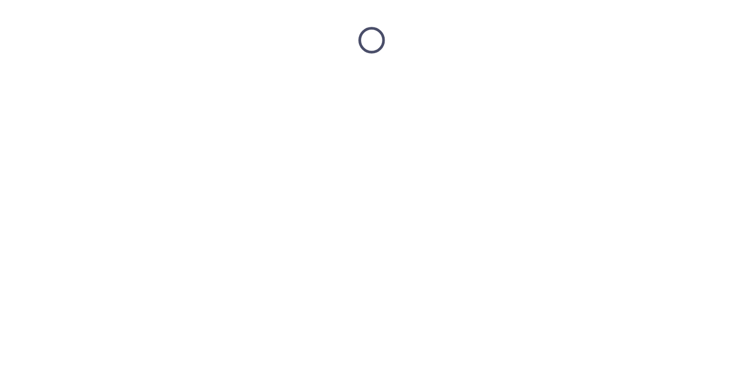
scroll to position [0, 0]
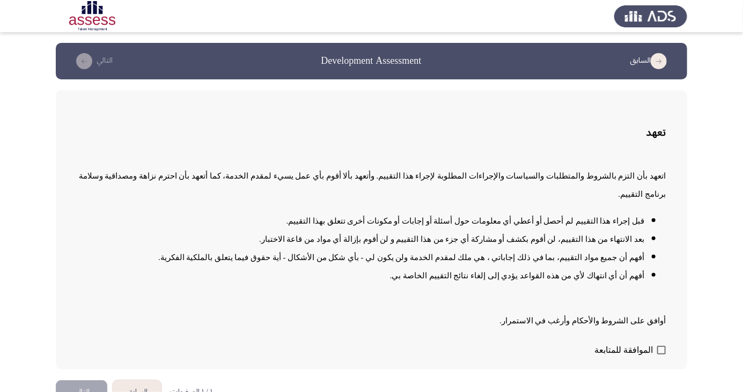
click at [658, 355] on span at bounding box center [661, 350] width 9 height 9
click at [661, 355] on input "الموافقة للمتابعة" at bounding box center [661, 355] width 1 height 1
checkbox input "true"
click at [87, 392] on button "التالي" at bounding box center [82, 392] width 52 height 24
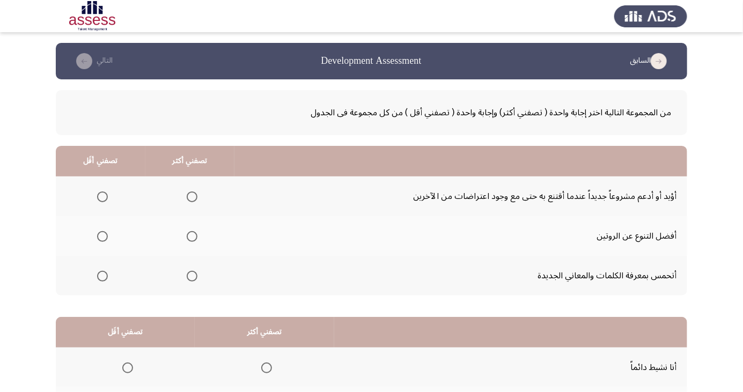
click at [193, 193] on span "Select an option" at bounding box center [192, 197] width 11 height 11
click at [193, 193] on input "Select an option" at bounding box center [192, 197] width 11 height 11
click at [100, 239] on span "Select an option" at bounding box center [102, 236] width 11 height 11
click at [100, 239] on input "Select an option" at bounding box center [102, 236] width 11 height 11
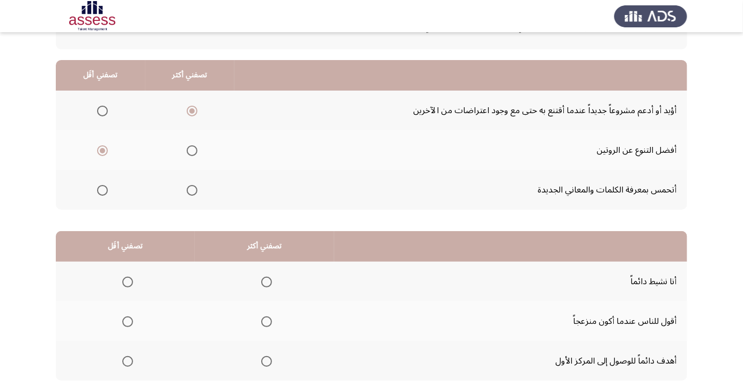
scroll to position [98, 0]
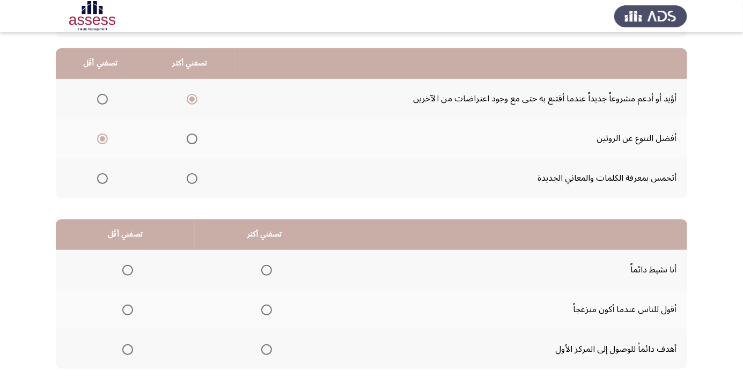
click at [256, 359] on th at bounding box center [264, 349] width 139 height 40
click at [263, 352] on span "Select an option" at bounding box center [266, 349] width 11 height 11
click at [263, 352] on input "Select an option" at bounding box center [266, 349] width 11 height 11
click at [128, 313] on span "Select an option" at bounding box center [127, 310] width 11 height 11
click at [128, 313] on input "Select an option" at bounding box center [127, 310] width 11 height 11
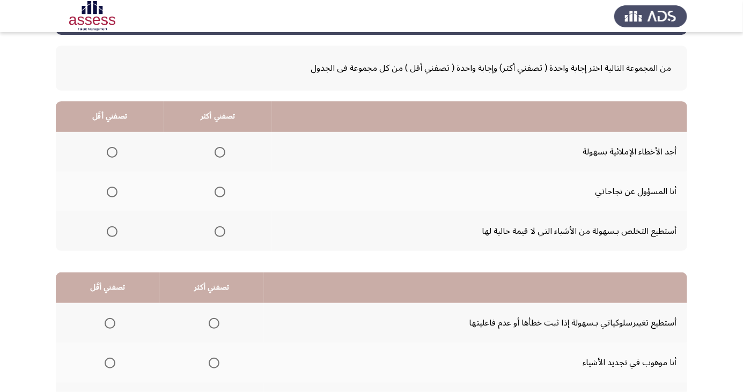
scroll to position [48, 0]
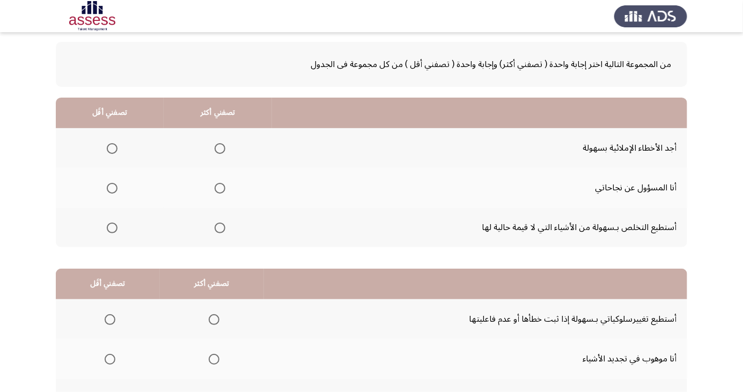
click at [218, 191] on span "Select an option" at bounding box center [220, 188] width 11 height 11
click at [218, 191] on input "Select an option" at bounding box center [220, 188] width 11 height 11
click at [97, 250] on div "من المجموعة التالية اختر إجابة واحدة ( تصفني أكثر) وإجابة واحدة ( تصفني أقل ) م…" at bounding box center [371, 235] width 631 height 409
click at [114, 227] on span "Select an option" at bounding box center [112, 228] width 11 height 11
click at [114, 227] on input "Select an option" at bounding box center [112, 228] width 11 height 11
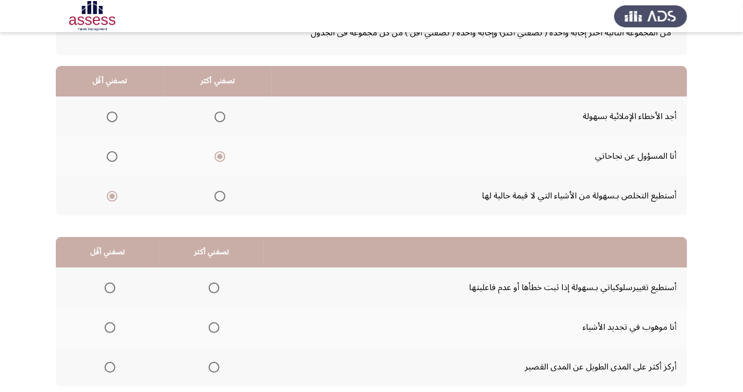
scroll to position [98, 0]
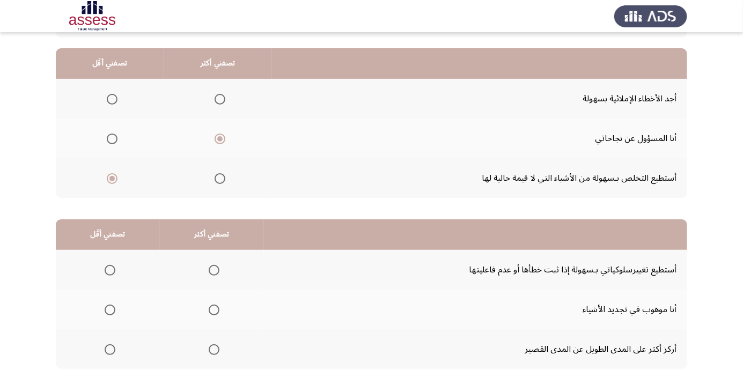
click at [211, 269] on span "Select an option" at bounding box center [214, 270] width 11 height 11
click at [211, 269] on input "Select an option" at bounding box center [214, 270] width 11 height 11
click at [110, 310] on span "Select an option" at bounding box center [110, 310] width 0 height 0
click at [109, 309] on input "Select an option" at bounding box center [110, 310] width 11 height 11
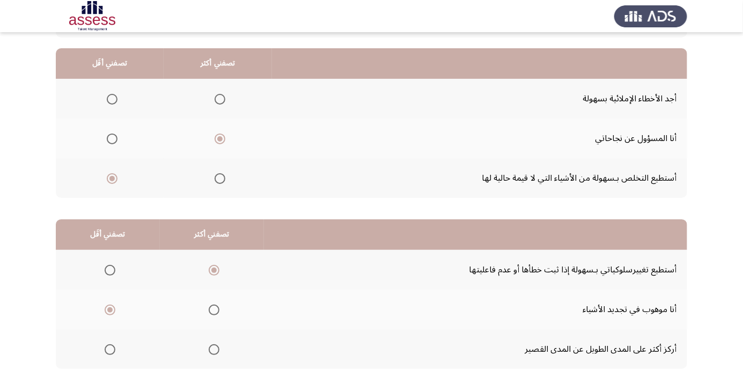
scroll to position [0, 0]
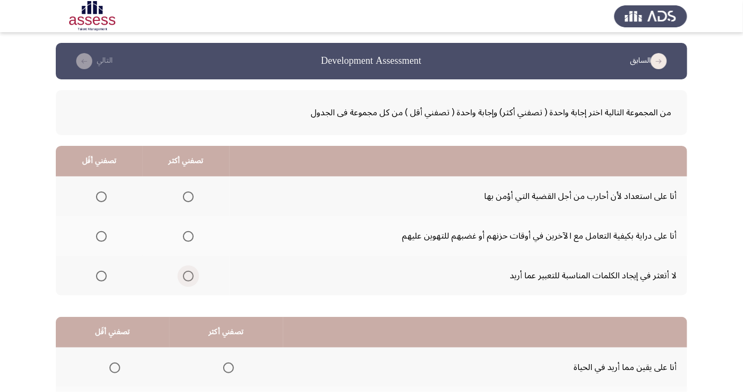
click at [186, 280] on span "Select an option" at bounding box center [188, 276] width 11 height 11
click at [186, 280] on input "Select an option" at bounding box center [188, 276] width 11 height 11
click at [101, 237] on span "Select an option" at bounding box center [101, 237] width 0 height 0
click at [101, 236] on input "Select an option" at bounding box center [101, 236] width 11 height 11
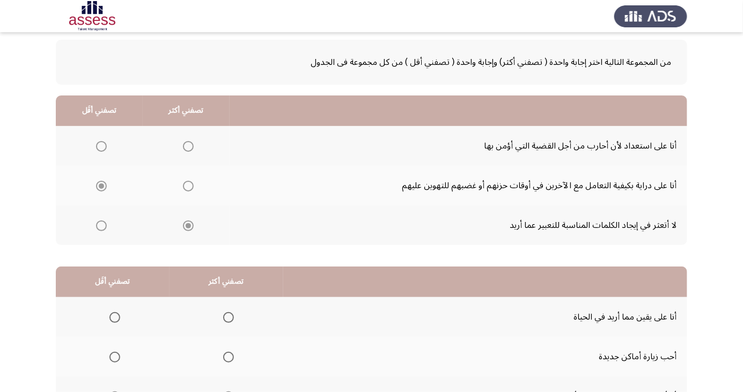
scroll to position [98, 0]
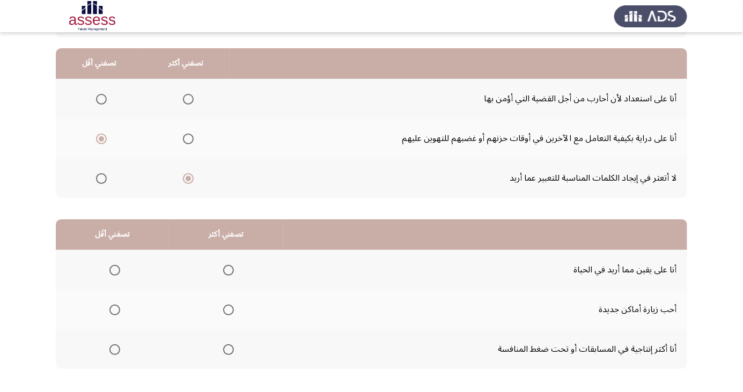
click at [231, 354] on span "Select an option" at bounding box center [228, 349] width 11 height 11
click at [231, 354] on input "Select an option" at bounding box center [228, 349] width 11 height 11
click at [114, 269] on span "Select an option" at bounding box center [114, 270] width 11 height 11
click at [114, 269] on input "Select an option" at bounding box center [114, 270] width 11 height 11
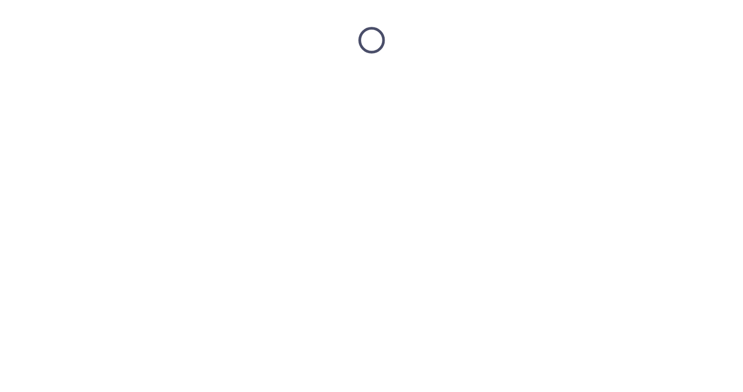
scroll to position [0, 0]
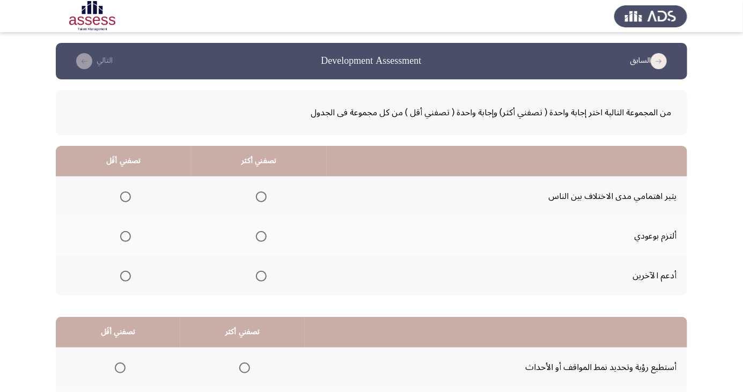
click at [124, 196] on span "Select an option" at bounding box center [125, 197] width 11 height 11
click at [124, 196] on input "Select an option" at bounding box center [125, 197] width 11 height 11
click at [260, 240] on span "Select an option" at bounding box center [261, 236] width 11 height 11
click at [260, 240] on input "Select an option" at bounding box center [261, 236] width 11 height 11
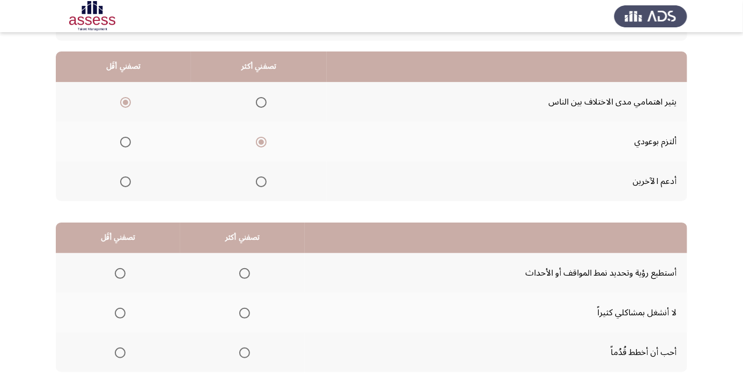
scroll to position [98, 0]
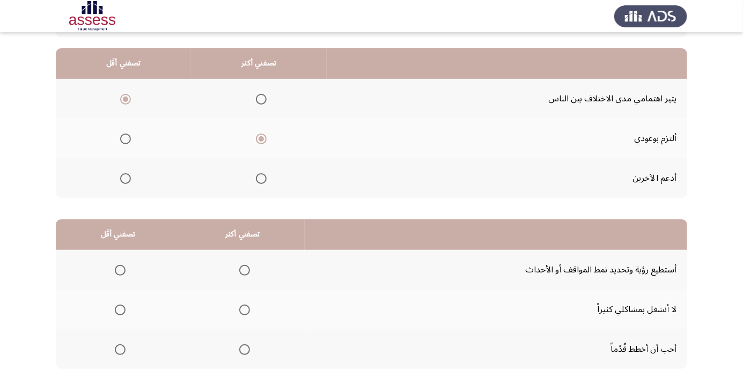
click at [245, 350] on span "Select an option" at bounding box center [245, 350] width 0 height 0
click at [241, 349] on input "Select an option" at bounding box center [244, 349] width 11 height 11
click at [120, 351] on span "Select an option" at bounding box center [120, 349] width 11 height 11
click at [120, 351] on input "Select an option" at bounding box center [120, 349] width 11 height 11
click at [245, 270] on span "Select an option" at bounding box center [245, 270] width 0 height 0
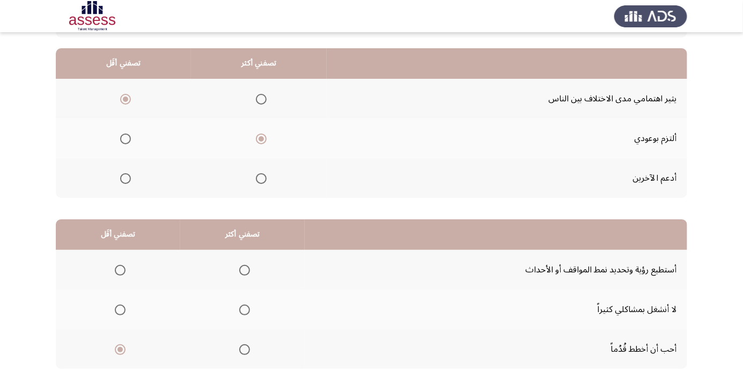
click at [241, 269] on input "Select an option" at bounding box center [244, 270] width 11 height 11
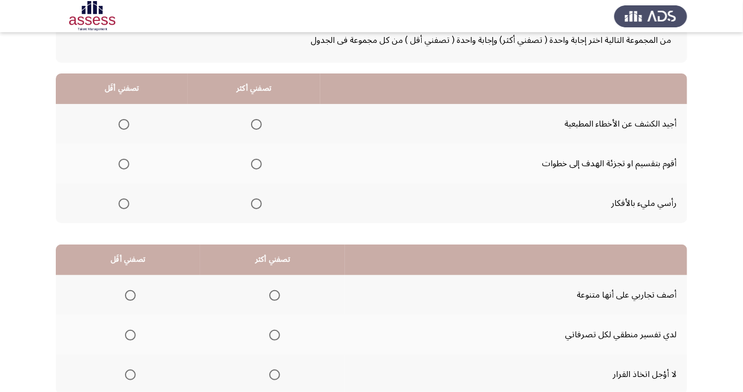
scroll to position [76, 0]
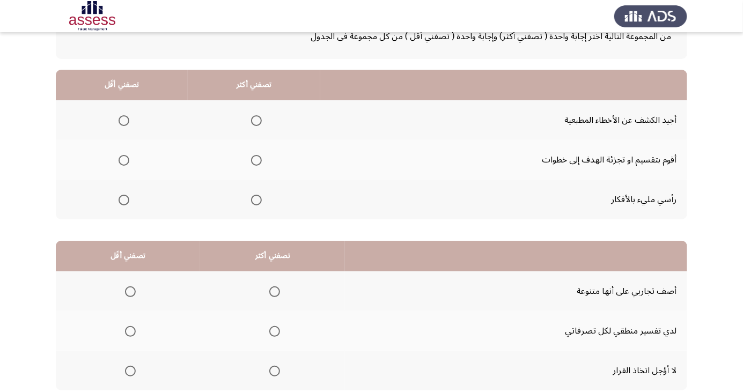
click at [123, 120] on span "Select an option" at bounding box center [124, 120] width 11 height 11
click at [123, 120] on input "Select an option" at bounding box center [124, 120] width 11 height 11
click at [255, 163] on span "Select an option" at bounding box center [256, 160] width 11 height 11
click at [255, 163] on input "Select an option" at bounding box center [256, 160] width 11 height 11
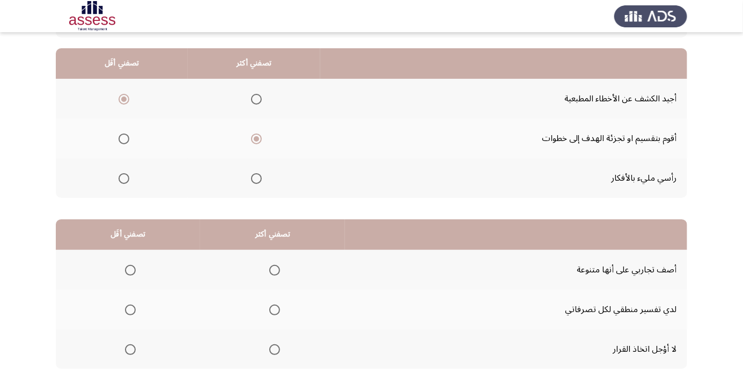
click at [273, 306] on span "Select an option" at bounding box center [274, 310] width 11 height 11
click at [273, 306] on input "Select an option" at bounding box center [274, 310] width 11 height 11
click at [130, 269] on span "Select an option" at bounding box center [130, 270] width 11 height 11
click at [130, 269] on input "Select an option" at bounding box center [130, 270] width 11 height 11
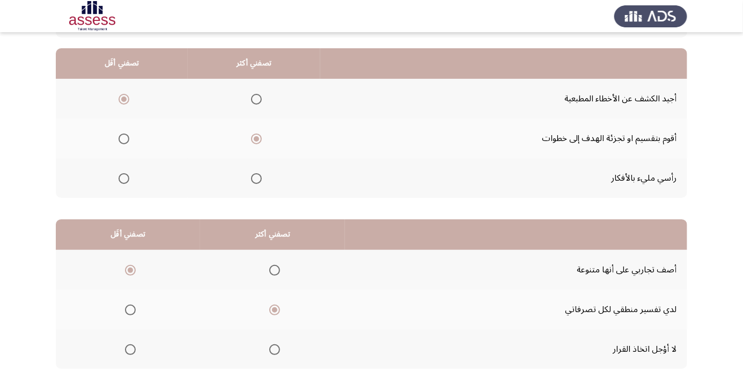
scroll to position [0, 0]
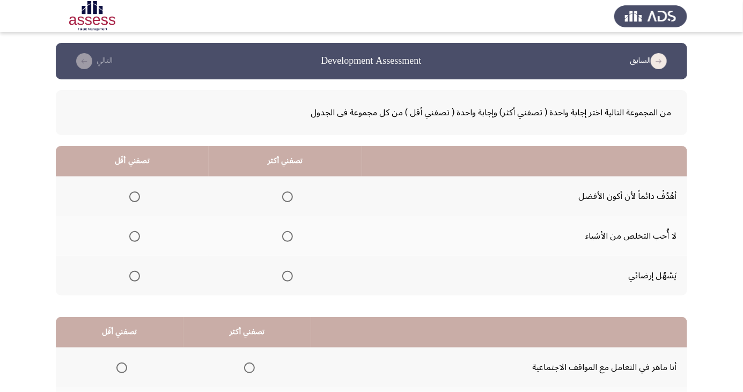
click at [288, 197] on span "Select an option" at bounding box center [288, 197] width 0 height 0
click at [287, 196] on input "Select an option" at bounding box center [287, 197] width 11 height 11
click at [134, 278] on span "Select an option" at bounding box center [134, 276] width 11 height 11
click at [134, 278] on input "Select an option" at bounding box center [134, 276] width 11 height 11
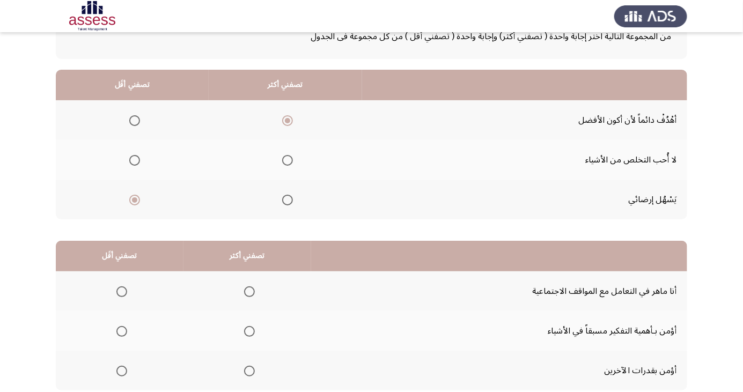
scroll to position [98, 0]
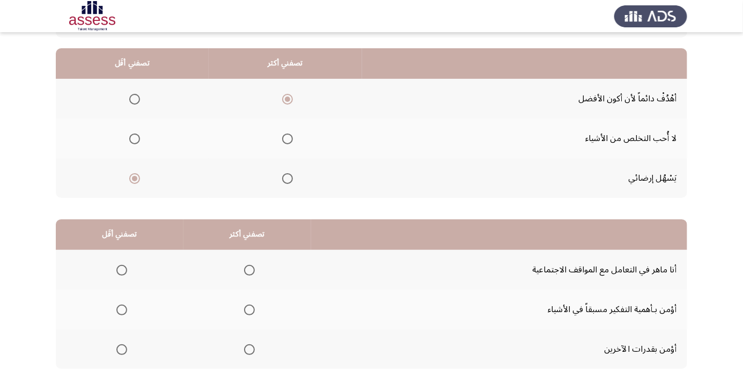
click at [247, 312] on span "Select an option" at bounding box center [249, 310] width 11 height 11
click at [247, 312] on input "Select an option" at bounding box center [249, 310] width 11 height 11
click at [122, 270] on span "Select an option" at bounding box center [122, 270] width 0 height 0
click at [121, 269] on input "Select an option" at bounding box center [121, 270] width 11 height 11
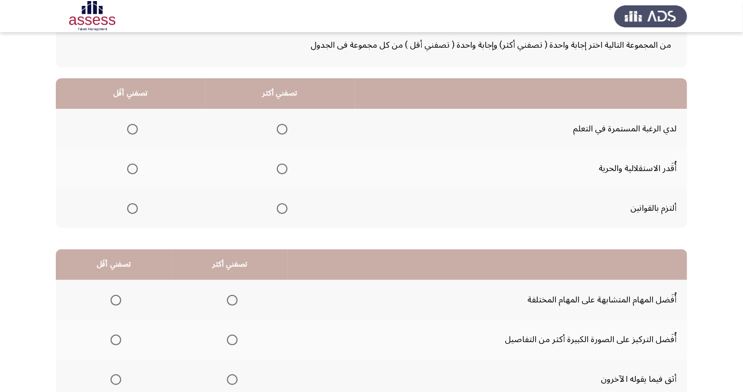
scroll to position [68, 0]
click at [281, 208] on span "Select an option" at bounding box center [282, 208] width 11 height 11
click at [281, 208] on input "Select an option" at bounding box center [282, 208] width 11 height 11
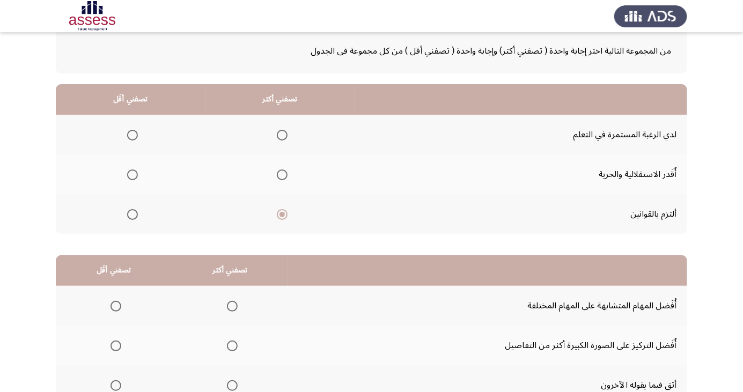
scroll to position [59, 0]
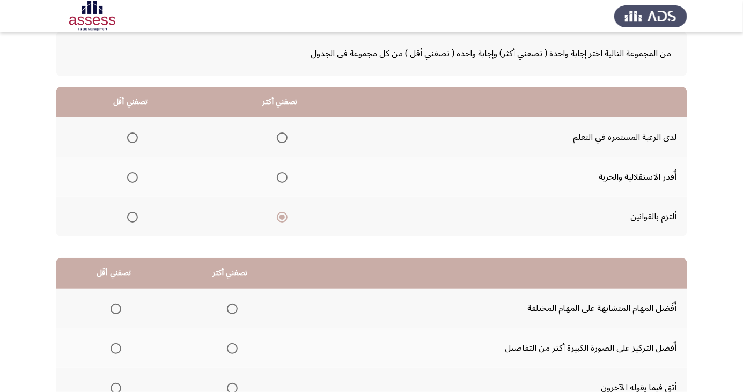
click at [281, 137] on span "Select an option" at bounding box center [282, 138] width 11 height 11
click at [281, 137] on input "Select an option" at bounding box center [282, 138] width 11 height 11
click at [134, 182] on span "Select an option" at bounding box center [132, 177] width 11 height 11
click at [134, 182] on input "Select an option" at bounding box center [132, 177] width 11 height 11
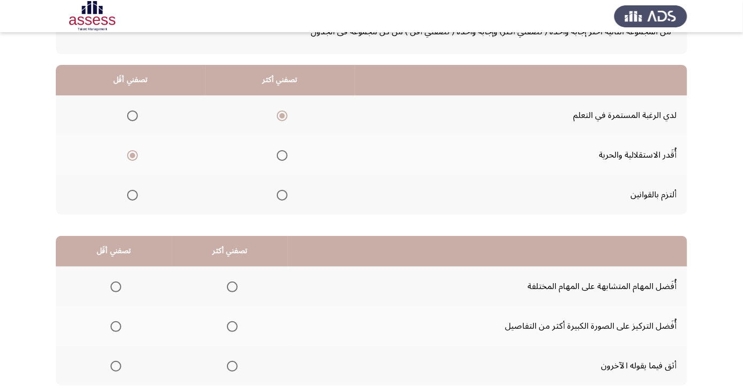
scroll to position [98, 0]
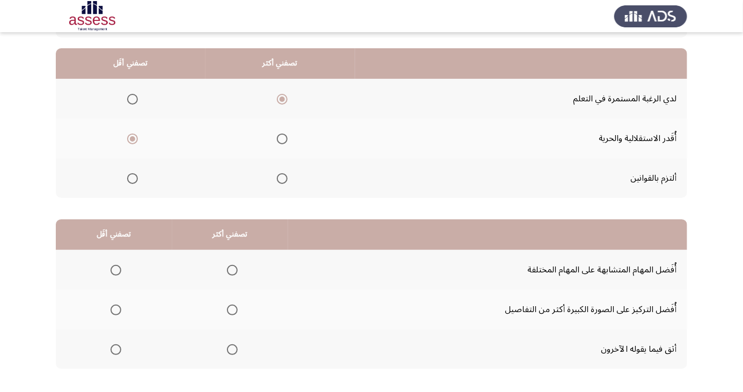
click at [119, 354] on span "Select an option" at bounding box center [116, 349] width 11 height 11
click at [119, 354] on input "Select an option" at bounding box center [116, 349] width 11 height 11
click at [232, 310] on span "Select an option" at bounding box center [232, 310] width 0 height 0
click at [231, 309] on input "Select an option" at bounding box center [232, 310] width 11 height 11
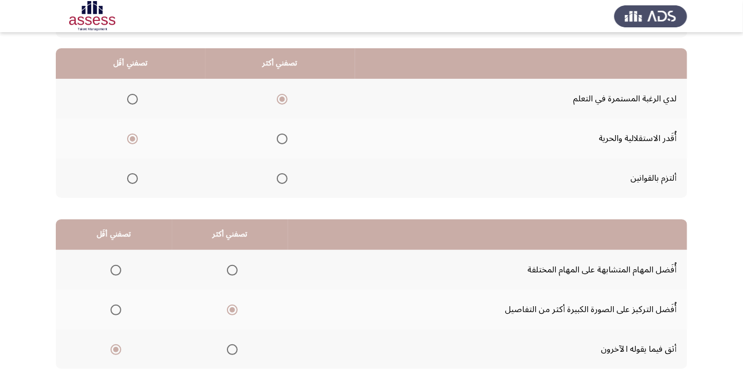
scroll to position [0, 0]
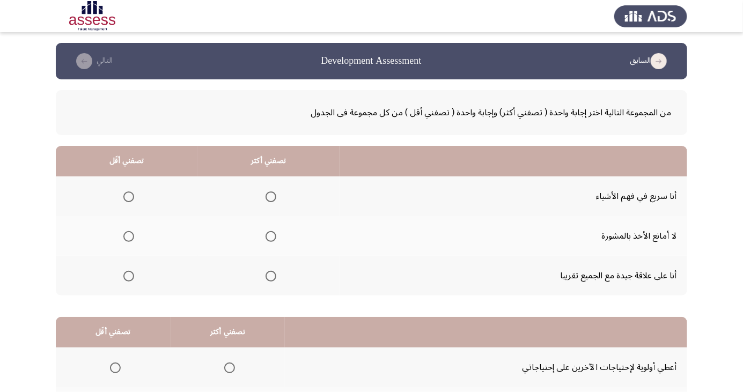
click at [271, 237] on span "Select an option" at bounding box center [271, 237] width 0 height 0
click at [268, 236] on input "Select an option" at bounding box center [271, 236] width 11 height 11
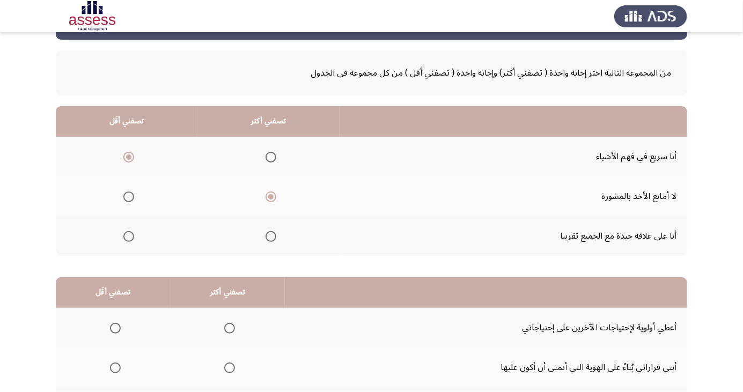
scroll to position [98, 0]
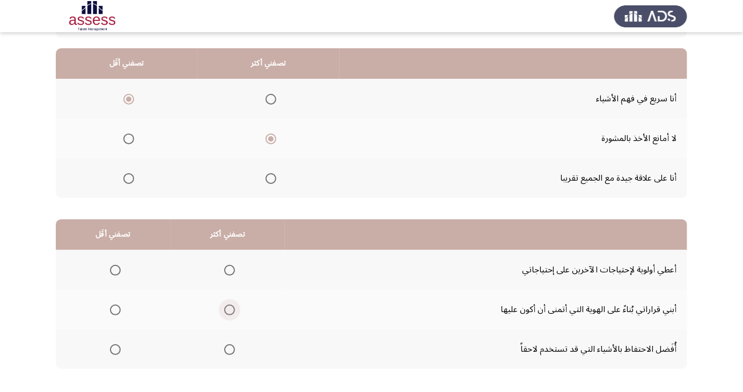
click at [230, 310] on span "Select an option" at bounding box center [230, 310] width 0 height 0
click at [229, 309] on input "Select an option" at bounding box center [229, 310] width 11 height 11
click at [117, 350] on span "Select an option" at bounding box center [115, 349] width 11 height 11
click at [117, 350] on input "Select an option" at bounding box center [115, 349] width 11 height 11
click at [230, 350] on span "Select an option" at bounding box center [230, 350] width 0 height 0
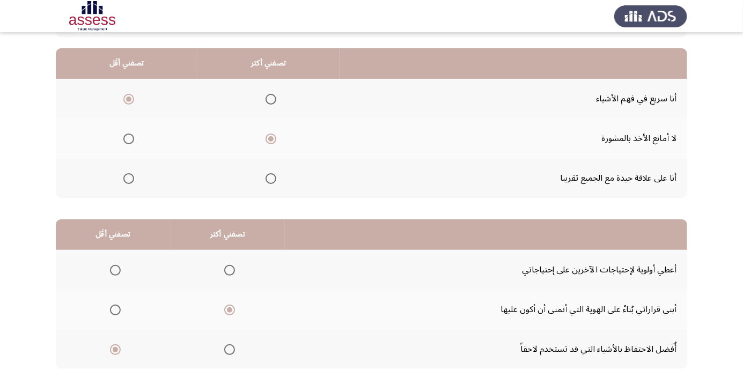
click at [229, 349] on input "Select an option" at bounding box center [229, 349] width 11 height 11
click at [115, 310] on span "Select an option" at bounding box center [115, 310] width 0 height 0
click at [115, 309] on input "Select an option" at bounding box center [115, 310] width 11 height 11
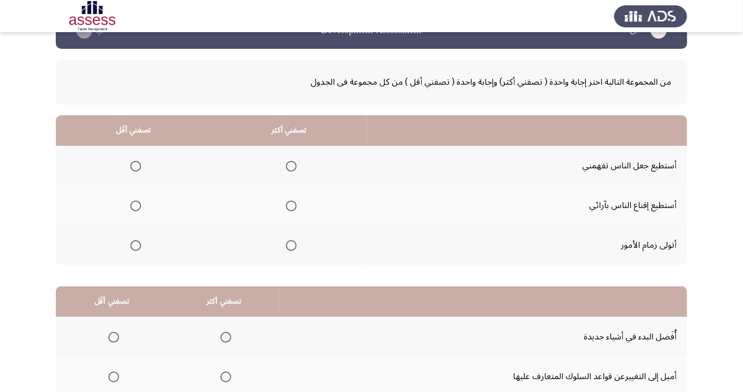
scroll to position [28, 0]
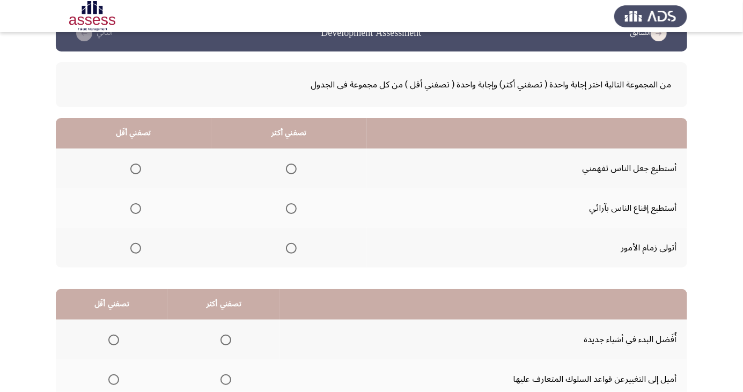
click at [289, 168] on span "Select an option" at bounding box center [291, 169] width 11 height 11
click at [289, 168] on input "Select an option" at bounding box center [291, 169] width 11 height 11
click at [289, 247] on span "Select an option" at bounding box center [291, 248] width 11 height 11
click at [289, 247] on input "Select an option" at bounding box center [291, 248] width 11 height 11
click at [289, 168] on span "Select an option" at bounding box center [291, 169] width 11 height 11
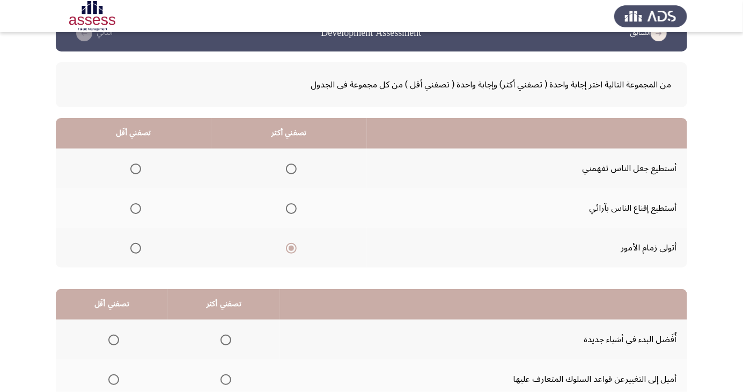
click at [289, 168] on input "Select an option" at bounding box center [291, 169] width 11 height 11
click at [136, 248] on span "Select an option" at bounding box center [136, 248] width 0 height 0
click at [135, 247] on input "Select an option" at bounding box center [135, 248] width 11 height 11
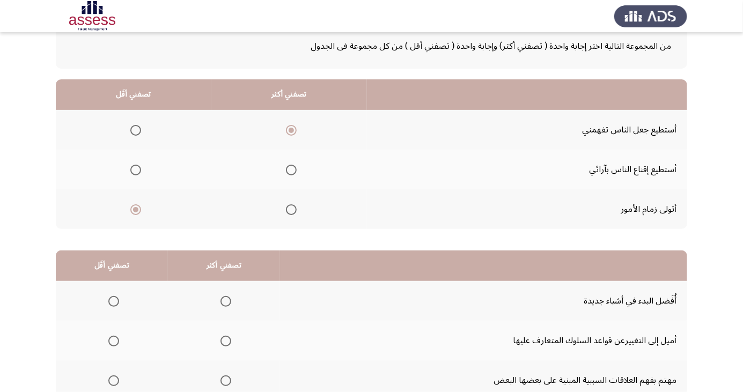
scroll to position [98, 0]
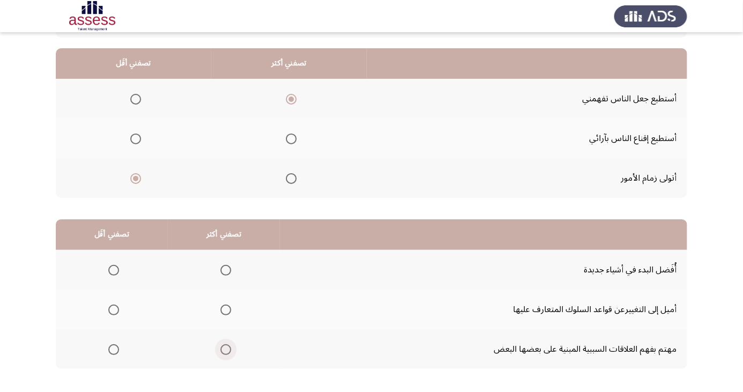
click at [226, 350] on span "Select an option" at bounding box center [226, 350] width 0 height 0
click at [224, 349] on input "Select an option" at bounding box center [225, 349] width 11 height 11
click at [117, 305] on span "Select an option" at bounding box center [113, 310] width 11 height 11
click at [117, 305] on input "Select an option" at bounding box center [113, 310] width 11 height 11
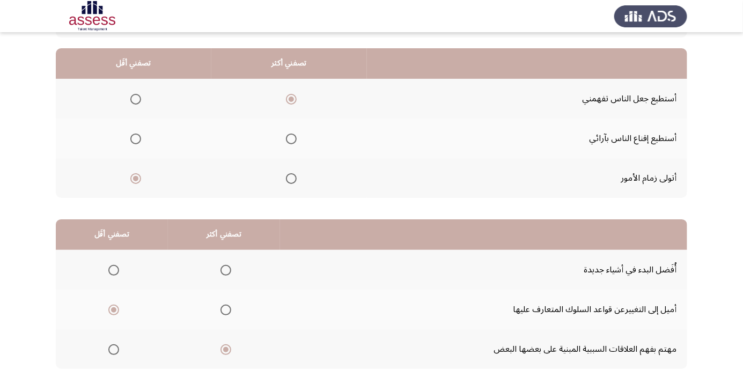
scroll to position [0, 0]
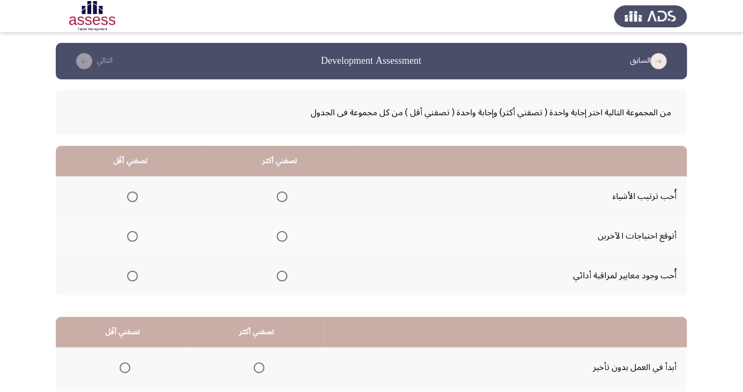
click at [282, 276] on span "Select an option" at bounding box center [282, 276] width 0 height 0
click at [280, 275] on input "Select an option" at bounding box center [282, 276] width 11 height 11
click at [133, 237] on span "Select an option" at bounding box center [133, 237] width 0 height 0
click at [132, 236] on input "Select an option" at bounding box center [132, 236] width 11 height 11
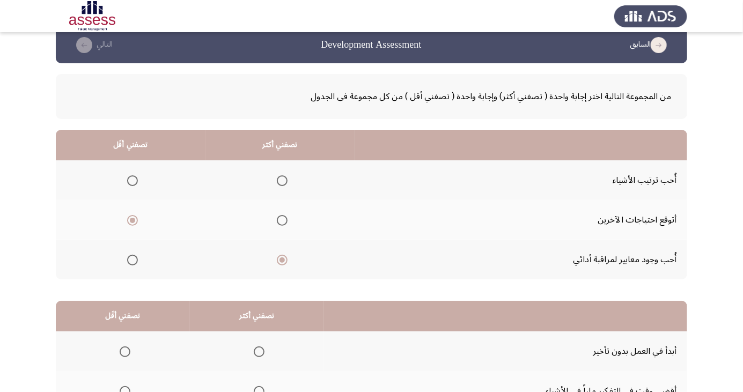
scroll to position [98, 0]
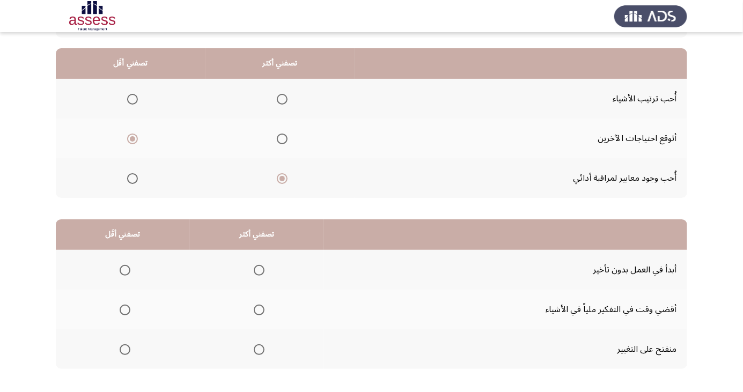
click at [259, 310] on span "Select an option" at bounding box center [259, 310] width 0 height 0
click at [258, 309] on input "Select an option" at bounding box center [259, 310] width 11 height 11
click at [125, 350] on span "Select an option" at bounding box center [125, 350] width 0 height 0
click at [124, 349] on input "Select an option" at bounding box center [125, 349] width 11 height 11
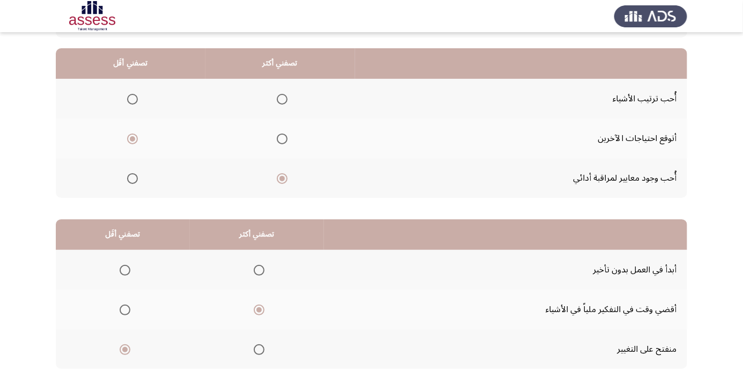
scroll to position [0, 0]
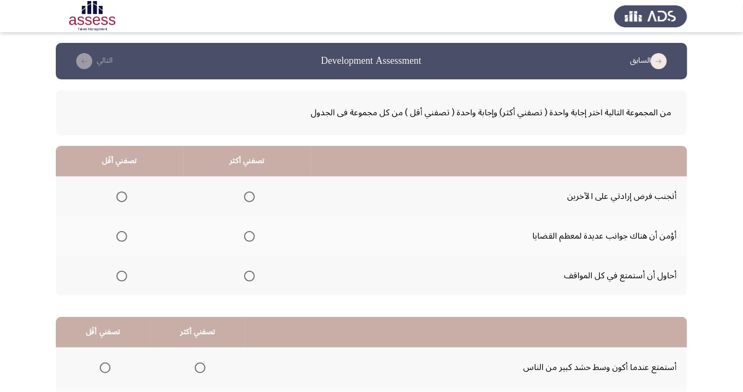
click at [260, 233] on th at bounding box center [247, 236] width 128 height 40
click at [251, 233] on span "Select an option" at bounding box center [249, 236] width 11 height 11
click at [251, 233] on input "Select an option" at bounding box center [249, 236] width 11 height 11
click at [120, 275] on span "Select an option" at bounding box center [121, 276] width 11 height 11
click at [120, 275] on input "Select an option" at bounding box center [121, 276] width 11 height 11
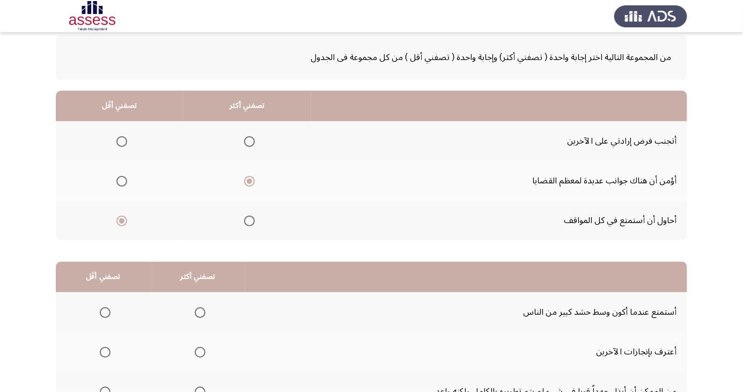
scroll to position [98, 0]
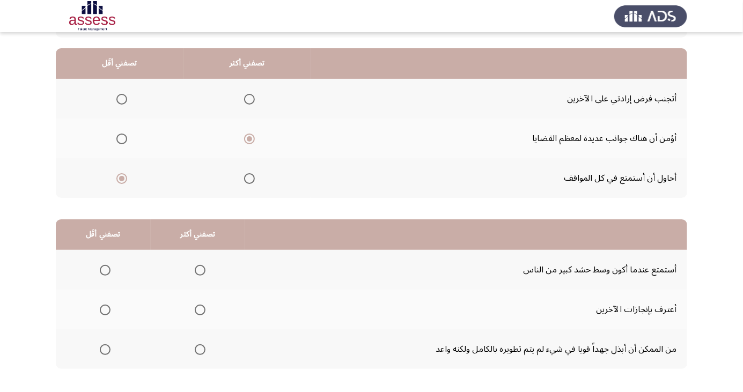
click at [201, 350] on span "Select an option" at bounding box center [200, 349] width 11 height 11
click at [201, 350] on input "Select an option" at bounding box center [200, 349] width 11 height 11
click at [105, 270] on span "Select an option" at bounding box center [105, 270] width 0 height 0
click at [105, 269] on input "Select an option" at bounding box center [105, 270] width 11 height 11
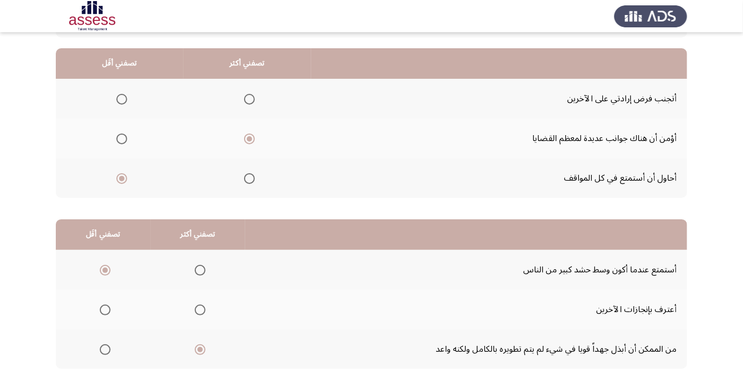
scroll to position [0, 0]
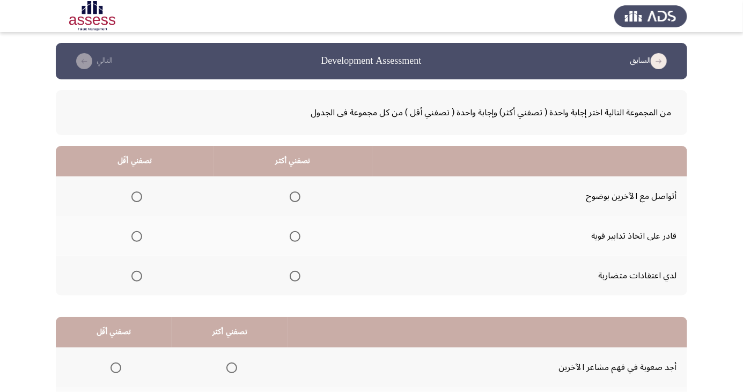
click at [307, 234] on th at bounding box center [293, 236] width 158 height 40
click at [133, 279] on span "Select an option" at bounding box center [136, 276] width 11 height 11
click at [133, 279] on input "Select an option" at bounding box center [136, 276] width 11 height 11
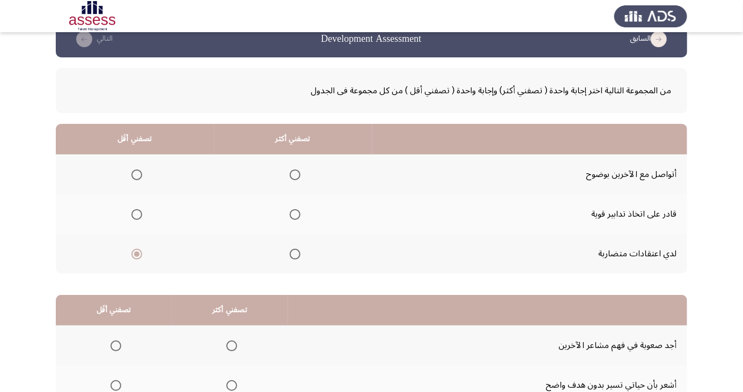
scroll to position [21, 0]
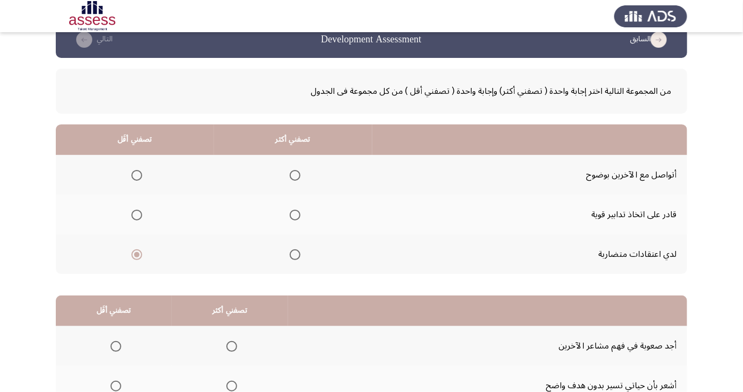
click at [136, 174] on span "Select an option" at bounding box center [136, 175] width 11 height 11
click at [136, 174] on input "Select an option" at bounding box center [136, 175] width 11 height 11
click at [305, 215] on th at bounding box center [293, 215] width 158 height 40
click at [295, 215] on span "Select an option" at bounding box center [295, 215] width 0 height 0
click at [294, 214] on input "Select an option" at bounding box center [295, 215] width 11 height 11
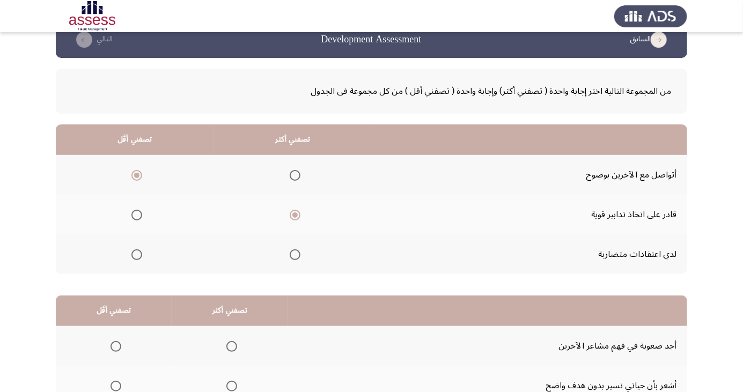
scroll to position [98, 0]
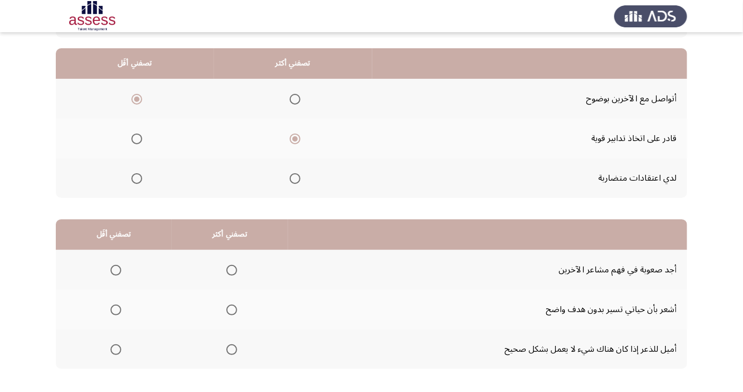
click at [226, 351] on span "Select an option" at bounding box center [231, 349] width 11 height 11
click at [226, 351] on input "Select an option" at bounding box center [231, 349] width 11 height 11
click at [115, 269] on span "Select an option" at bounding box center [116, 270] width 11 height 11
click at [115, 269] on input "Select an option" at bounding box center [116, 270] width 11 height 11
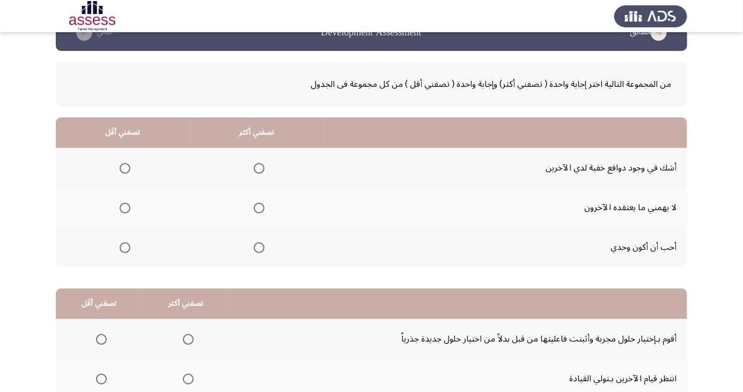
scroll to position [42, 0]
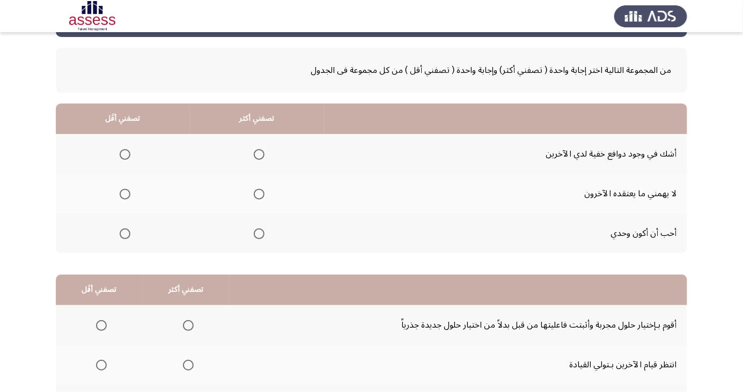
click at [259, 194] on span "Select an option" at bounding box center [259, 194] width 0 height 0
click at [257, 193] on input "Select an option" at bounding box center [259, 194] width 11 height 11
click at [125, 155] on span "Select an option" at bounding box center [125, 155] width 0 height 0
click at [124, 154] on input "Select an option" at bounding box center [125, 154] width 11 height 11
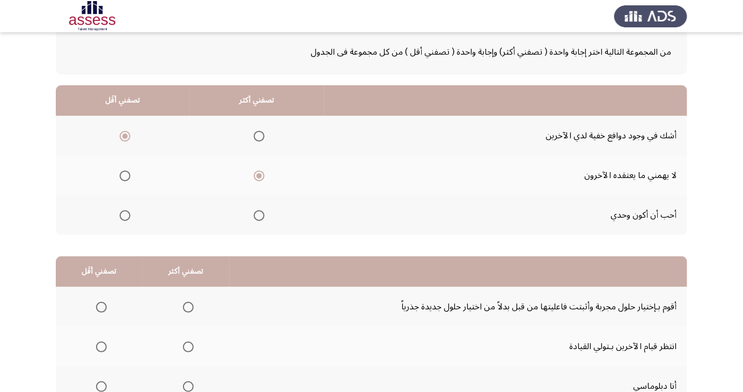
scroll to position [98, 0]
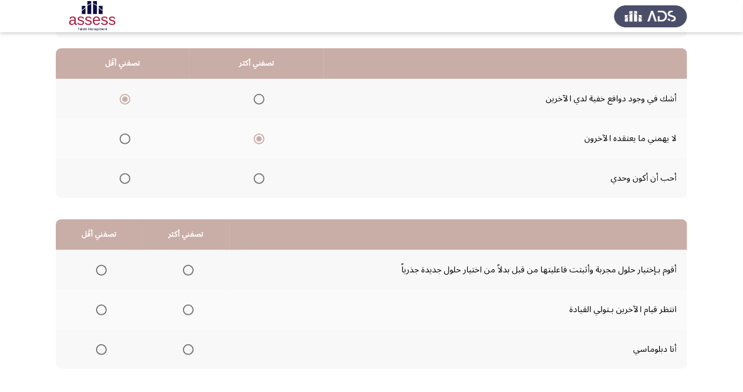
click at [186, 349] on span "Select an option" at bounding box center [188, 349] width 11 height 11
click at [186, 349] on input "Select an option" at bounding box center [188, 349] width 11 height 11
click at [101, 270] on span "Select an option" at bounding box center [101, 270] width 0 height 0
click at [100, 269] on input "Select an option" at bounding box center [101, 270] width 11 height 11
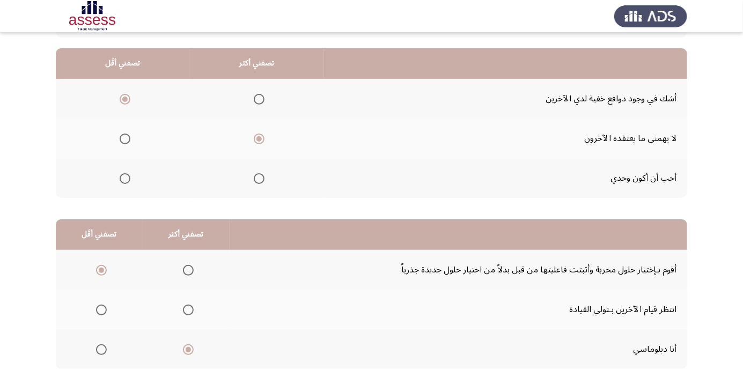
scroll to position [0, 0]
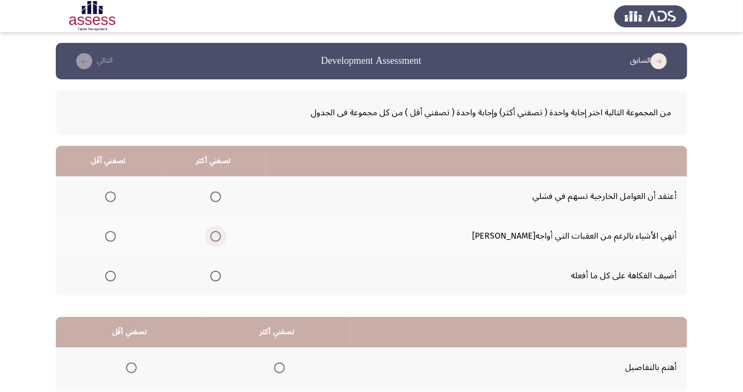
click at [216, 237] on span "Select an option" at bounding box center [216, 237] width 0 height 0
click at [221, 236] on input "Select an option" at bounding box center [215, 236] width 11 height 11
click at [111, 276] on span "Select an option" at bounding box center [111, 276] width 0 height 0
click at [116, 275] on input "Select an option" at bounding box center [110, 276] width 11 height 11
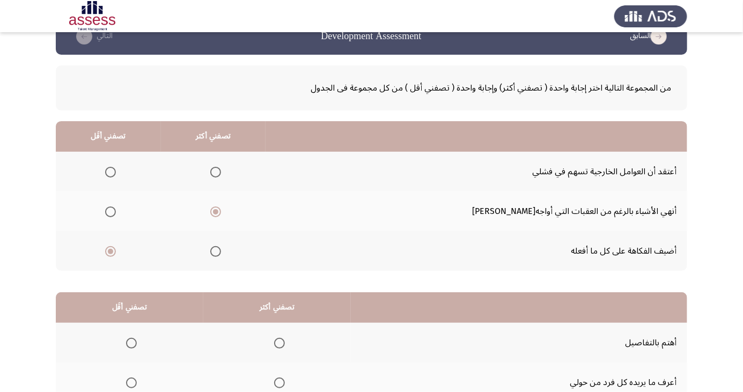
scroll to position [98, 0]
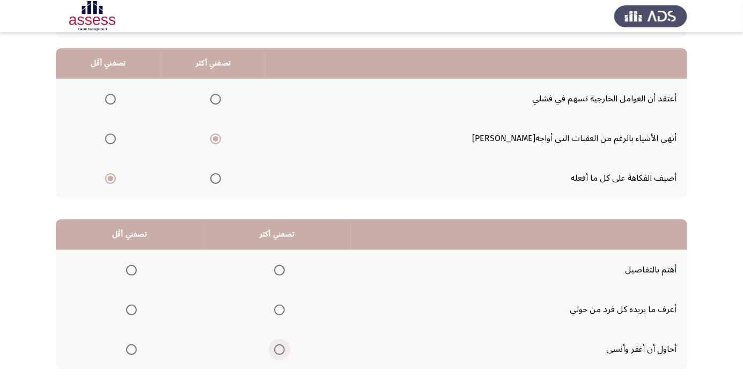
click at [280, 350] on span "Select an option" at bounding box center [280, 350] width 0 height 0
click at [279, 349] on input "Select an option" at bounding box center [279, 349] width 11 height 11
click at [131, 310] on span "Select an option" at bounding box center [131, 310] width 0 height 0
click at [131, 309] on input "Select an option" at bounding box center [131, 310] width 11 height 11
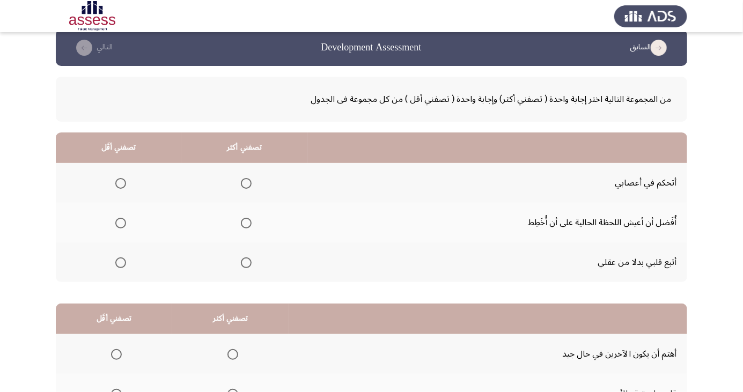
scroll to position [16, 0]
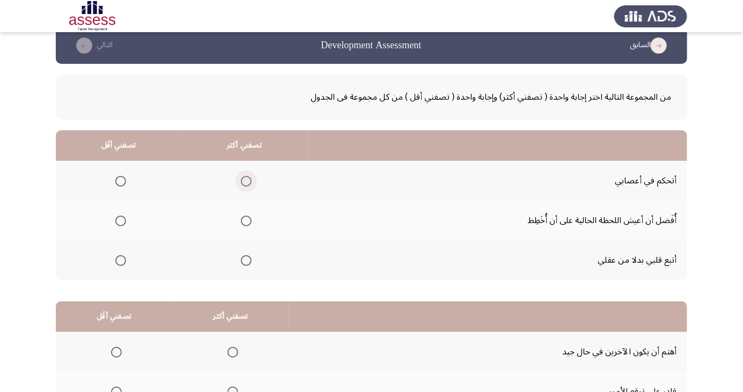
click at [246, 181] on span "Select an option" at bounding box center [246, 181] width 0 height 0
click at [243, 180] on input "Select an option" at bounding box center [246, 181] width 11 height 11
click at [123, 232] on th at bounding box center [119, 221] width 126 height 40
click at [121, 221] on span "Select an option" at bounding box center [121, 221] width 0 height 0
click at [120, 220] on input "Select an option" at bounding box center [120, 221] width 11 height 11
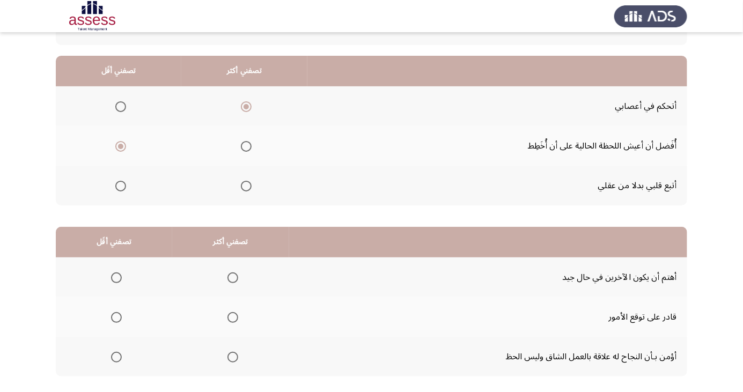
scroll to position [98, 0]
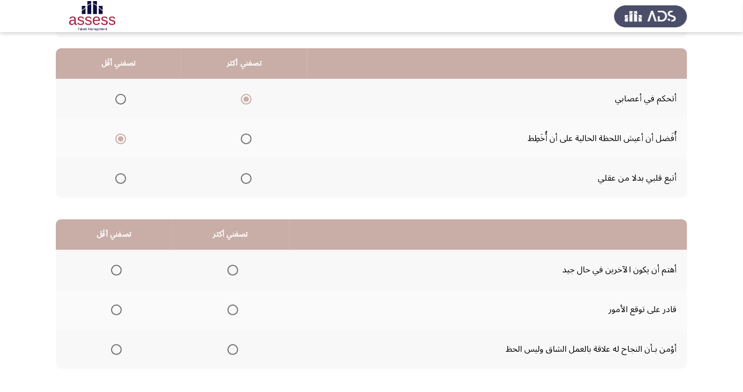
click at [121, 179] on span "Select an option" at bounding box center [121, 179] width 0 height 0
click at [120, 178] on input "Select an option" at bounding box center [120, 178] width 11 height 11
click at [229, 351] on span "Select an option" at bounding box center [232, 349] width 11 height 11
click at [229, 351] on input "Select an option" at bounding box center [232, 349] width 11 height 11
click at [116, 310] on span "Select an option" at bounding box center [116, 310] width 0 height 0
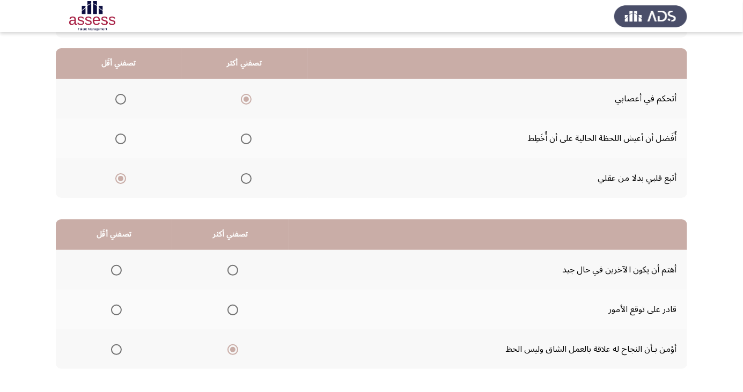
click at [115, 309] on input "Select an option" at bounding box center [116, 310] width 11 height 11
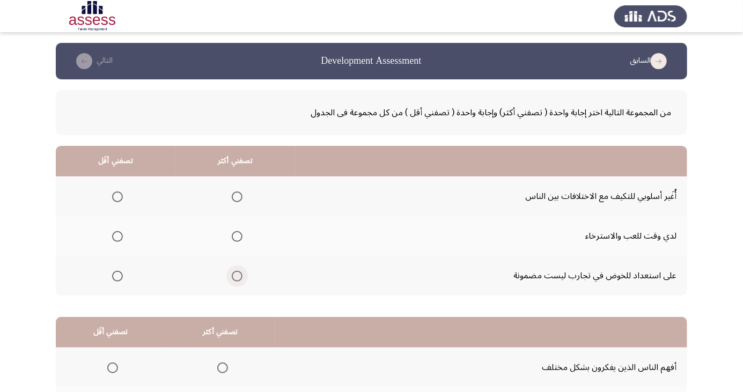
click at [232, 278] on span "Select an option" at bounding box center [237, 276] width 11 height 11
click at [232, 278] on input "Select an option" at bounding box center [237, 276] width 11 height 11
click at [117, 197] on span "Select an option" at bounding box center [117, 197] width 0 height 0
click at [117, 196] on input "Select an option" at bounding box center [117, 197] width 11 height 11
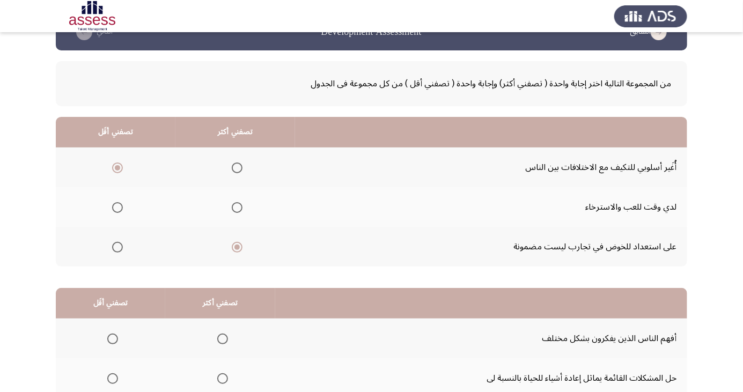
scroll to position [98, 0]
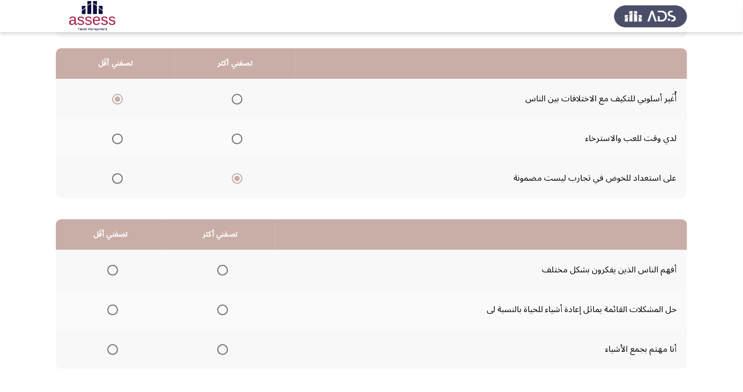
click at [223, 310] on span "Select an option" at bounding box center [223, 310] width 0 height 0
click at [219, 309] on input "Select an option" at bounding box center [222, 310] width 11 height 11
click at [112, 269] on span "Select an option" at bounding box center [112, 270] width 11 height 11
click at [112, 269] on input "Select an option" at bounding box center [112, 270] width 11 height 11
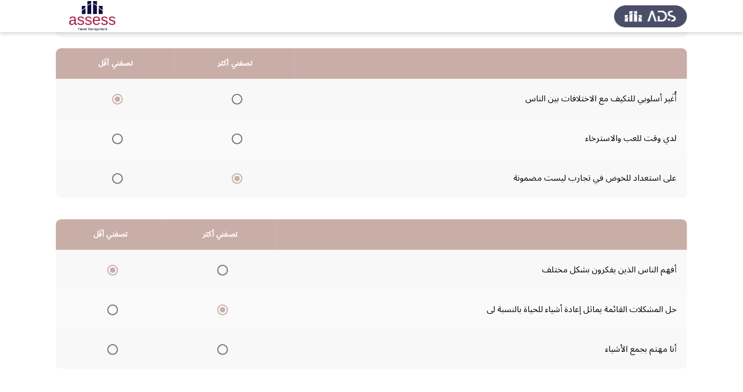
scroll to position [0, 0]
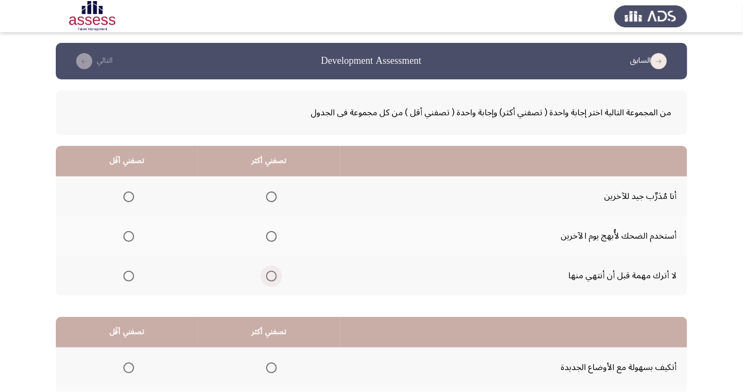
click at [262, 272] on label "Select an option" at bounding box center [269, 276] width 15 height 11
click at [266, 272] on input "Select an option" at bounding box center [271, 276] width 11 height 11
click at [129, 237] on span "Select an option" at bounding box center [129, 237] width 0 height 0
click at [129, 236] on input "Select an option" at bounding box center [128, 236] width 11 height 11
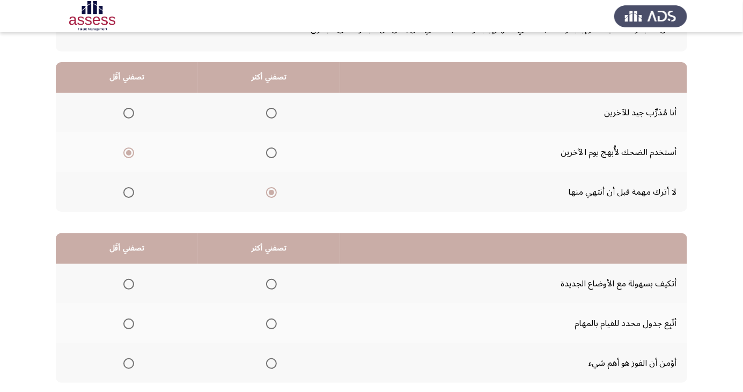
scroll to position [98, 0]
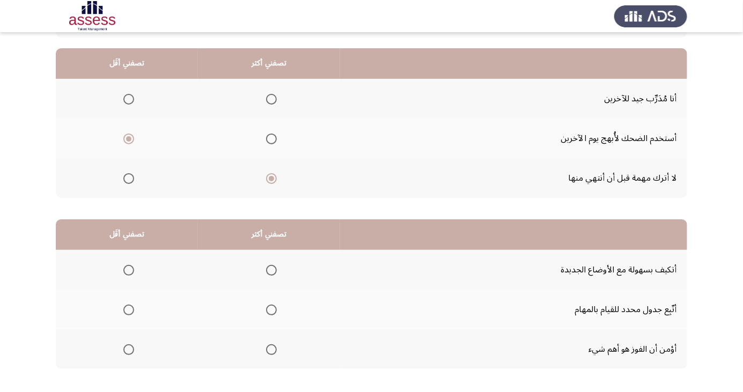
click at [266, 305] on span "Select an option" at bounding box center [271, 310] width 11 height 11
click at [266, 305] on input "Select an option" at bounding box center [271, 310] width 11 height 11
click at [132, 266] on span "Select an option" at bounding box center [128, 270] width 11 height 11
click at [132, 266] on input "Select an option" at bounding box center [128, 270] width 11 height 11
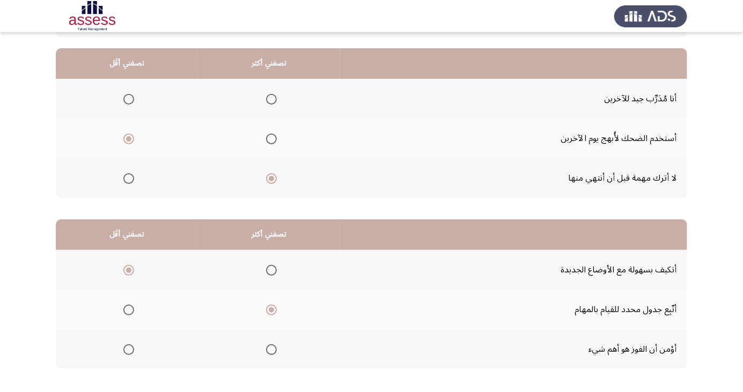
scroll to position [0, 0]
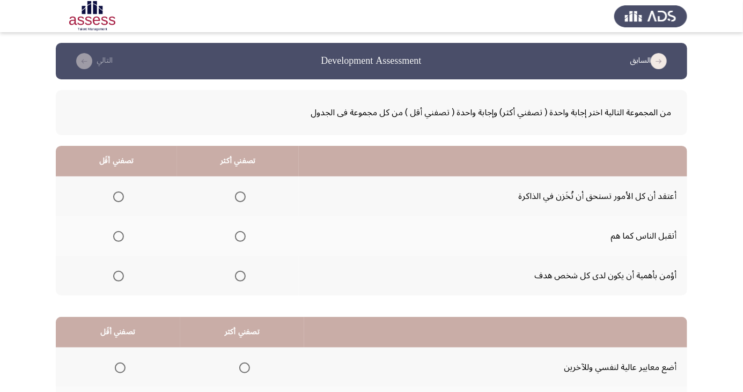
click at [119, 197] on span "Select an option" at bounding box center [119, 197] width 0 height 0
click at [119, 196] on input "Select an option" at bounding box center [118, 197] width 11 height 11
click at [241, 273] on span "Select an option" at bounding box center [240, 276] width 11 height 11
click at [241, 273] on input "Select an option" at bounding box center [240, 276] width 11 height 11
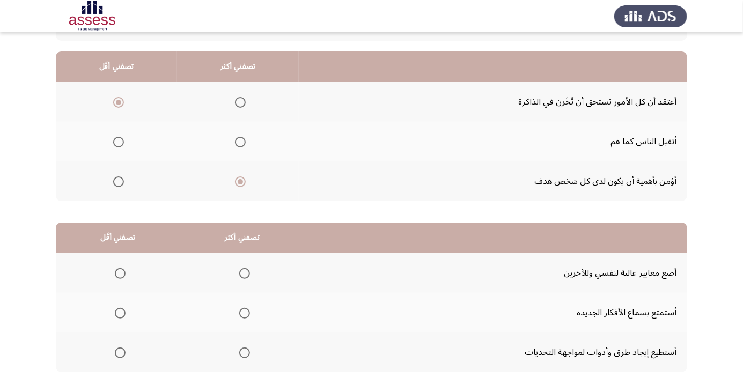
scroll to position [98, 0]
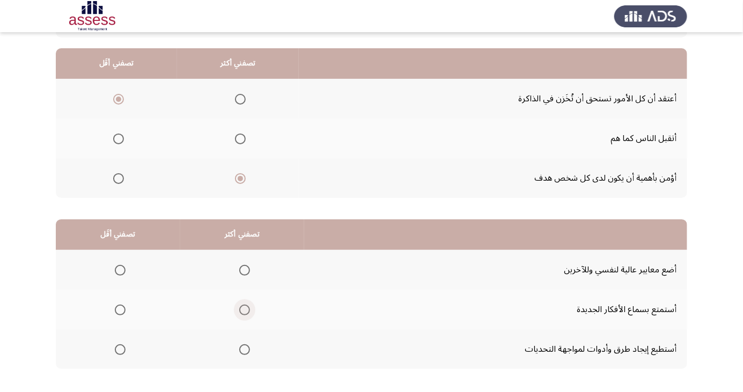
click at [239, 308] on span "Select an option" at bounding box center [244, 310] width 11 height 11
click at [239, 308] on input "Select an option" at bounding box center [244, 310] width 11 height 11
click at [119, 269] on span "Select an option" at bounding box center [120, 270] width 11 height 11
click at [119, 269] on input "Select an option" at bounding box center [120, 270] width 11 height 11
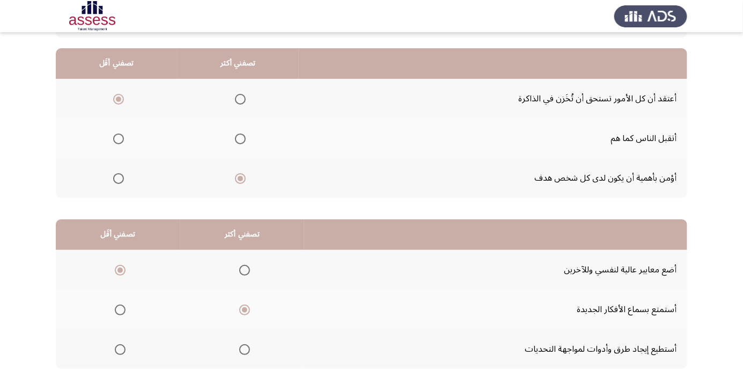
scroll to position [0, 0]
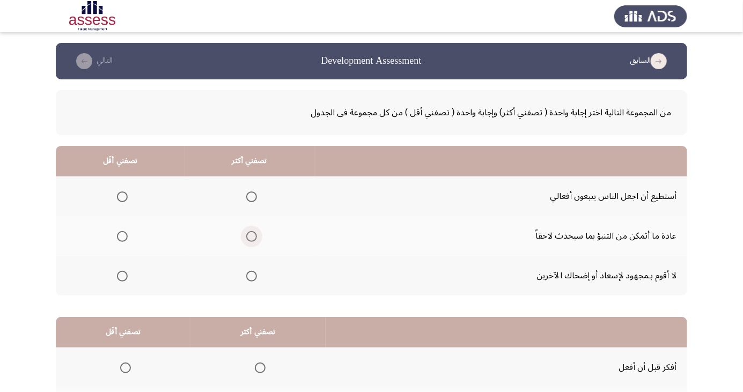
click at [252, 237] on span "Select an option" at bounding box center [252, 237] width 0 height 0
click at [249, 236] on input "Select an option" at bounding box center [251, 236] width 11 height 11
click at [122, 197] on span "Select an option" at bounding box center [122, 197] width 0 height 0
click at [122, 196] on input "Select an option" at bounding box center [122, 197] width 11 height 11
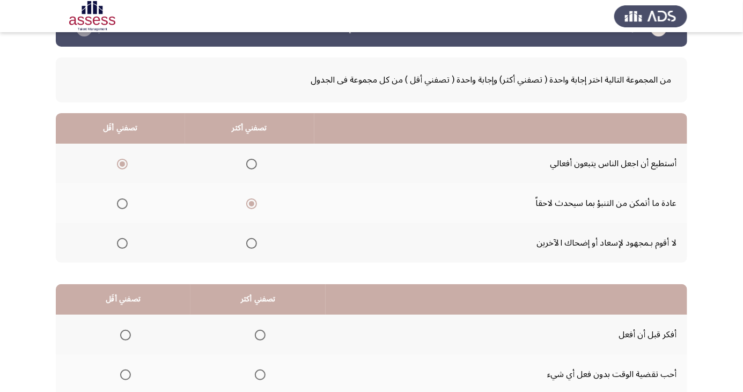
scroll to position [98, 0]
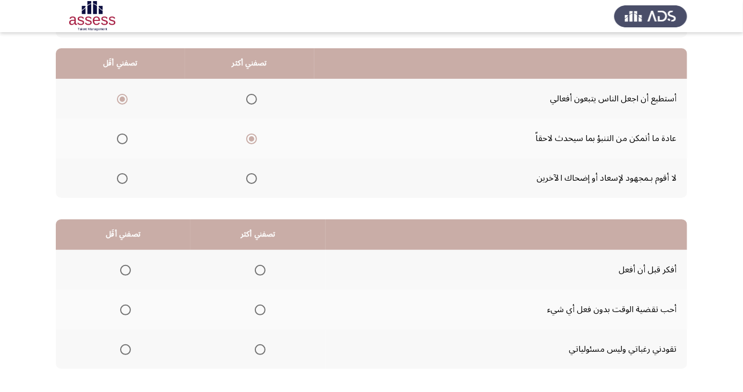
click at [255, 274] on span "Select an option" at bounding box center [260, 270] width 11 height 11
click at [255, 274] on input "Select an option" at bounding box center [260, 270] width 11 height 11
click at [121, 308] on span "Select an option" at bounding box center [125, 310] width 11 height 11
click at [121, 308] on input "Select an option" at bounding box center [125, 310] width 11 height 11
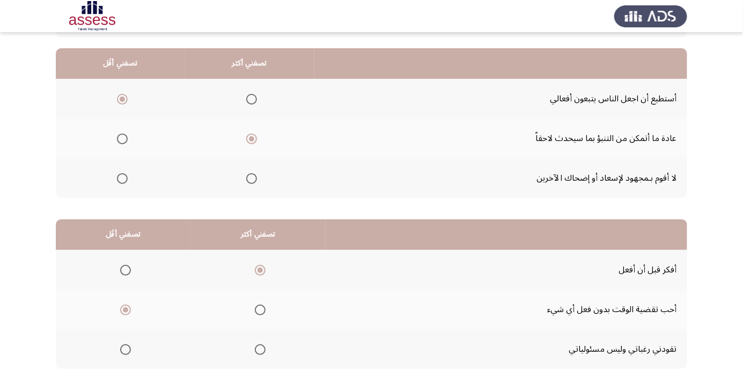
scroll to position [0, 0]
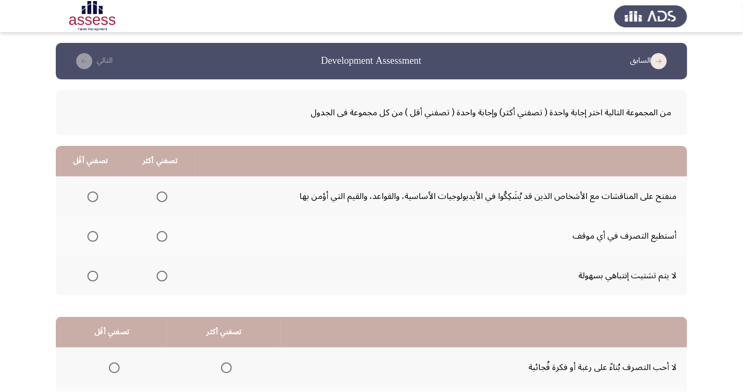
click at [161, 278] on span "Select an option" at bounding box center [162, 276] width 11 height 11
click at [161, 278] on input "Select an option" at bounding box center [162, 276] width 11 height 11
click at [93, 237] on span "Select an option" at bounding box center [93, 237] width 0 height 0
click at [92, 236] on input "Select an option" at bounding box center [92, 236] width 11 height 11
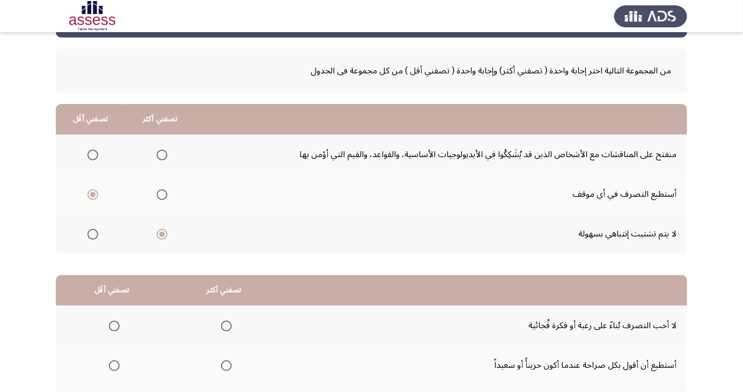
scroll to position [98, 0]
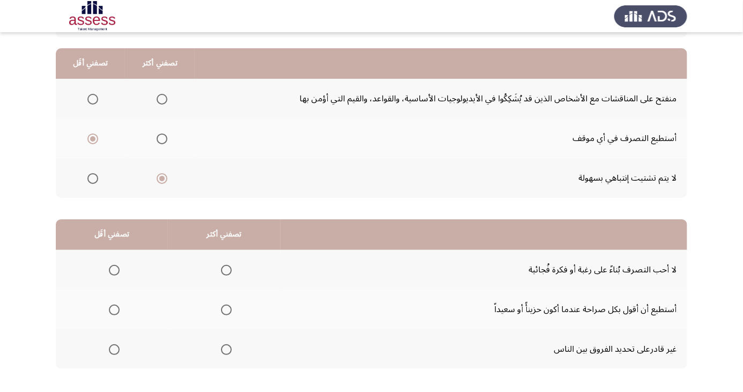
click at [226, 270] on span "Select an option" at bounding box center [226, 270] width 0 height 0
click at [224, 269] on input "Select an option" at bounding box center [226, 270] width 11 height 11
click at [114, 310] on span "Select an option" at bounding box center [114, 310] width 0 height 0
click at [113, 309] on input "Select an option" at bounding box center [114, 310] width 11 height 11
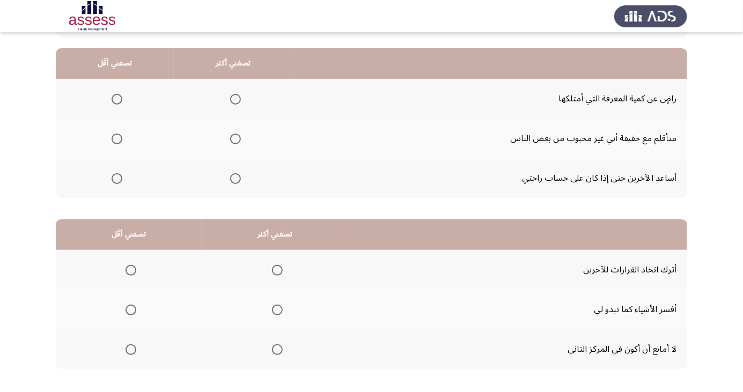
click at [236, 139] on span "Select an option" at bounding box center [236, 139] width 0 height 0
click at [233, 138] on input "Select an option" at bounding box center [235, 139] width 11 height 11
click at [117, 179] on span "Select an option" at bounding box center [117, 179] width 0 height 0
click at [116, 178] on input "Select an option" at bounding box center [117, 178] width 11 height 11
click at [277, 310] on span "Select an option" at bounding box center [277, 310] width 0 height 0
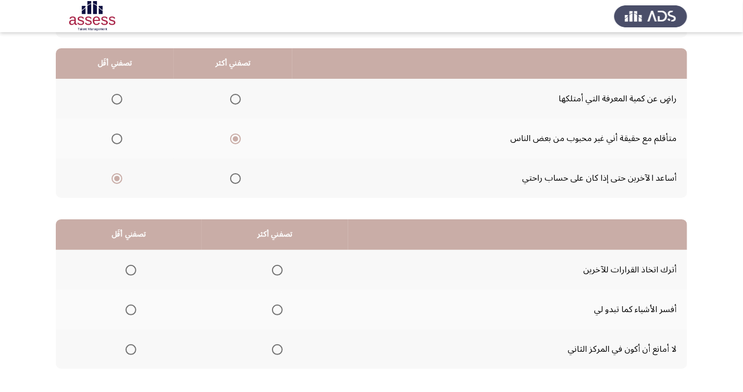
click at [277, 309] on input "Select an option" at bounding box center [277, 310] width 11 height 11
click at [131, 349] on span "Select an option" at bounding box center [131, 349] width 11 height 11
click at [131, 349] on input "Select an option" at bounding box center [131, 349] width 11 height 11
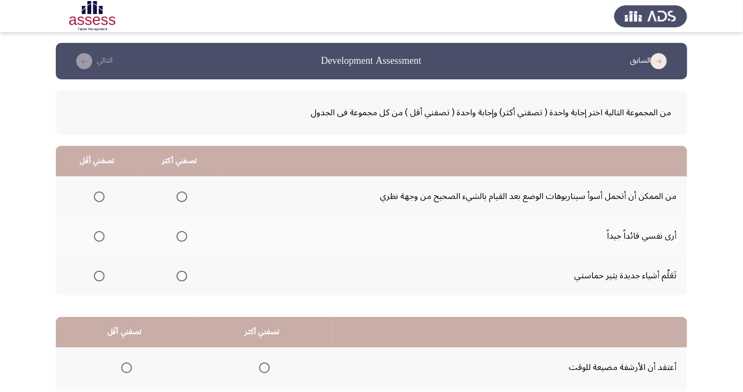
click at [182, 276] on span "Select an option" at bounding box center [182, 276] width 0 height 0
click at [180, 275] on input "Select an option" at bounding box center [181, 276] width 11 height 11
click at [99, 197] on span "Select an option" at bounding box center [99, 197] width 0 height 0
click at [98, 196] on input "Select an option" at bounding box center [99, 197] width 11 height 11
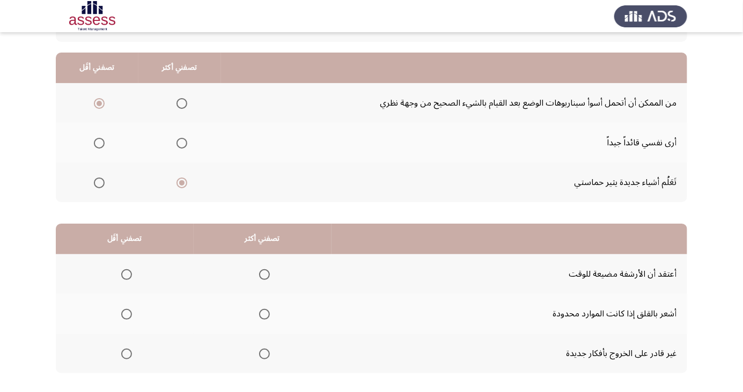
scroll to position [98, 0]
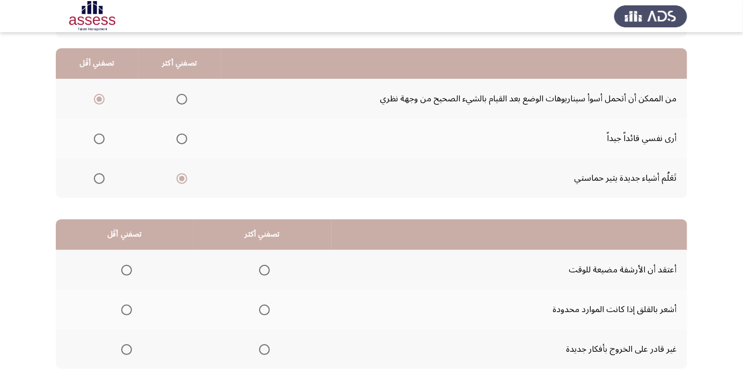
click at [126, 306] on span "Select an option" at bounding box center [126, 310] width 11 height 11
click at [126, 306] on input "Select an option" at bounding box center [126, 310] width 11 height 11
click at [264, 310] on span "Select an option" at bounding box center [264, 310] width 0 height 0
click at [263, 309] on input "Select an option" at bounding box center [264, 310] width 11 height 11
click at [117, 266] on label "Select an option" at bounding box center [124, 270] width 15 height 11
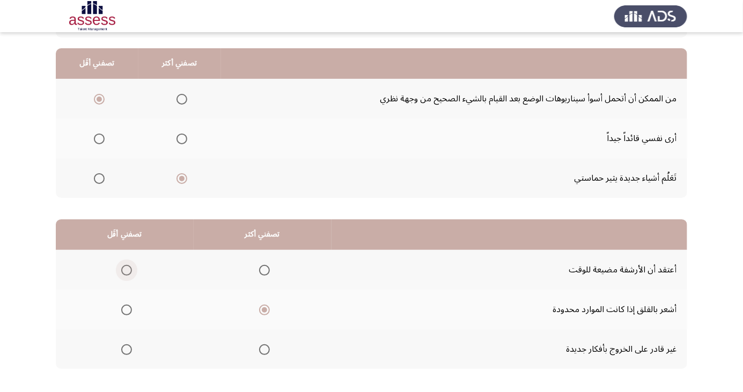
click at [121, 266] on input "Select an option" at bounding box center [126, 270] width 11 height 11
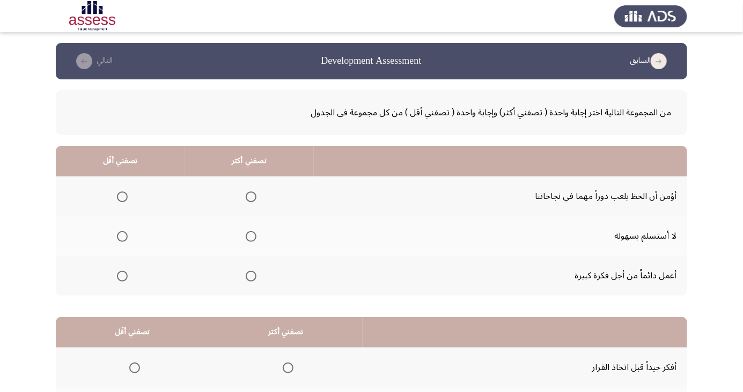
click at [251, 237] on span "Select an option" at bounding box center [251, 237] width 0 height 0
click at [249, 236] on input "Select an option" at bounding box center [251, 236] width 11 height 11
click at [121, 278] on span "Select an option" at bounding box center [122, 276] width 11 height 11
click at [121, 278] on input "Select an option" at bounding box center [122, 276] width 11 height 11
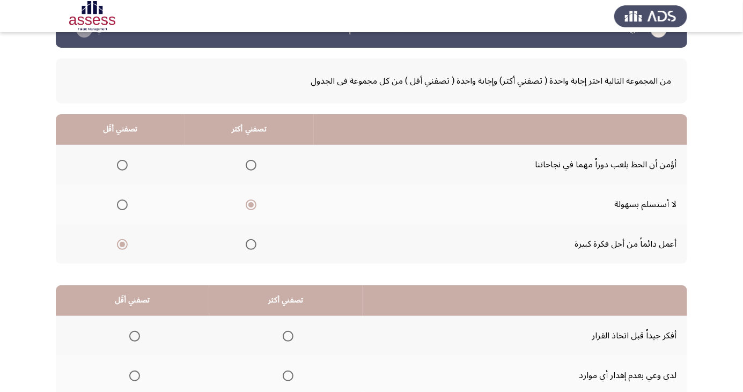
scroll to position [98, 0]
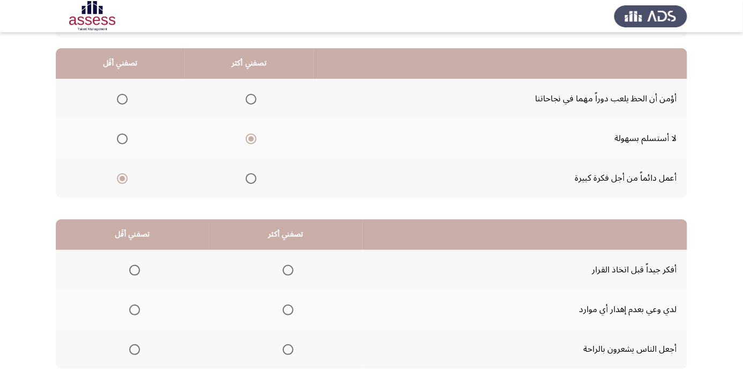
click at [288, 270] on span "Select an option" at bounding box center [288, 270] width 0 height 0
click at [285, 269] on input "Select an option" at bounding box center [288, 270] width 11 height 11
click at [137, 314] on span "Select an option" at bounding box center [134, 310] width 11 height 11
click at [137, 314] on input "Select an option" at bounding box center [134, 310] width 11 height 11
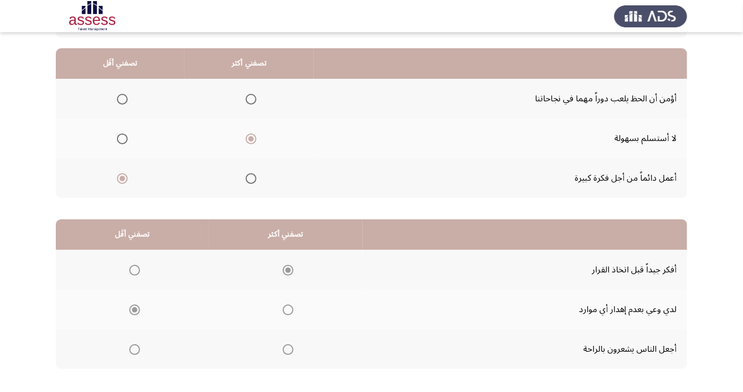
scroll to position [0, 0]
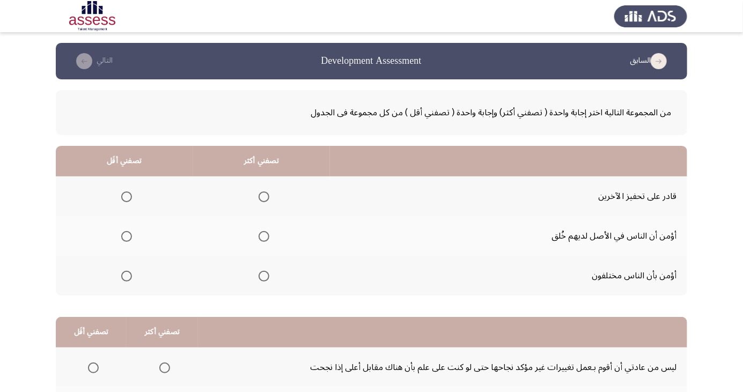
click at [263, 276] on span "Select an option" at bounding box center [263, 276] width 0 height 0
click at [263, 275] on input "Select an option" at bounding box center [264, 276] width 11 height 11
click at [127, 237] on span "Select an option" at bounding box center [127, 237] width 0 height 0
click at [126, 236] on input "Select an option" at bounding box center [126, 236] width 11 height 11
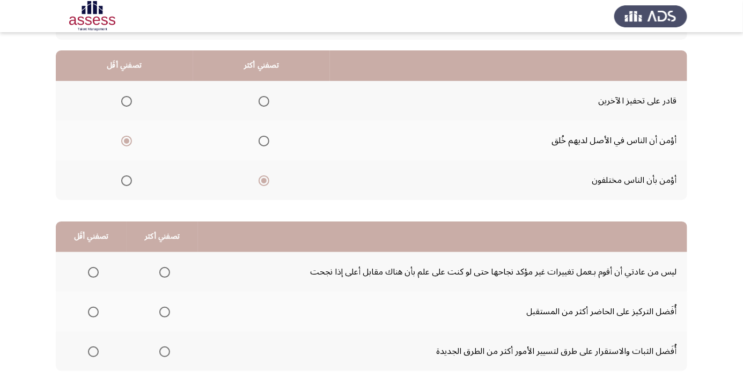
scroll to position [98, 0]
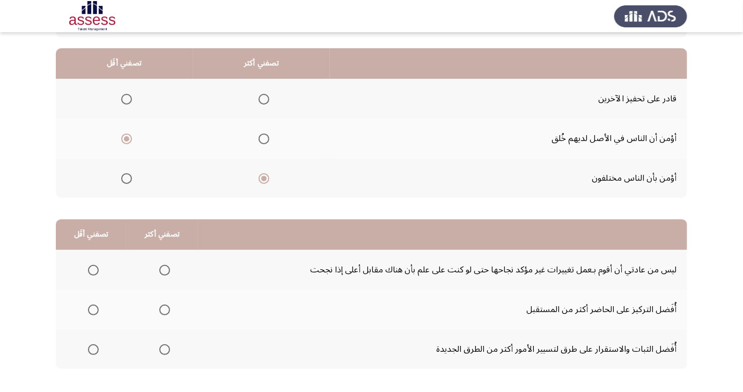
click at [127, 99] on span "Select an option" at bounding box center [127, 99] width 0 height 0
click at [126, 99] on input "Select an option" at bounding box center [126, 99] width 11 height 11
click at [163, 309] on span "Select an option" at bounding box center [164, 310] width 11 height 11
click at [163, 309] on input "Select an option" at bounding box center [164, 310] width 11 height 11
click at [92, 354] on span "Select an option" at bounding box center [93, 349] width 11 height 11
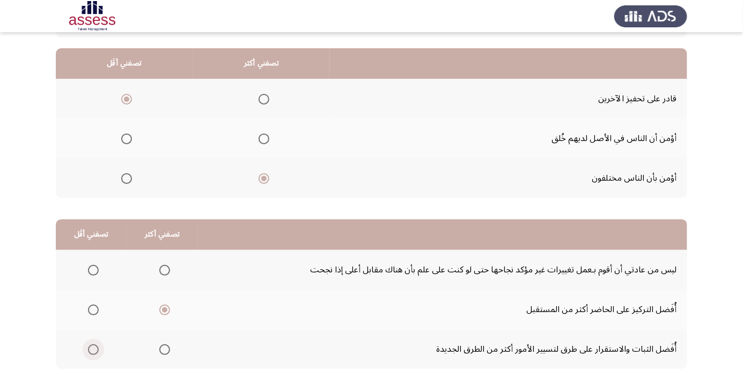
click at [92, 354] on input "Select an option" at bounding box center [93, 349] width 11 height 11
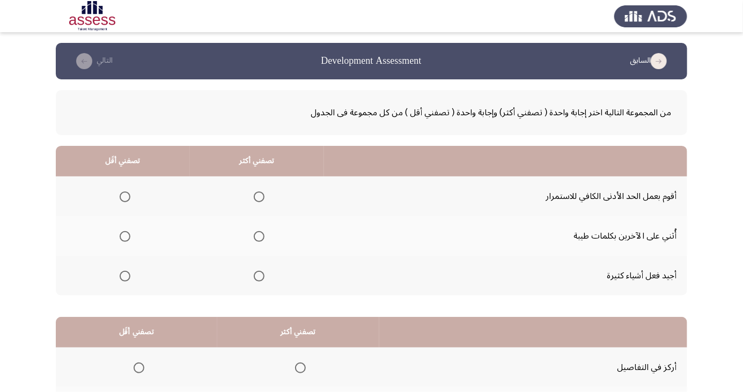
click at [259, 276] on span "Select an option" at bounding box center [259, 276] width 0 height 0
click at [258, 275] on input "Select an option" at bounding box center [259, 276] width 11 height 11
click at [124, 236] on span "Select an option" at bounding box center [125, 236] width 11 height 11
click at [124, 236] on input "Select an option" at bounding box center [125, 236] width 11 height 11
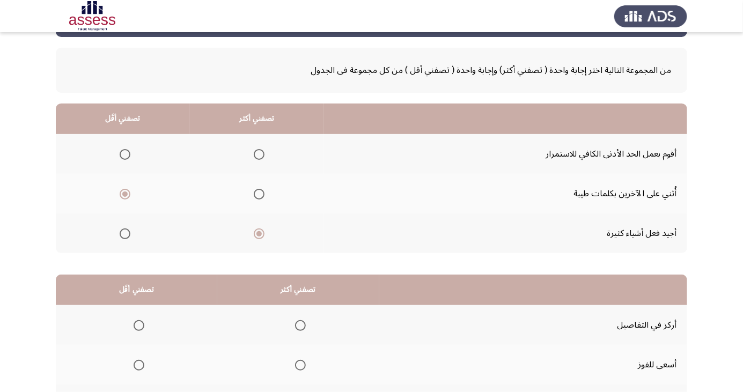
scroll to position [98, 0]
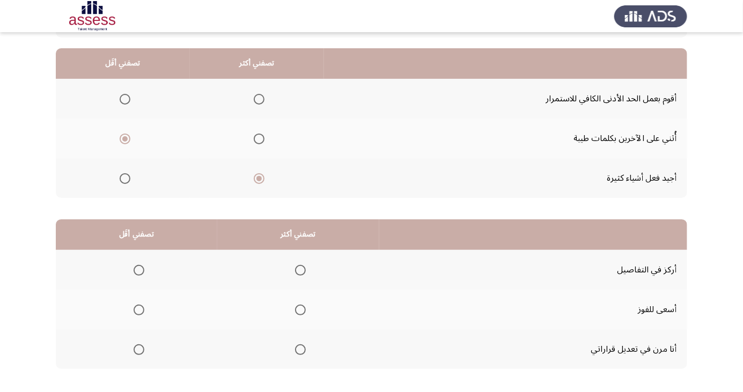
click at [300, 350] on span "Select an option" at bounding box center [300, 350] width 0 height 0
click at [298, 349] on input "Select an option" at bounding box center [300, 349] width 11 height 11
click at [300, 310] on span "Select an option" at bounding box center [300, 310] width 0 height 0
click at [298, 309] on input "Select an option" at bounding box center [300, 310] width 11 height 11
click at [139, 350] on span "Select an option" at bounding box center [139, 350] width 0 height 0
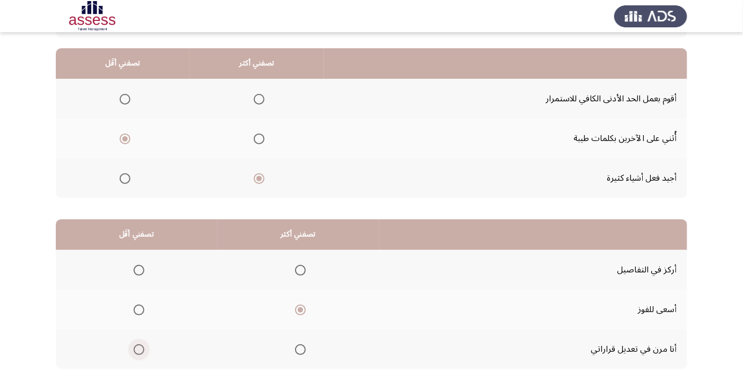
click at [137, 349] on input "Select an option" at bounding box center [139, 349] width 11 height 11
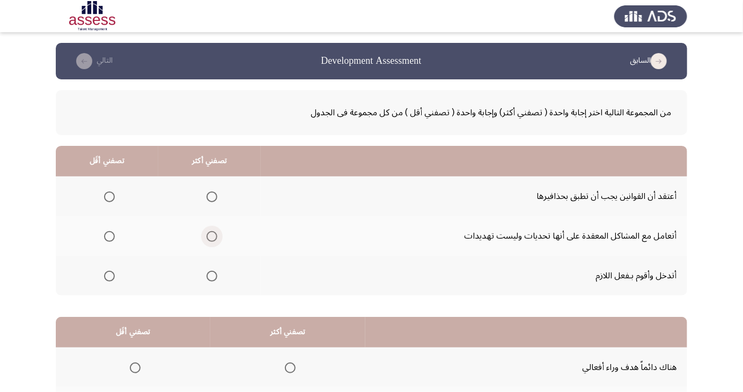
click at [212, 233] on span "Select an option" at bounding box center [212, 236] width 11 height 11
click at [212, 233] on input "Select an option" at bounding box center [212, 236] width 11 height 11
click at [109, 197] on span "Select an option" at bounding box center [109, 197] width 0 height 0
click at [108, 196] on input "Select an option" at bounding box center [109, 197] width 11 height 11
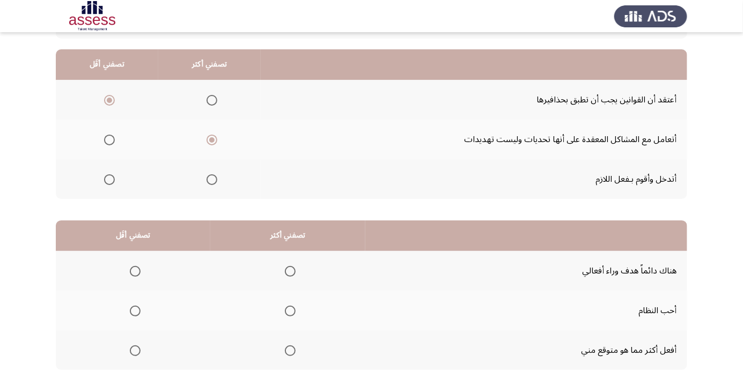
scroll to position [98, 0]
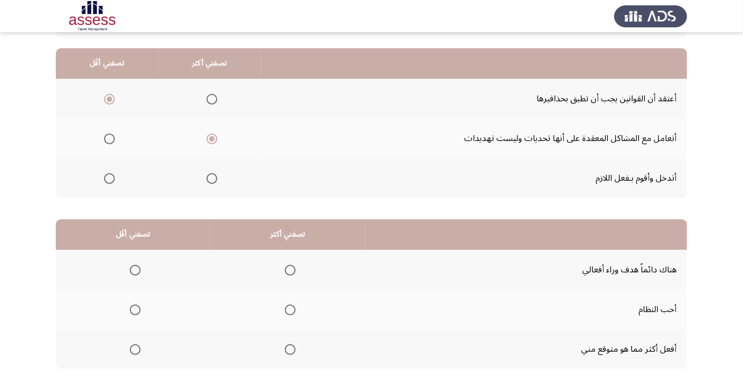
click at [288, 309] on span "Select an option" at bounding box center [290, 310] width 11 height 11
click at [288, 309] on input "Select an option" at bounding box center [290, 310] width 11 height 11
click at [133, 351] on span "Select an option" at bounding box center [135, 349] width 11 height 11
click at [133, 351] on input "Select an option" at bounding box center [135, 349] width 11 height 11
click at [137, 267] on span "Select an option" at bounding box center [135, 270] width 11 height 11
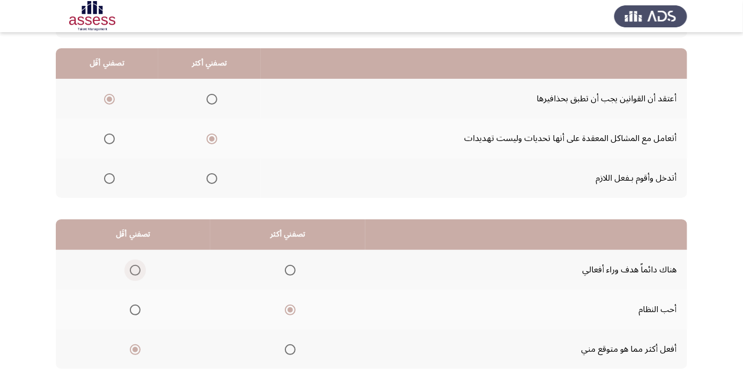
click at [137, 267] on input "Select an option" at bounding box center [135, 270] width 11 height 11
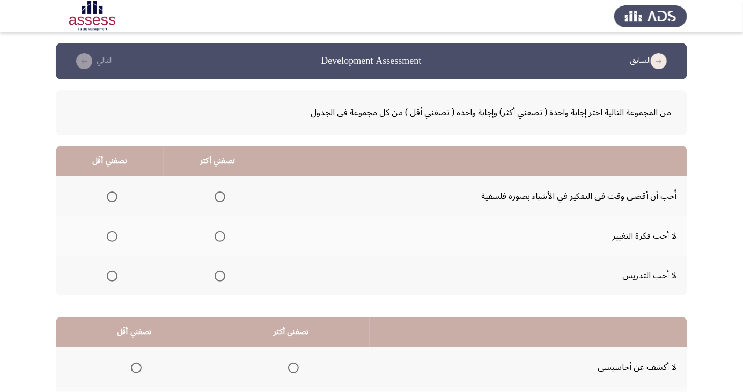
click at [218, 196] on span "Select an option" at bounding box center [220, 197] width 11 height 11
click at [218, 196] on input "Select an option" at bounding box center [220, 197] width 11 height 11
click at [113, 273] on span "Select an option" at bounding box center [112, 276] width 11 height 11
click at [113, 273] on input "Select an option" at bounding box center [112, 276] width 11 height 11
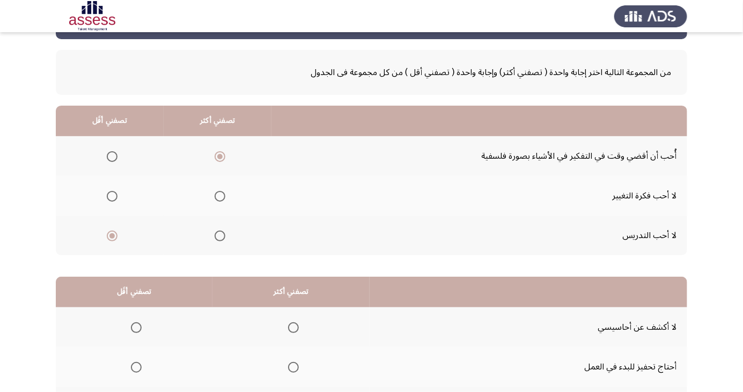
scroll to position [98, 0]
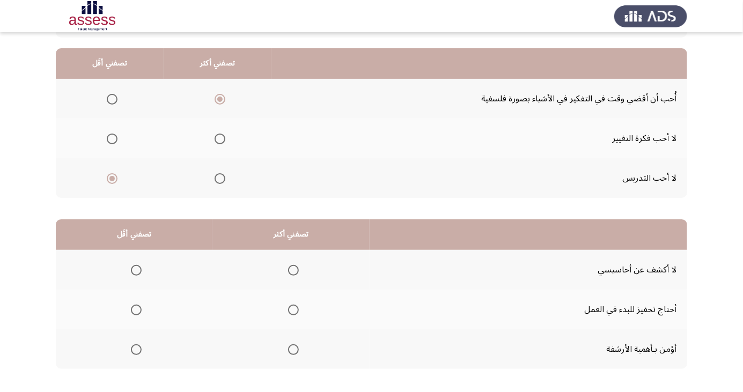
click at [291, 269] on span "Select an option" at bounding box center [293, 270] width 11 height 11
click at [291, 269] on input "Select an option" at bounding box center [293, 270] width 11 height 11
click at [140, 309] on span "Select an option" at bounding box center [136, 310] width 11 height 11
click at [140, 309] on input "Select an option" at bounding box center [136, 310] width 11 height 11
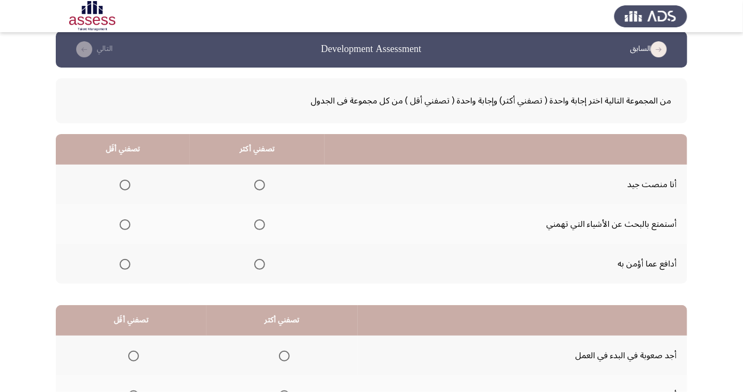
scroll to position [16, 0]
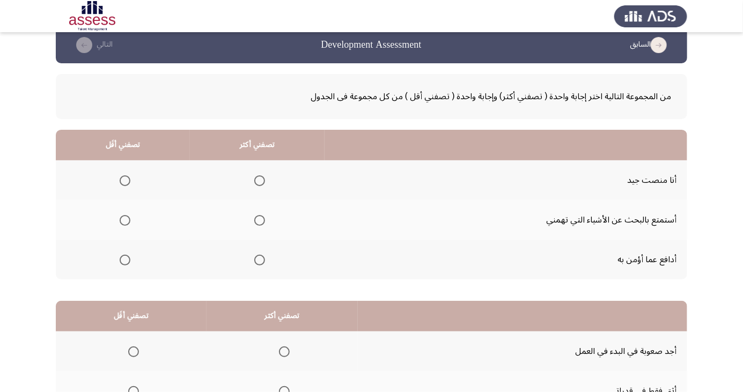
click at [260, 215] on mat-radio-button "Select an option" at bounding box center [257, 220] width 15 height 11
click at [260, 220] on span "Select an option" at bounding box center [260, 220] width 0 height 0
click at [258, 219] on input "Select an option" at bounding box center [259, 220] width 11 height 11
click at [125, 181] on span "Select an option" at bounding box center [125, 181] width 0 height 0
click at [124, 180] on input "Select an option" at bounding box center [125, 180] width 11 height 11
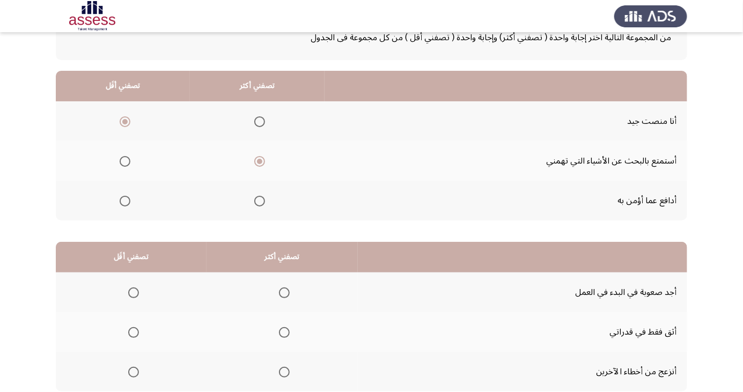
scroll to position [98, 0]
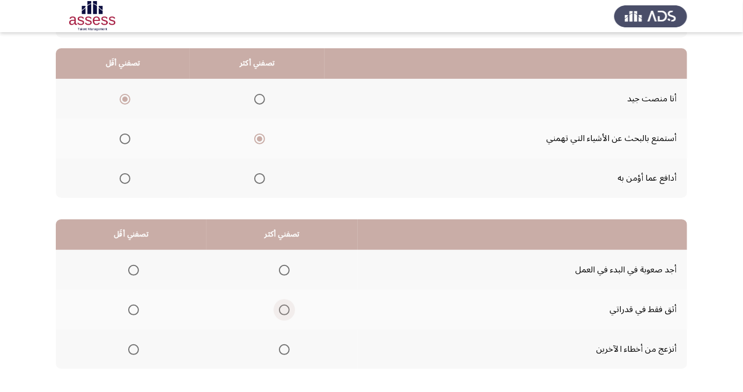
click at [282, 309] on span "Select an option" at bounding box center [284, 310] width 11 height 11
click at [282, 309] on input "Select an option" at bounding box center [284, 310] width 11 height 11
click at [133, 349] on span "Select an option" at bounding box center [133, 349] width 11 height 11
click at [133, 349] on input "Select an option" at bounding box center [133, 349] width 11 height 11
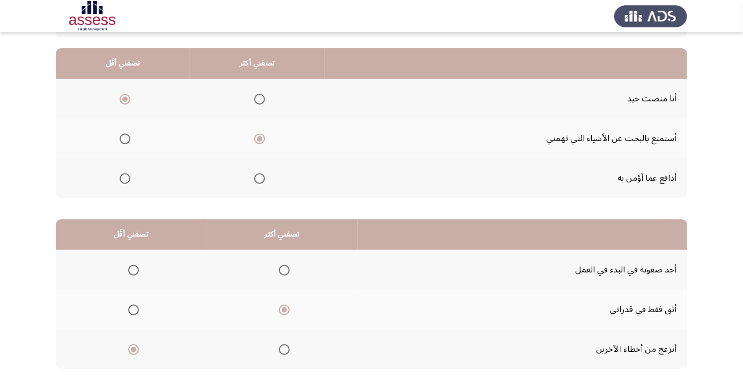
scroll to position [0, 0]
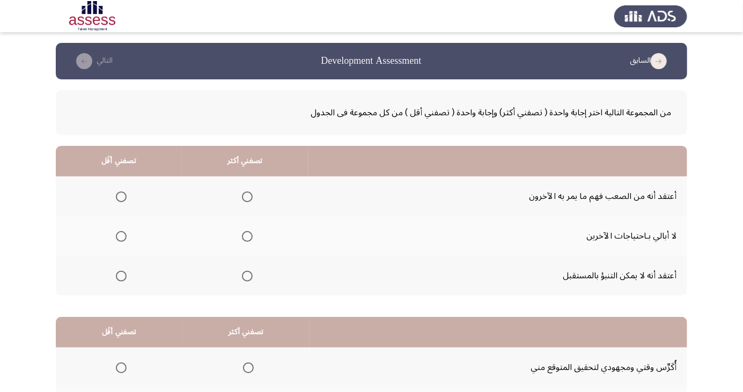
click at [247, 197] on span "Select an option" at bounding box center [247, 197] width 0 height 0
click at [246, 196] on input "Select an option" at bounding box center [247, 197] width 11 height 11
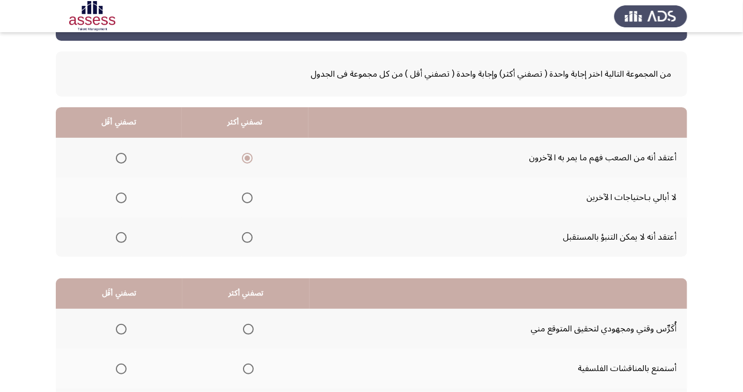
scroll to position [39, 0]
click at [122, 193] on span "Select an option" at bounding box center [121, 197] width 11 height 11
click at [122, 193] on input "Select an option" at bounding box center [121, 197] width 11 height 11
click at [120, 236] on span "Select an option" at bounding box center [121, 237] width 11 height 11
click at [120, 236] on input "Select an option" at bounding box center [121, 237] width 11 height 11
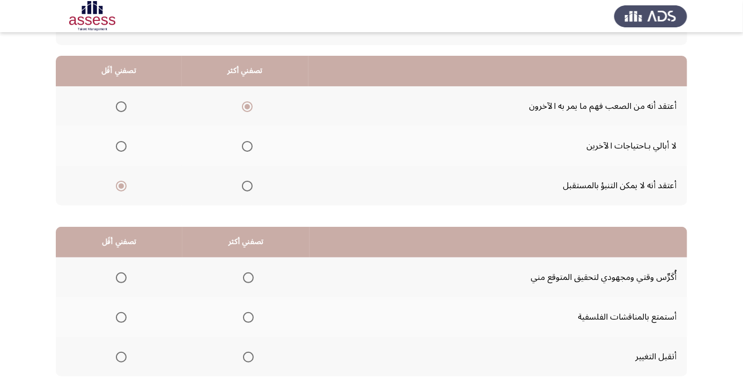
scroll to position [98, 0]
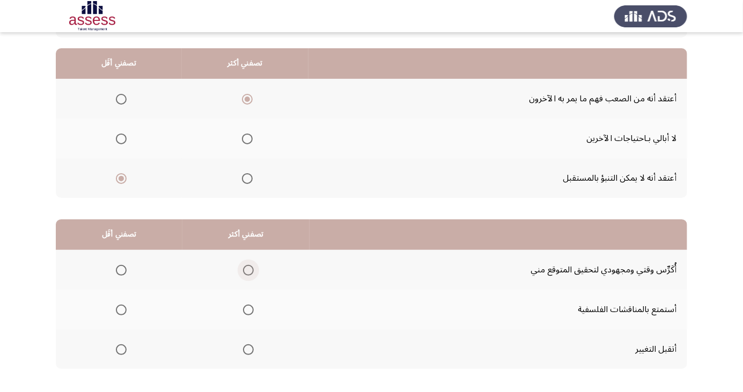
click at [248, 270] on span "Select an option" at bounding box center [248, 270] width 0 height 0
click at [247, 269] on input "Select an option" at bounding box center [248, 270] width 11 height 11
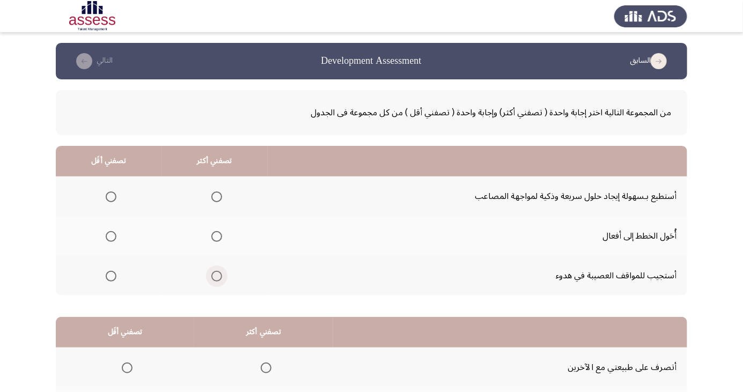
click at [217, 276] on span "Select an option" at bounding box center [217, 276] width 0 height 0
click at [214, 275] on input "Select an option" at bounding box center [216, 276] width 11 height 11
click at [111, 237] on span "Select an option" at bounding box center [111, 237] width 0 height 0
click at [109, 236] on input "Select an option" at bounding box center [111, 236] width 11 height 11
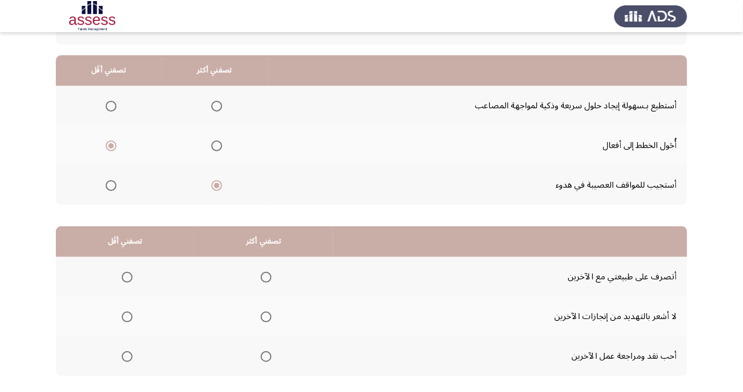
scroll to position [91, 0]
click at [264, 275] on span "Select an option" at bounding box center [266, 276] width 11 height 11
click at [264, 275] on input "Select an option" at bounding box center [266, 276] width 11 height 11
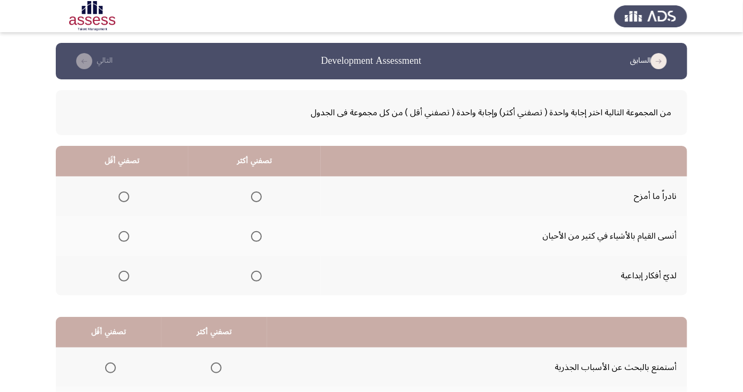
click at [256, 197] on span "Select an option" at bounding box center [256, 197] width 0 height 0
click at [255, 196] on input "Select an option" at bounding box center [256, 197] width 11 height 11
click at [122, 279] on span "Select an option" at bounding box center [124, 276] width 11 height 11
click at [122, 279] on input "Select an option" at bounding box center [124, 276] width 11 height 11
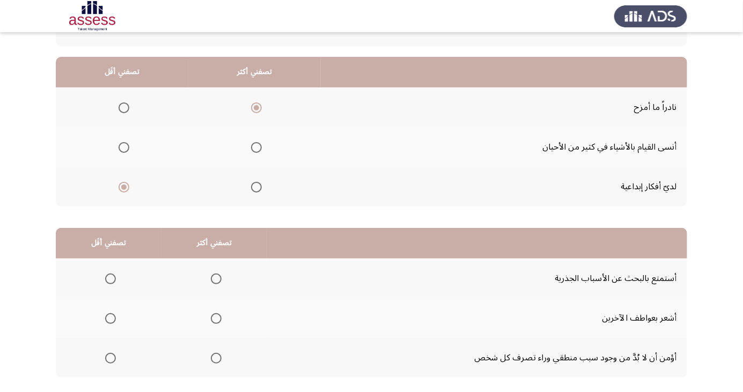
scroll to position [98, 0]
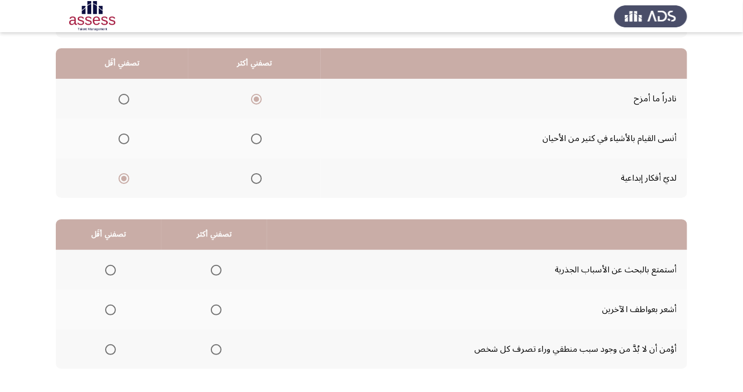
click at [216, 270] on span "Select an option" at bounding box center [216, 270] width 0 height 0
click at [215, 269] on input "Select an option" at bounding box center [216, 270] width 11 height 11
click at [111, 313] on span "Select an option" at bounding box center [110, 310] width 11 height 11
click at [111, 313] on input "Select an option" at bounding box center [110, 310] width 11 height 11
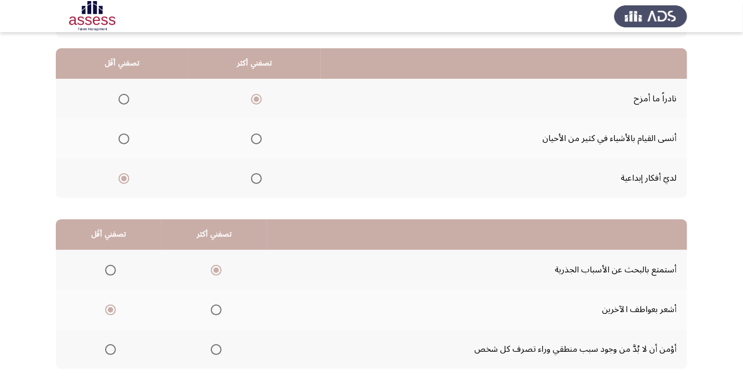
scroll to position [0, 0]
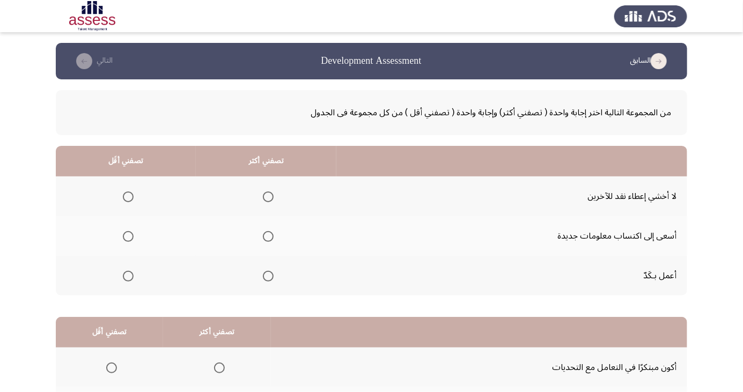
click at [271, 236] on span "Select an option" at bounding box center [268, 236] width 11 height 11
click at [271, 236] on input "Select an option" at bounding box center [268, 236] width 11 height 11
click at [128, 201] on span "Select an option" at bounding box center [128, 197] width 11 height 11
click at [128, 201] on input "Select an option" at bounding box center [128, 197] width 11 height 11
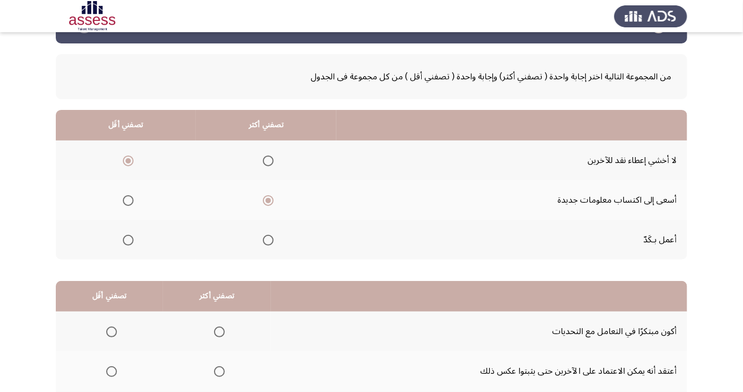
scroll to position [98, 0]
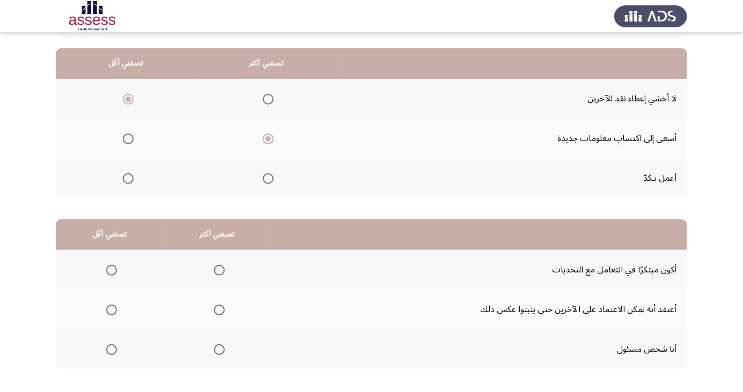
click at [219, 350] on span "Select an option" at bounding box center [219, 350] width 0 height 0
click at [217, 349] on input "Select an option" at bounding box center [219, 349] width 11 height 11
click at [112, 310] on span "Select an option" at bounding box center [112, 310] width 0 height 0
click at [111, 309] on input "Select an option" at bounding box center [111, 310] width 11 height 11
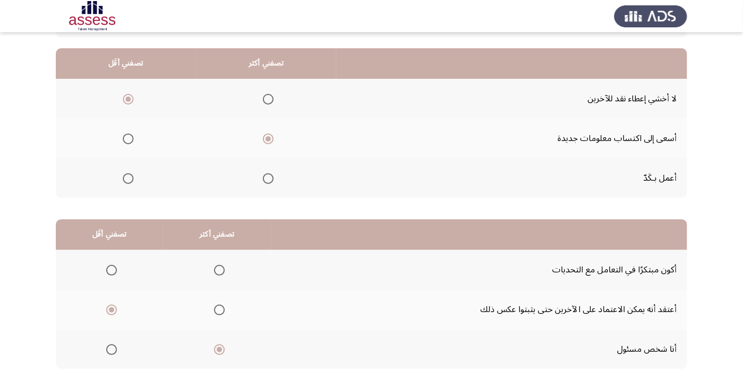
scroll to position [0, 0]
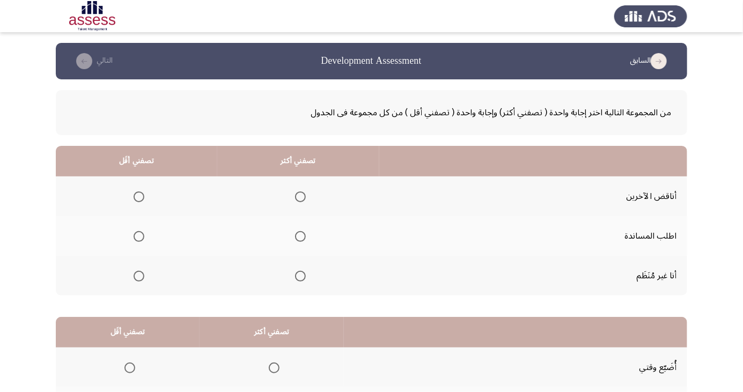
click at [300, 237] on span "Select an option" at bounding box center [300, 237] width 0 height 0
click at [298, 236] on input "Select an option" at bounding box center [300, 236] width 11 height 11
click at [141, 198] on span "Select an option" at bounding box center [139, 197] width 11 height 11
click at [141, 198] on input "Select an option" at bounding box center [139, 197] width 11 height 11
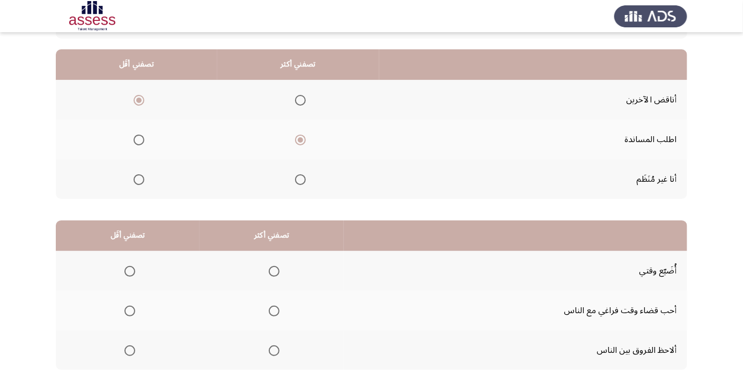
scroll to position [98, 0]
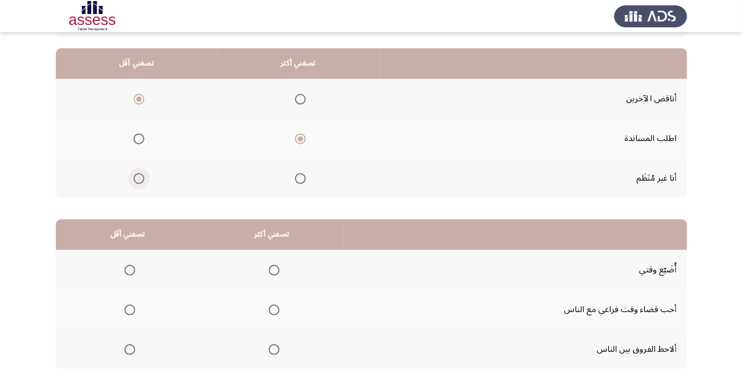
click at [141, 177] on span "Select an option" at bounding box center [139, 178] width 11 height 11
click at [141, 177] on input "Select an option" at bounding box center [139, 178] width 11 height 11
click at [274, 350] on span "Select an option" at bounding box center [274, 350] width 0 height 0
click at [273, 349] on input "Select an option" at bounding box center [274, 349] width 11 height 11
click at [130, 305] on span "Select an option" at bounding box center [129, 310] width 11 height 11
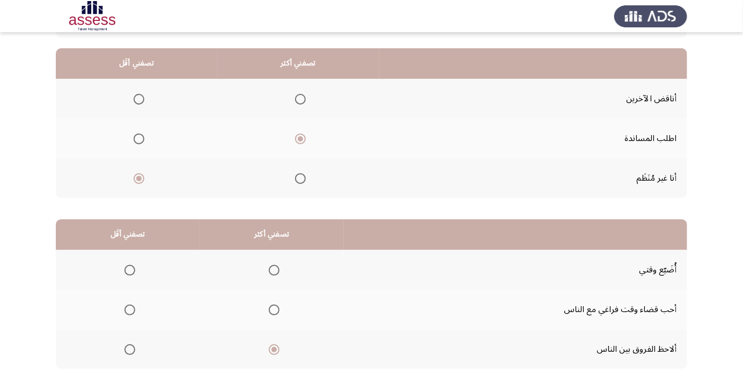
click at [130, 305] on input "Select an option" at bounding box center [129, 310] width 11 height 11
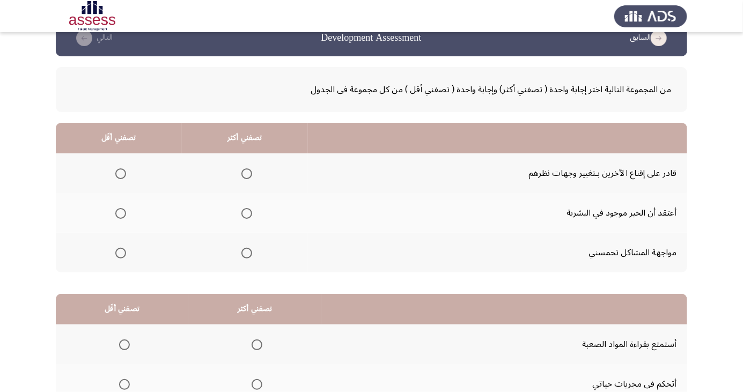
scroll to position [30, 0]
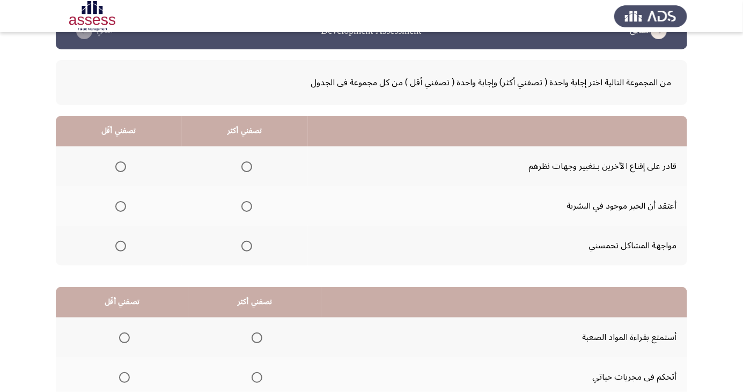
click at [247, 246] on span "Select an option" at bounding box center [247, 246] width 0 height 0
click at [244, 245] on input "Select an option" at bounding box center [246, 246] width 11 height 11
click at [247, 207] on span "Select an option" at bounding box center [247, 207] width 0 height 0
click at [244, 206] on input "Select an option" at bounding box center [246, 206] width 11 height 11
click at [122, 166] on span "Select an option" at bounding box center [120, 166] width 11 height 11
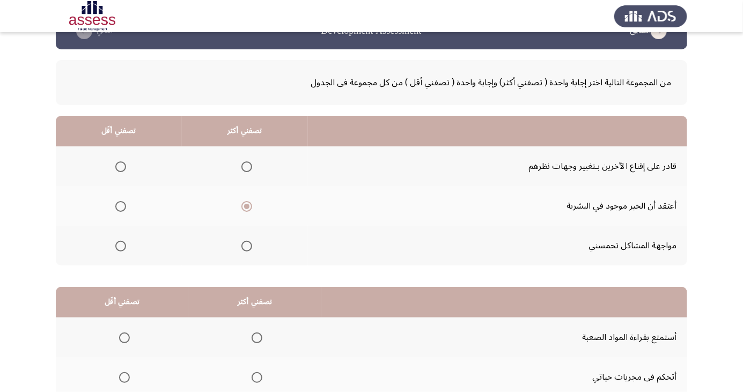
click at [122, 166] on input "Select an option" at bounding box center [120, 166] width 11 height 11
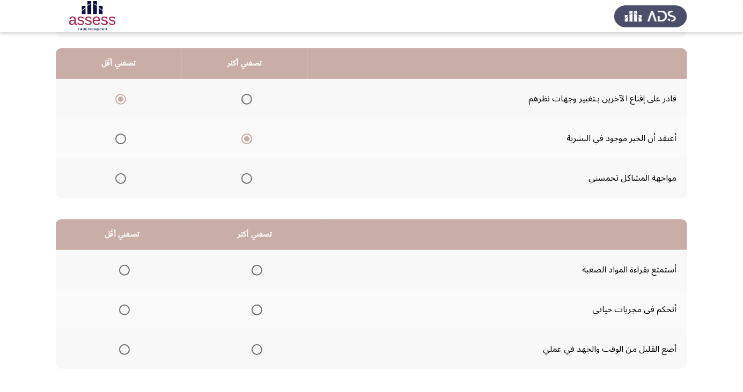
click at [257, 266] on span "Select an option" at bounding box center [257, 270] width 11 height 11
click at [257, 266] on input "Select an option" at bounding box center [257, 270] width 11 height 11
click at [257, 310] on span "Select an option" at bounding box center [257, 310] width 0 height 0
click at [256, 309] on input "Select an option" at bounding box center [257, 310] width 11 height 11
click at [124, 269] on span "Select an option" at bounding box center [124, 270] width 11 height 11
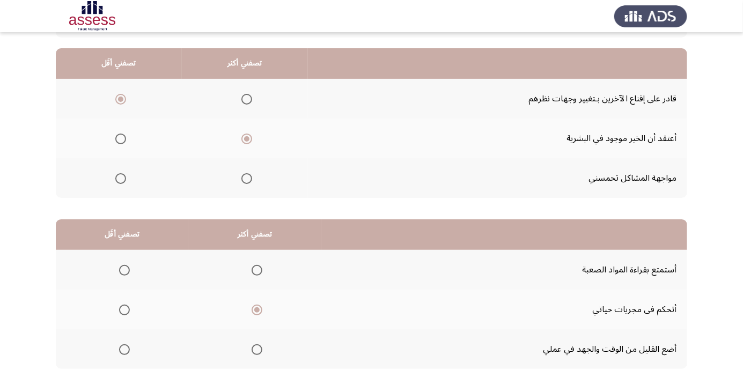
click at [124, 269] on input "Select an option" at bounding box center [124, 270] width 11 height 11
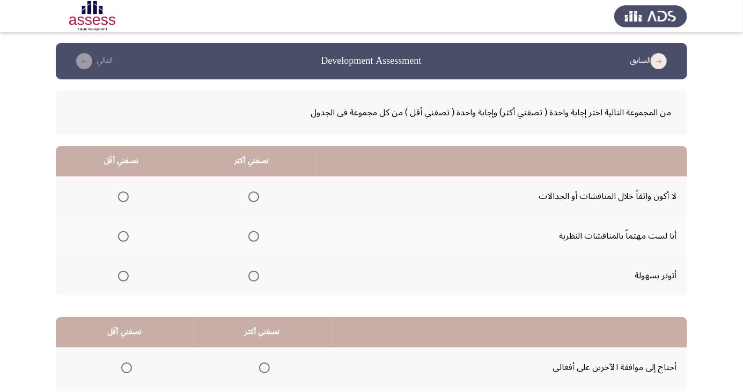
click at [252, 236] on span "Select an option" at bounding box center [253, 236] width 11 height 11
click at [252, 236] on input "Select an option" at bounding box center [253, 236] width 11 height 11
click at [123, 197] on span "Select an option" at bounding box center [123, 197] width 0 height 0
click at [122, 196] on input "Select an option" at bounding box center [123, 197] width 11 height 11
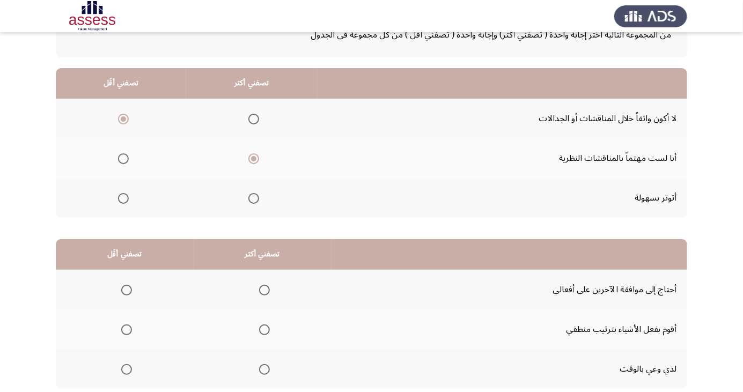
scroll to position [78, 0]
click at [263, 328] on span "Select an option" at bounding box center [264, 329] width 11 height 11
click at [263, 328] on input "Select an option" at bounding box center [264, 329] width 11 height 11
click at [126, 288] on span "Select an option" at bounding box center [126, 289] width 11 height 11
click at [126, 288] on input "Select an option" at bounding box center [126, 289] width 11 height 11
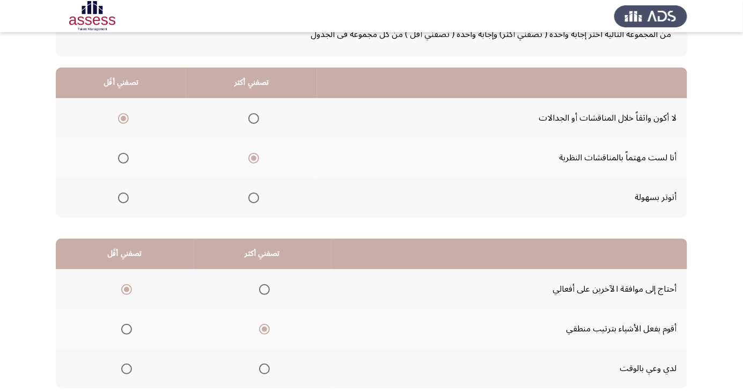
scroll to position [98, 0]
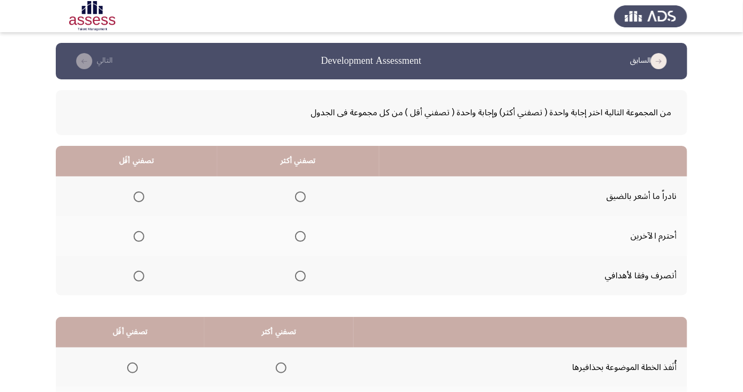
click at [300, 276] on span "Select an option" at bounding box center [300, 276] width 0 height 0
click at [298, 275] on input "Select an option" at bounding box center [300, 276] width 11 height 11
click at [137, 192] on span "Select an option" at bounding box center [139, 197] width 11 height 11
click at [137, 192] on input "Select an option" at bounding box center [139, 197] width 11 height 11
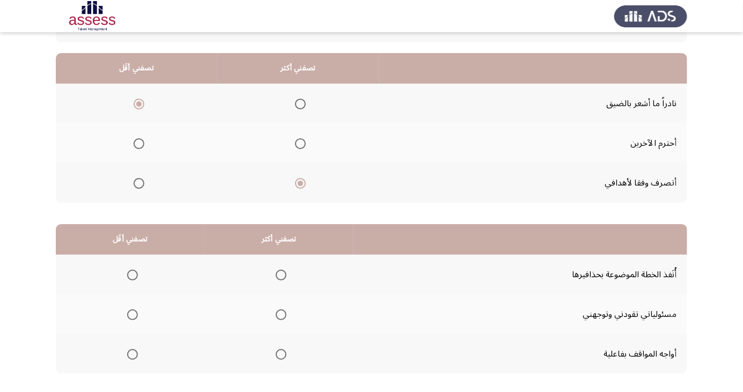
scroll to position [94, 0]
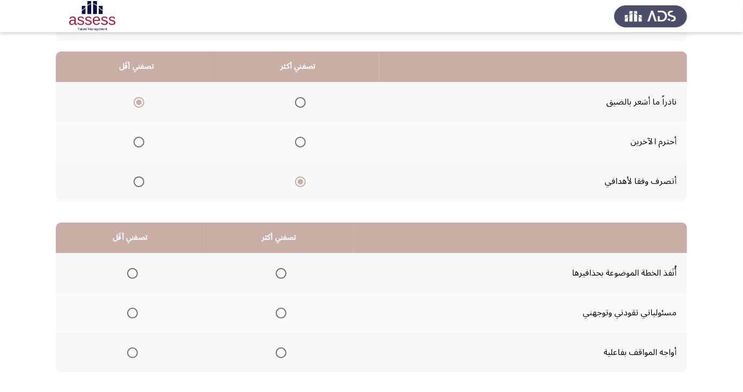
click at [278, 312] on span "Select an option" at bounding box center [281, 313] width 11 height 11
click at [278, 312] on input "Select an option" at bounding box center [281, 313] width 11 height 11
click at [128, 273] on span "Select an option" at bounding box center [132, 273] width 11 height 11
click at [128, 273] on input "Select an option" at bounding box center [132, 273] width 11 height 11
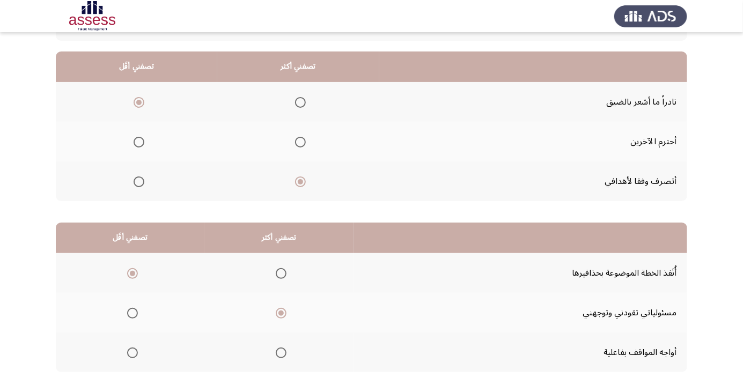
scroll to position [0, 0]
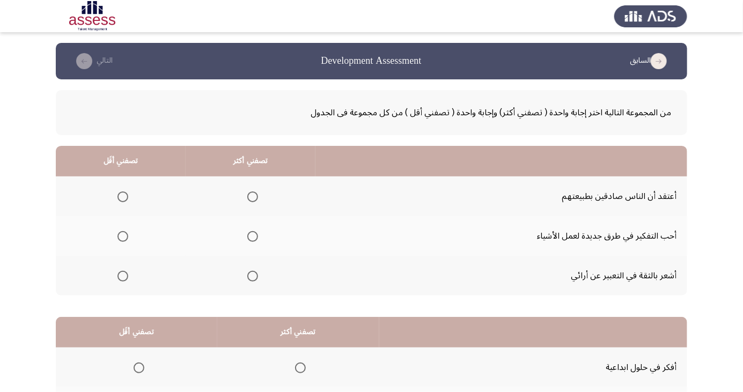
click at [253, 276] on span "Select an option" at bounding box center [253, 276] width 0 height 0
click at [250, 275] on input "Select an option" at bounding box center [252, 276] width 11 height 11
click at [122, 236] on span "Select an option" at bounding box center [122, 236] width 11 height 11
click at [122, 236] on input "Select an option" at bounding box center [122, 236] width 11 height 11
click at [124, 193] on span "Select an option" at bounding box center [122, 197] width 11 height 11
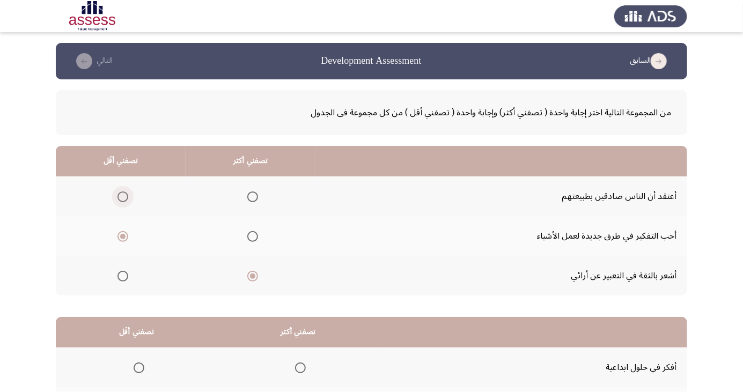
click at [124, 193] on input "Select an option" at bounding box center [122, 197] width 11 height 11
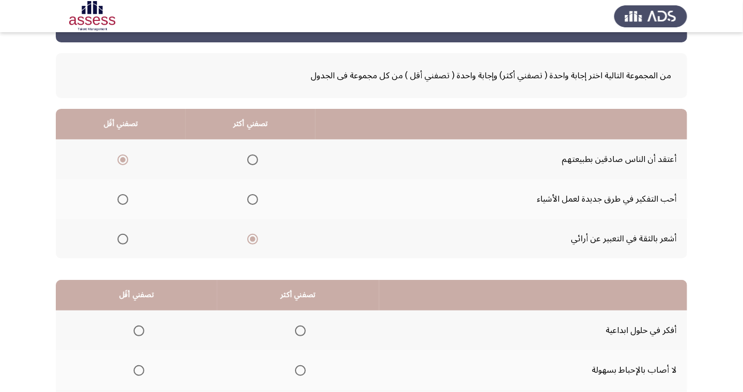
scroll to position [98, 0]
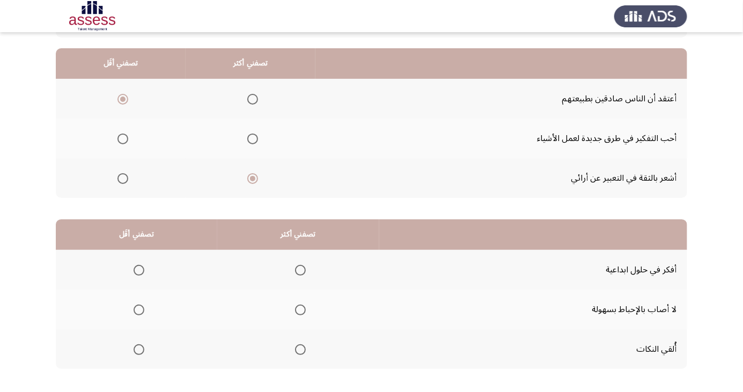
click at [300, 310] on span "Select an option" at bounding box center [300, 310] width 0 height 0
click at [298, 309] on input "Select an option" at bounding box center [300, 310] width 11 height 11
click at [141, 352] on span "Select an option" at bounding box center [139, 349] width 11 height 11
click at [141, 352] on input "Select an option" at bounding box center [139, 349] width 11 height 11
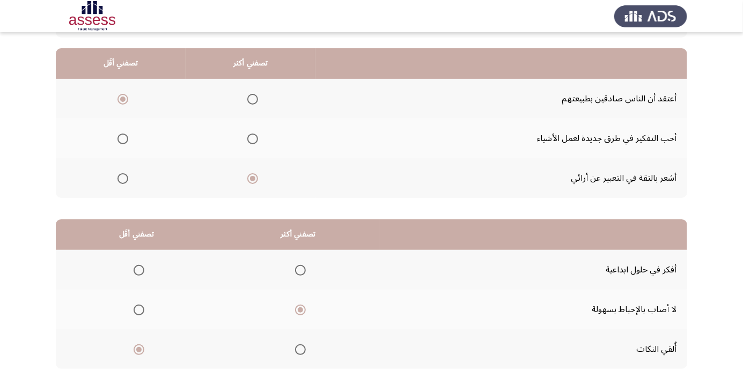
scroll to position [0, 0]
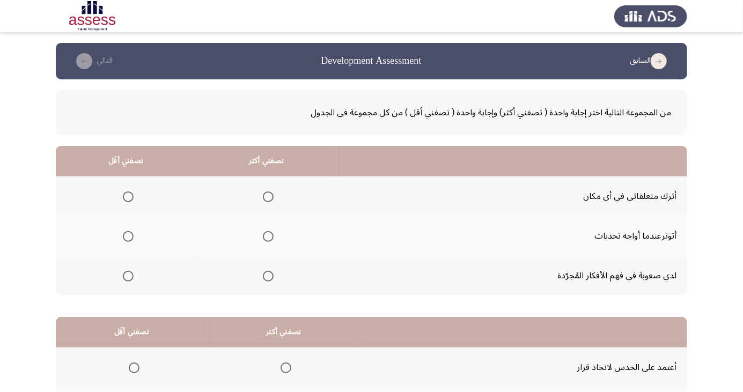
click at [268, 276] on span "Select an option" at bounding box center [268, 276] width 0 height 0
click at [268, 275] on input "Select an option" at bounding box center [268, 276] width 11 height 11
click at [128, 197] on span "Select an option" at bounding box center [128, 197] width 0 height 0
click at [128, 196] on input "Select an option" at bounding box center [128, 197] width 11 height 11
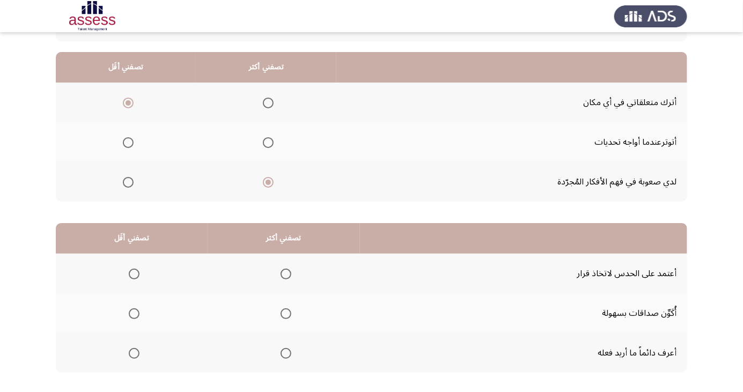
scroll to position [98, 0]
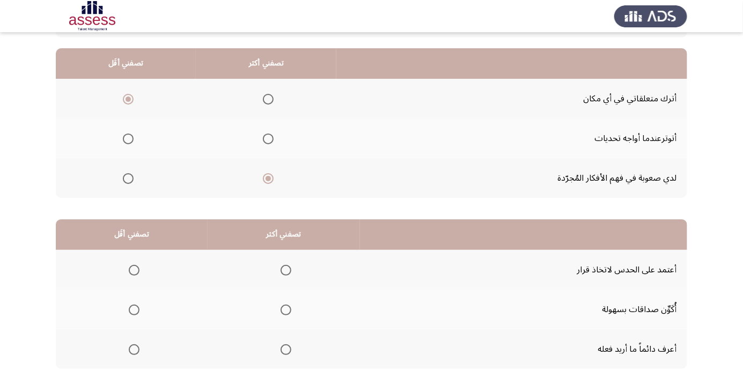
click at [286, 350] on span "Select an option" at bounding box center [286, 350] width 0 height 0
click at [285, 349] on input "Select an option" at bounding box center [286, 349] width 11 height 11
click at [134, 310] on span "Select an option" at bounding box center [134, 310] width 0 height 0
click at [134, 309] on input "Select an option" at bounding box center [134, 310] width 11 height 11
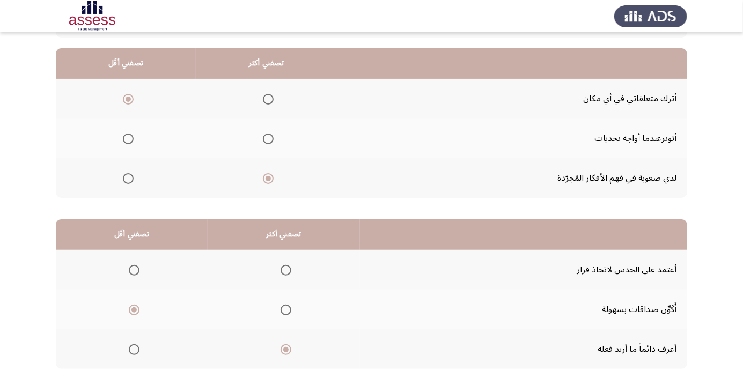
scroll to position [0, 0]
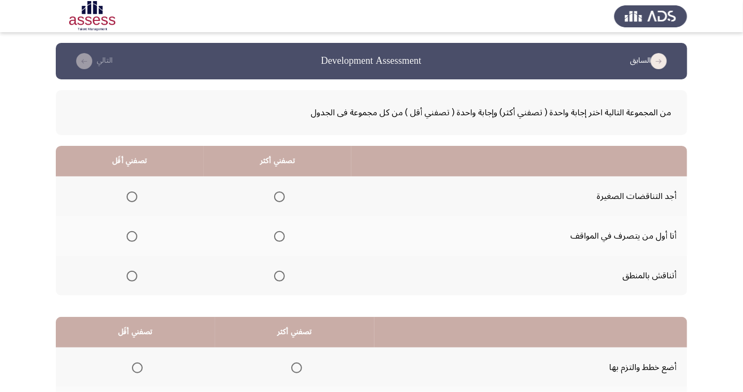
click at [280, 276] on span "Select an option" at bounding box center [280, 276] width 0 height 0
click at [278, 275] on input "Select an option" at bounding box center [279, 276] width 11 height 11
click at [131, 196] on span "Select an option" at bounding box center [132, 197] width 11 height 11
click at [131, 196] on input "Select an option" at bounding box center [132, 197] width 11 height 11
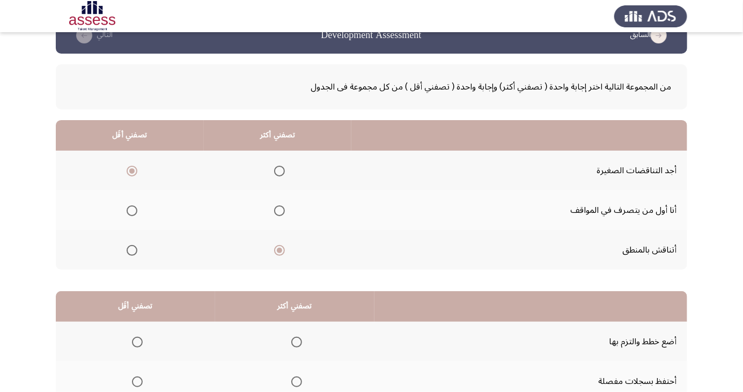
scroll to position [98, 0]
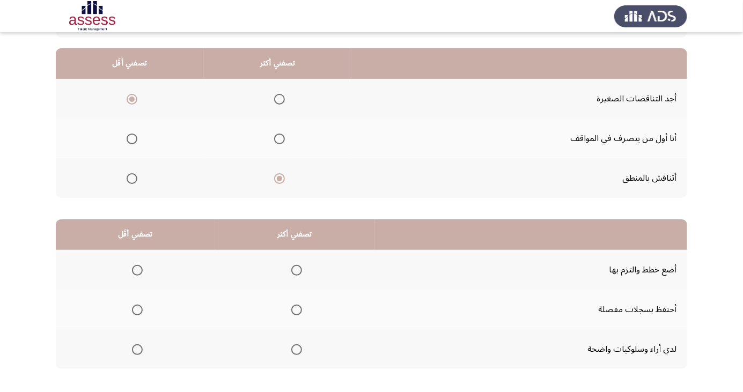
click at [295, 349] on span "Select an option" at bounding box center [296, 349] width 11 height 11
click at [295, 349] on input "Select an option" at bounding box center [296, 349] width 11 height 11
click at [137, 310] on span "Select an option" at bounding box center [137, 310] width 0 height 0
click at [137, 309] on input "Select an option" at bounding box center [137, 310] width 11 height 11
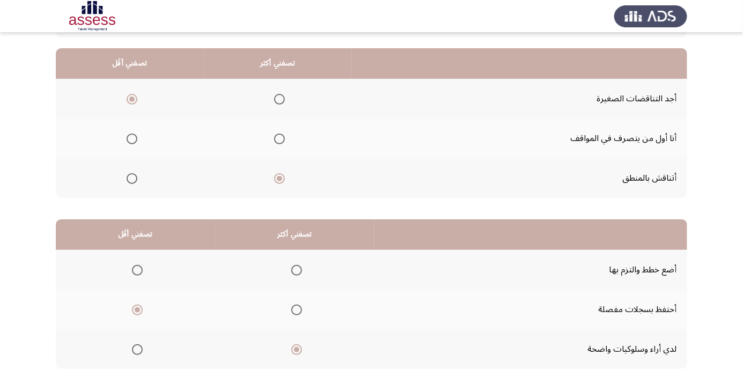
scroll to position [0, 0]
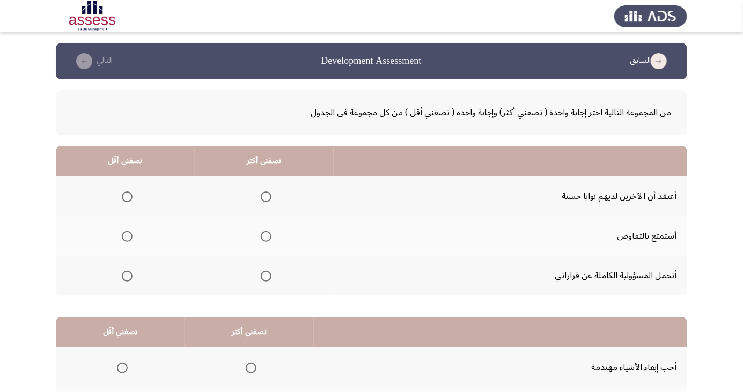
click at [266, 276] on span "Select an option" at bounding box center [266, 276] width 0 height 0
click at [265, 275] on input "Select an option" at bounding box center [266, 276] width 11 height 11
click at [127, 237] on span "Select an option" at bounding box center [127, 237] width 0 height 0
click at [127, 236] on input "Select an option" at bounding box center [127, 236] width 11 height 11
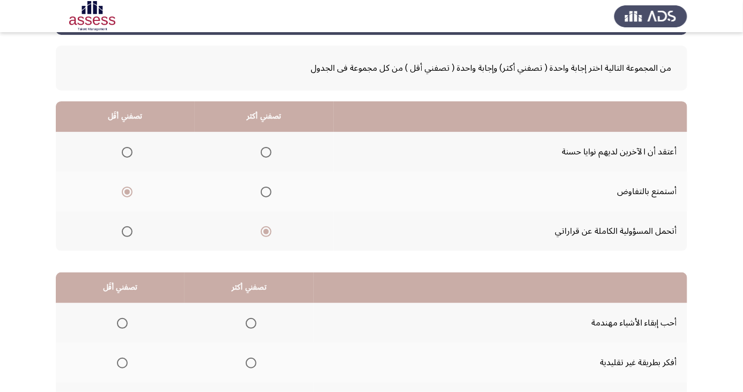
scroll to position [98, 0]
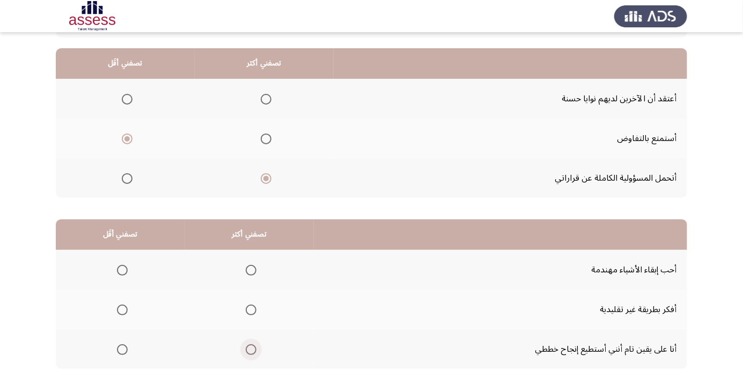
click at [251, 350] on span "Select an option" at bounding box center [251, 350] width 0 height 0
click at [249, 349] on input "Select an option" at bounding box center [251, 349] width 11 height 11
click at [117, 310] on span "Select an option" at bounding box center [122, 310] width 11 height 11
click at [117, 310] on input "Select an option" at bounding box center [122, 310] width 11 height 11
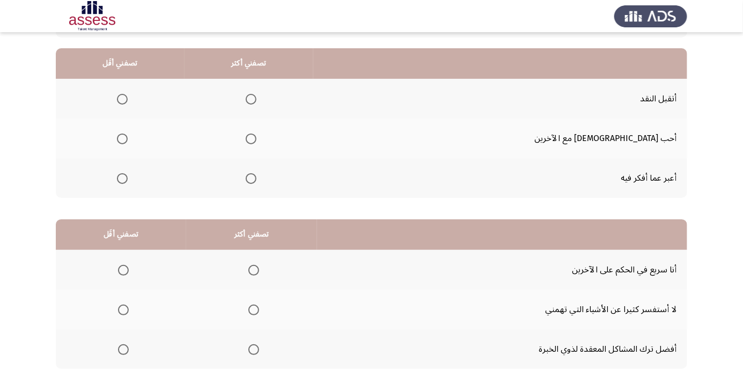
click at [251, 99] on span "Select an option" at bounding box center [251, 99] width 0 height 0
click at [256, 99] on input "Select an option" at bounding box center [251, 99] width 11 height 11
click at [122, 139] on span "Select an option" at bounding box center [122, 139] width 0 height 0
click at [128, 138] on input "Select an option" at bounding box center [122, 139] width 11 height 11
click at [122, 349] on span "Select an option" at bounding box center [123, 349] width 11 height 11
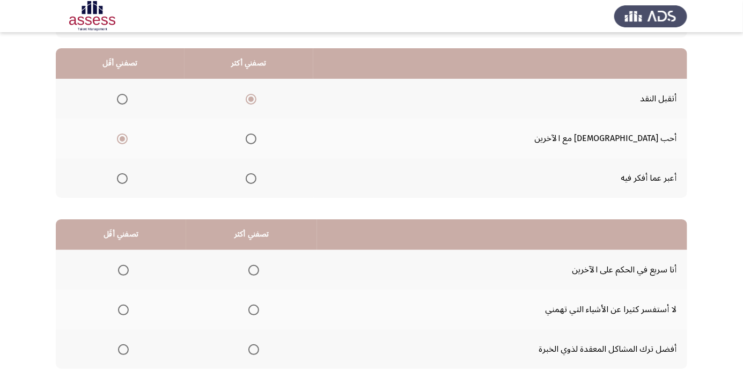
click at [122, 349] on input "Select an option" at bounding box center [123, 349] width 11 height 11
click at [126, 307] on span "Select an option" at bounding box center [123, 310] width 11 height 11
click at [126, 307] on input "Select an option" at bounding box center [123, 310] width 11 height 11
click at [254, 350] on span "Select an option" at bounding box center [254, 350] width 0 height 0
click at [253, 349] on input "Select an option" at bounding box center [253, 349] width 11 height 11
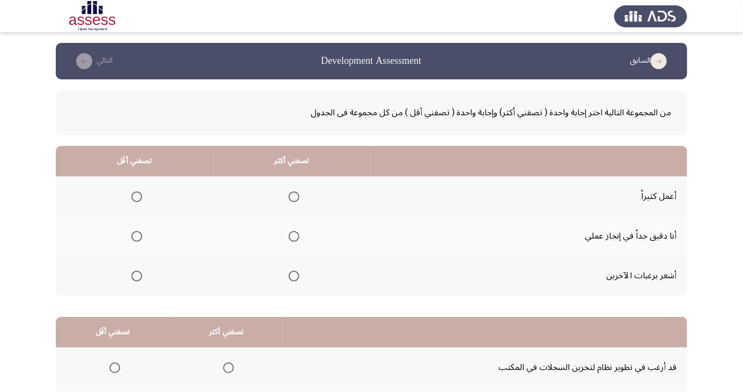
click at [294, 237] on span "Select an option" at bounding box center [294, 237] width 0 height 0
click at [292, 236] on input "Select an option" at bounding box center [294, 236] width 11 height 11
click at [137, 276] on span "Select an option" at bounding box center [137, 276] width 0 height 0
click at [136, 275] on input "Select an option" at bounding box center [136, 276] width 11 height 11
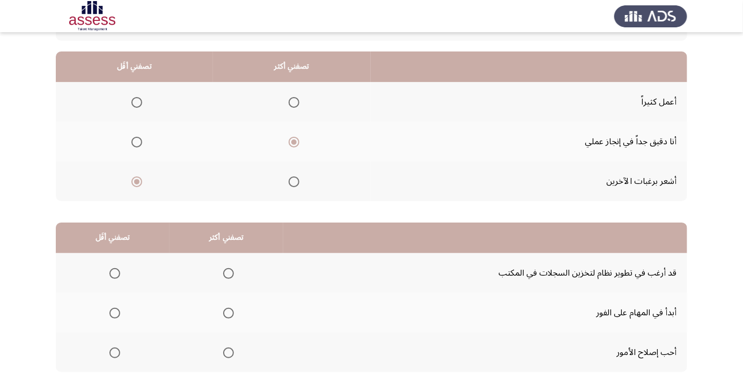
scroll to position [98, 0]
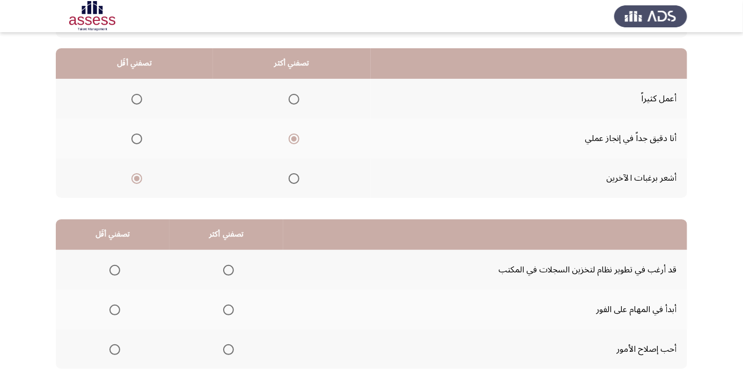
click at [229, 350] on span "Select an option" at bounding box center [229, 350] width 0 height 0
click at [226, 349] on input "Select an option" at bounding box center [228, 349] width 11 height 11
click at [115, 270] on span "Select an option" at bounding box center [115, 270] width 0 height 0
click at [114, 269] on input "Select an option" at bounding box center [114, 270] width 11 height 11
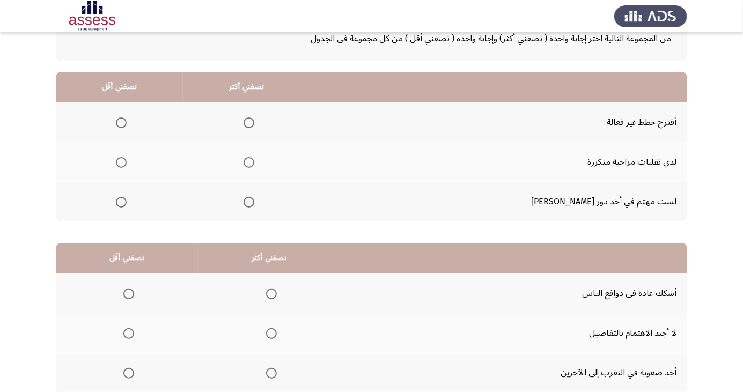
scroll to position [45, 0]
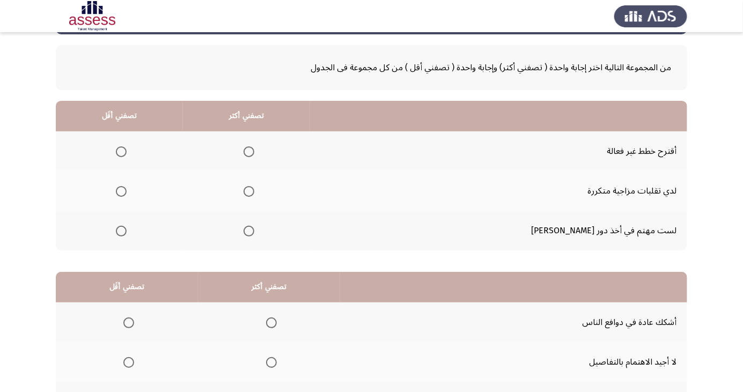
click at [121, 192] on span "Select an option" at bounding box center [121, 192] width 0 height 0
click at [127, 190] on input "Select an option" at bounding box center [121, 191] width 11 height 11
click at [254, 230] on span "Select an option" at bounding box center [249, 231] width 11 height 11
click at [254, 230] on input "Select an option" at bounding box center [249, 231] width 11 height 11
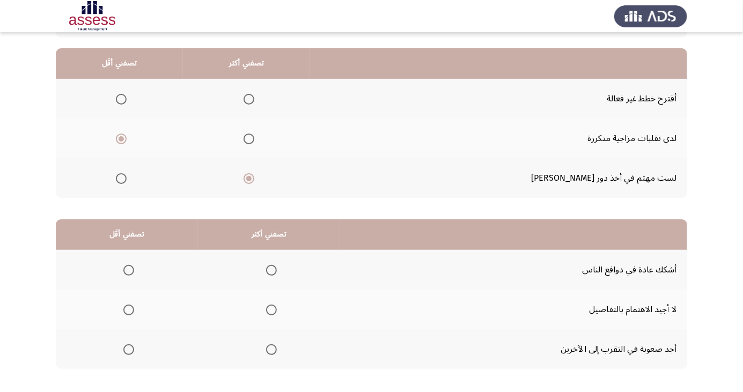
click at [271, 270] on span "Select an option" at bounding box center [271, 270] width 0 height 0
click at [269, 269] on input "Select an option" at bounding box center [271, 270] width 11 height 11
click at [129, 310] on span "Select an option" at bounding box center [129, 310] width 0 height 0
click at [128, 309] on input "Select an option" at bounding box center [128, 310] width 11 height 11
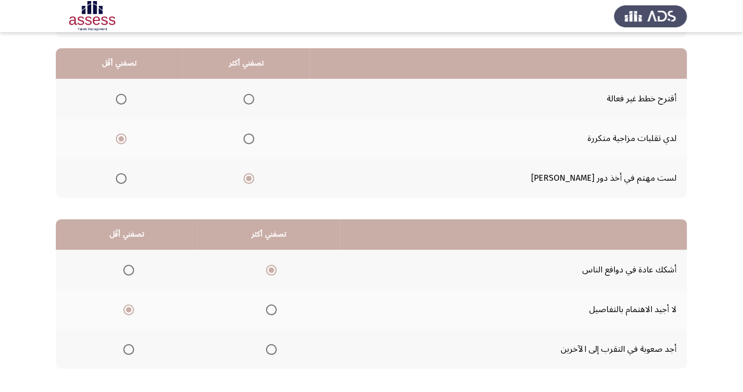
scroll to position [0, 0]
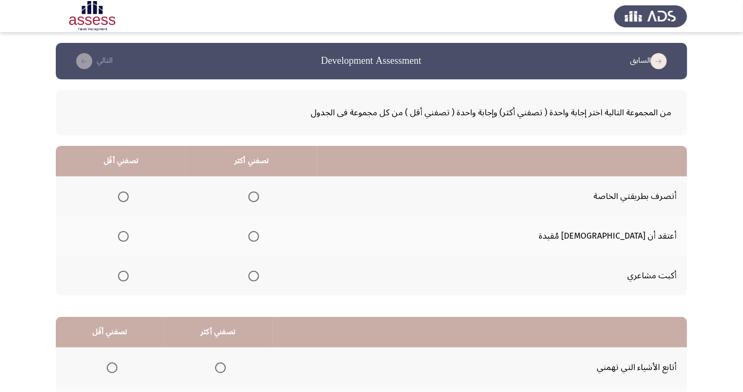
click at [259, 201] on span "Select an option" at bounding box center [253, 197] width 11 height 11
click at [259, 201] on input "Select an option" at bounding box center [253, 197] width 11 height 11
click at [129, 236] on span "Select an option" at bounding box center [123, 236] width 11 height 11
click at [129, 236] on input "Select an option" at bounding box center [123, 236] width 11 height 11
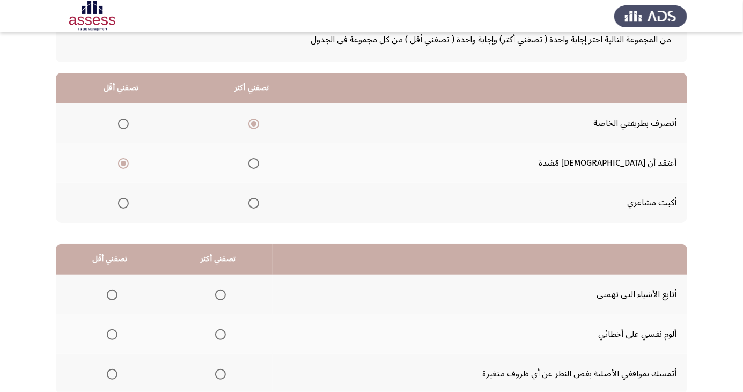
scroll to position [98, 0]
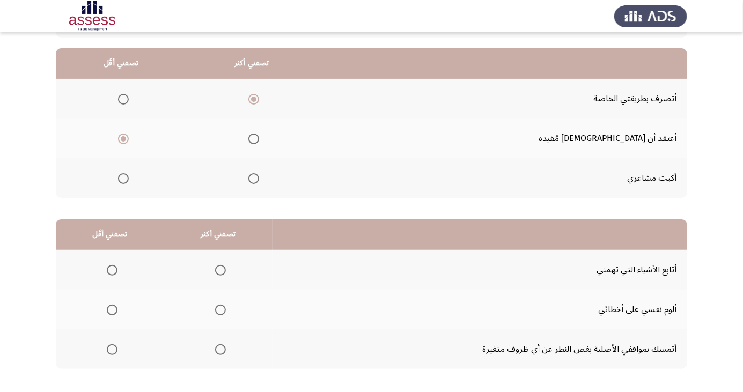
click at [217, 305] on span "Select an option" at bounding box center [220, 310] width 11 height 11
click at [217, 305] on input "Select an option" at bounding box center [220, 310] width 11 height 11
click at [107, 350] on span "Select an option" at bounding box center [112, 349] width 11 height 11
click at [107, 350] on input "Select an option" at bounding box center [112, 349] width 11 height 11
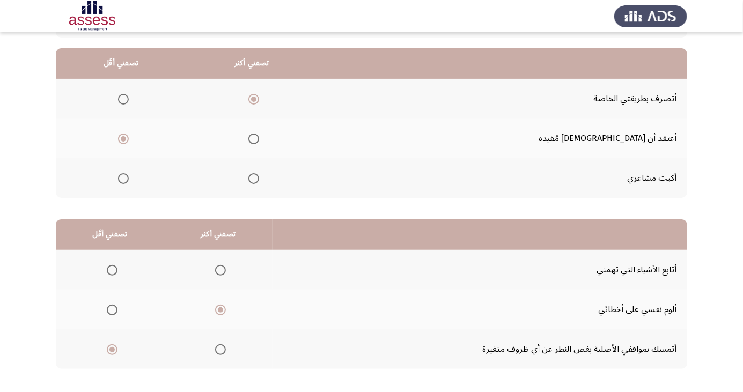
scroll to position [0, 0]
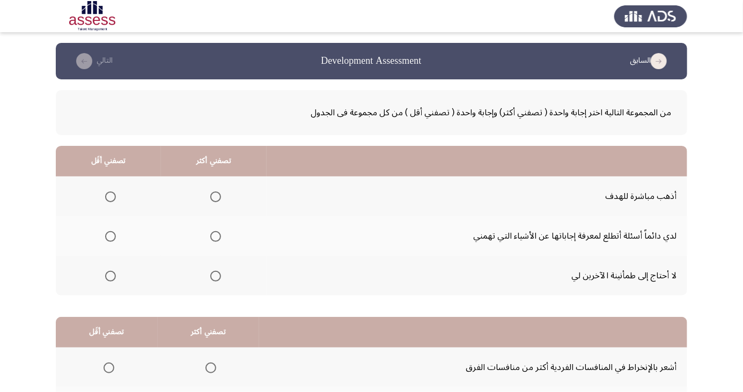
click at [216, 237] on span "Select an option" at bounding box center [216, 237] width 0 height 0
click at [215, 236] on input "Select an option" at bounding box center [215, 236] width 11 height 11
click at [111, 276] on span "Select an option" at bounding box center [111, 276] width 0 height 0
click at [110, 275] on input "Select an option" at bounding box center [110, 276] width 11 height 11
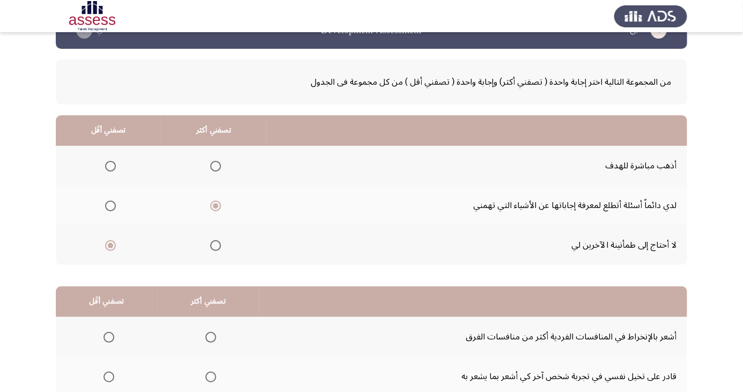
scroll to position [98, 0]
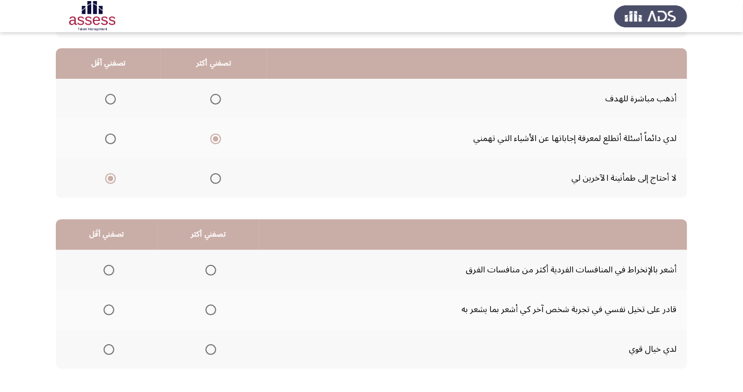
click at [212, 306] on span "Select an option" at bounding box center [210, 310] width 11 height 11
click at [212, 306] on input "Select an option" at bounding box center [210, 310] width 11 height 11
click at [112, 345] on span "Select an option" at bounding box center [109, 349] width 11 height 11
click at [112, 345] on input "Select an option" at bounding box center [109, 349] width 11 height 11
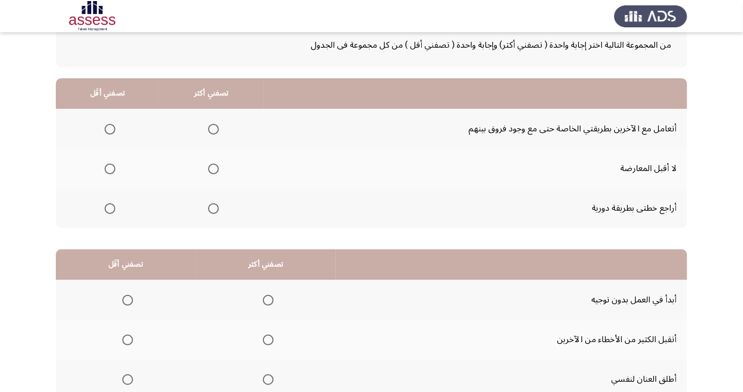
scroll to position [64, 0]
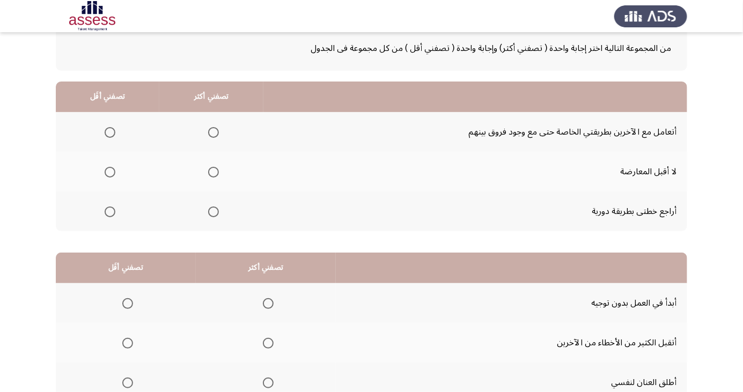
click at [213, 210] on span "Select an option" at bounding box center [213, 212] width 11 height 11
click at [213, 210] on input "Select an option" at bounding box center [213, 212] width 11 height 11
click at [109, 168] on span "Select an option" at bounding box center [110, 172] width 11 height 11
click at [109, 168] on input "Select an option" at bounding box center [110, 172] width 11 height 11
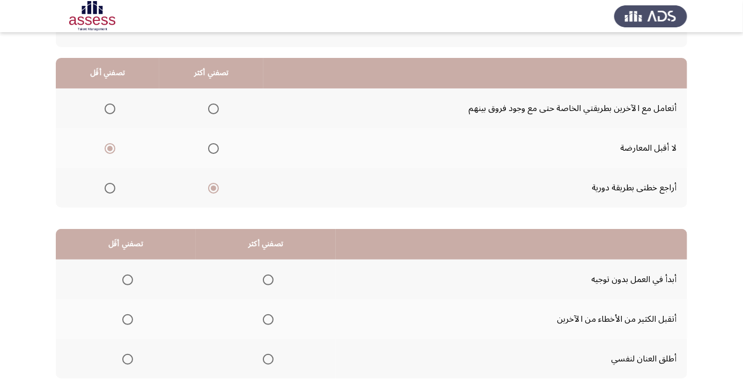
scroll to position [98, 0]
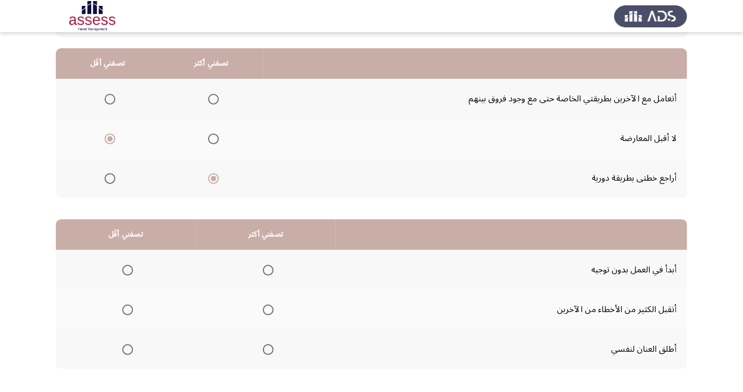
click at [268, 270] on span "Select an option" at bounding box center [268, 270] width 0 height 0
click at [267, 269] on input "Select an option" at bounding box center [268, 270] width 11 height 11
click at [131, 307] on span "Select an option" at bounding box center [127, 310] width 11 height 11
click at [131, 307] on input "Select an option" at bounding box center [127, 310] width 11 height 11
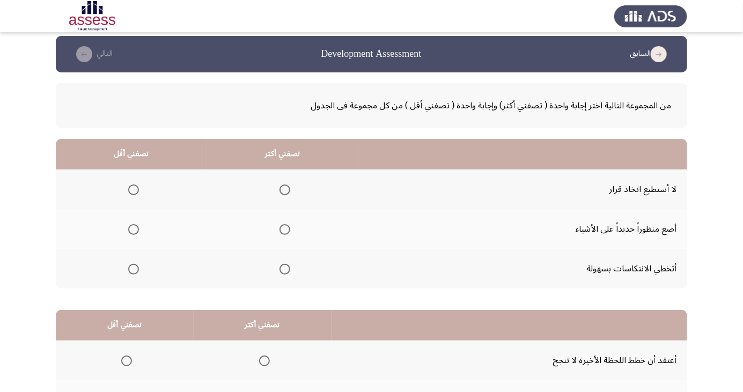
scroll to position [0, 0]
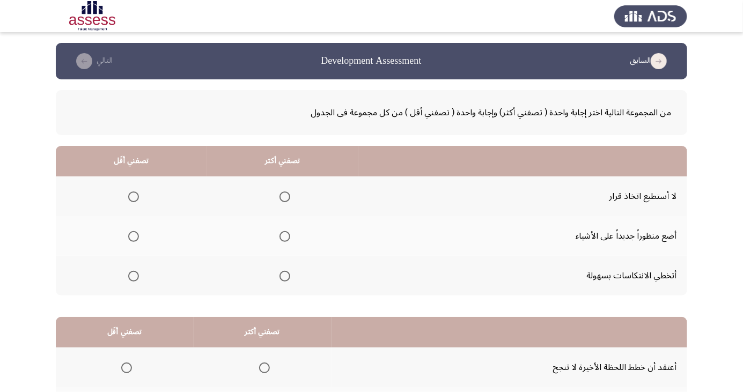
click at [285, 276] on span "Select an option" at bounding box center [285, 276] width 0 height 0
click at [282, 275] on input "Select an option" at bounding box center [285, 276] width 11 height 11
click at [134, 237] on span "Select an option" at bounding box center [134, 237] width 0 height 0
click at [133, 236] on input "Select an option" at bounding box center [133, 236] width 11 height 11
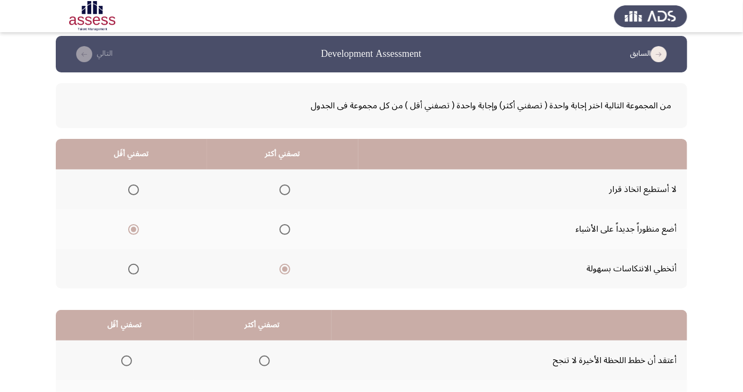
scroll to position [98, 0]
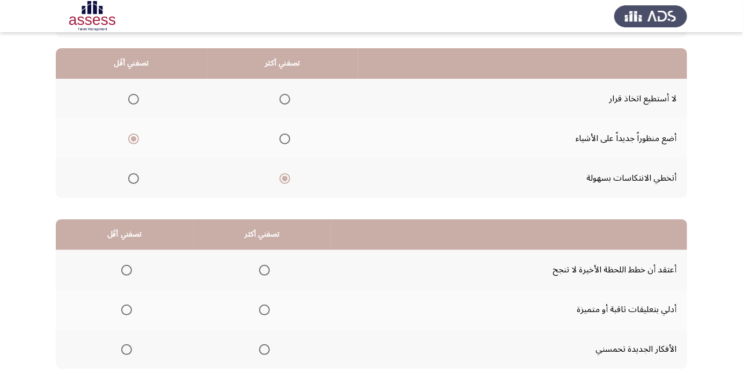
click at [264, 350] on span "Select an option" at bounding box center [264, 350] width 0 height 0
click at [262, 349] on input "Select an option" at bounding box center [264, 349] width 11 height 11
click at [127, 270] on span "Select an option" at bounding box center [127, 270] width 0 height 0
click at [126, 269] on input "Select an option" at bounding box center [126, 270] width 11 height 11
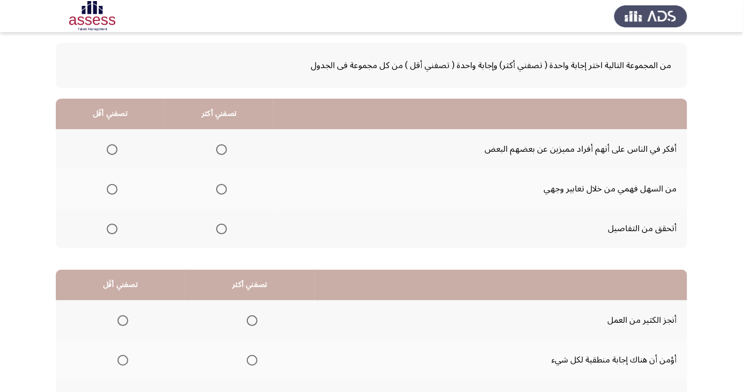
scroll to position [46, 0]
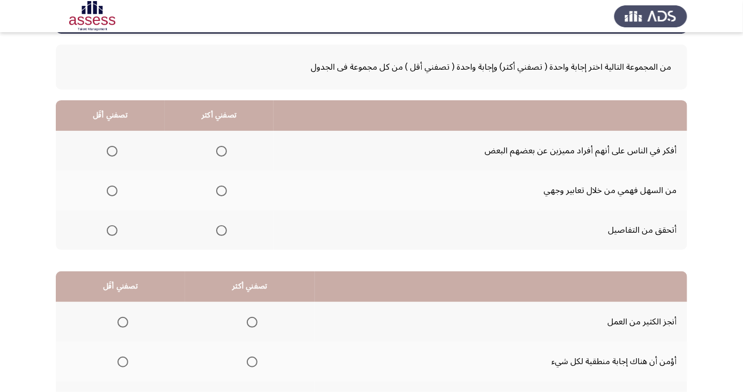
click at [219, 153] on span "Select an option" at bounding box center [221, 151] width 11 height 11
click at [219, 153] on input "Select an option" at bounding box center [221, 151] width 11 height 11
click at [112, 190] on span "Select an option" at bounding box center [112, 191] width 11 height 11
click at [114, 187] on span "Select an option" at bounding box center [112, 191] width 11 height 11
click at [114, 187] on input "Select an option" at bounding box center [112, 191] width 11 height 11
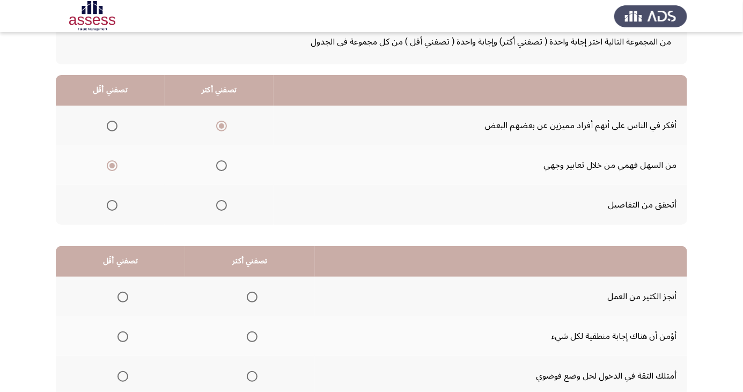
scroll to position [98, 0]
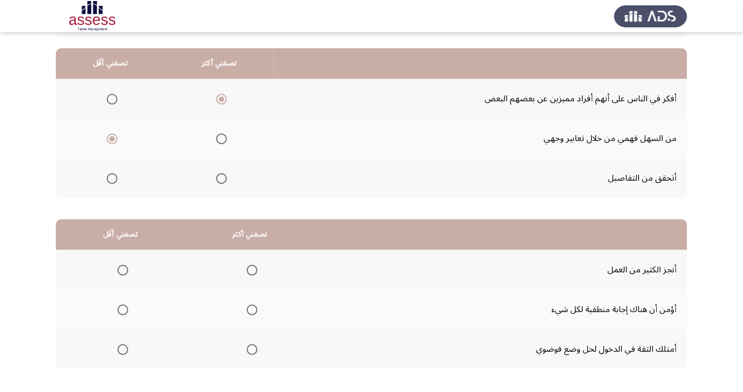
click at [252, 310] on span "Select an option" at bounding box center [252, 310] width 0 height 0
click at [250, 309] on input "Select an option" at bounding box center [252, 310] width 11 height 11
click at [123, 350] on span "Select an option" at bounding box center [123, 350] width 0 height 0
click at [122, 349] on input "Select an option" at bounding box center [122, 349] width 11 height 11
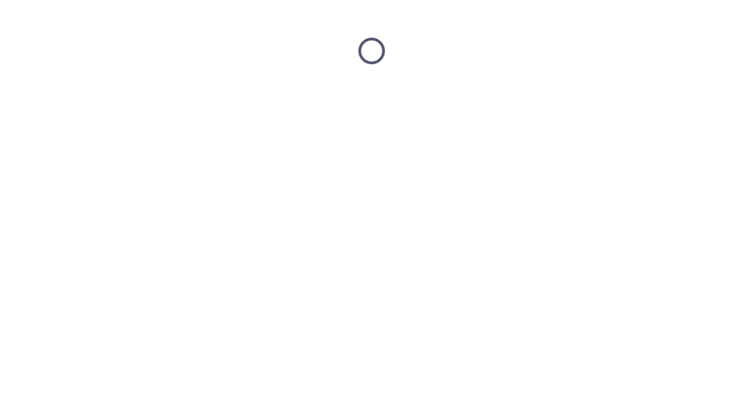
scroll to position [0, 0]
